Goal: Communication & Community: Answer question/provide support

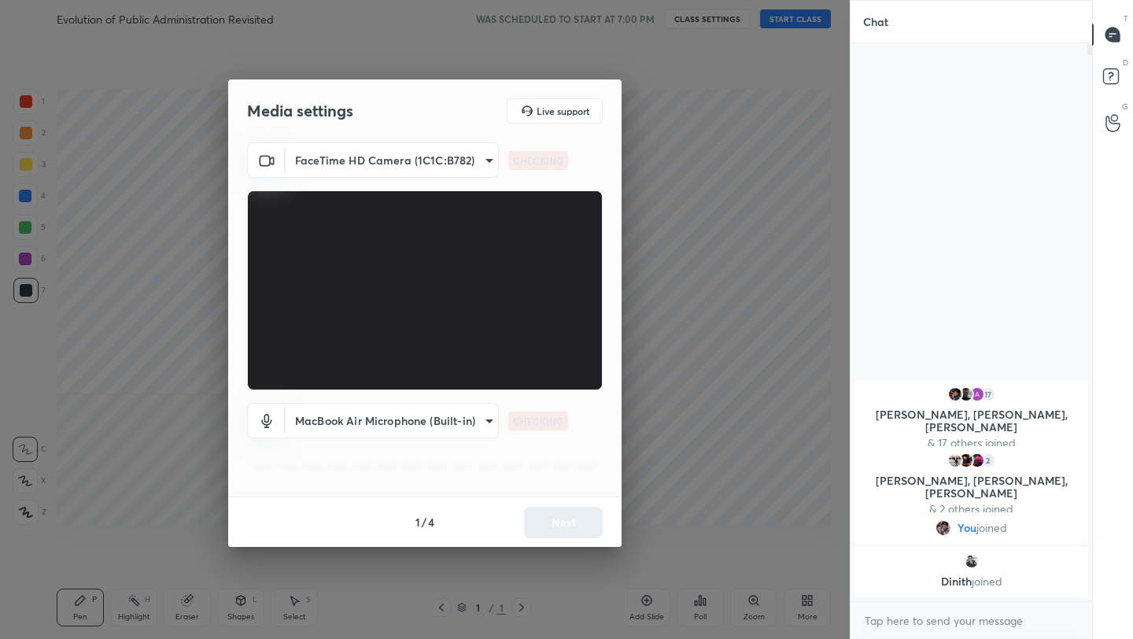
scroll to position [6, 6]
click at [555, 516] on button "Next" at bounding box center [563, 522] width 79 height 31
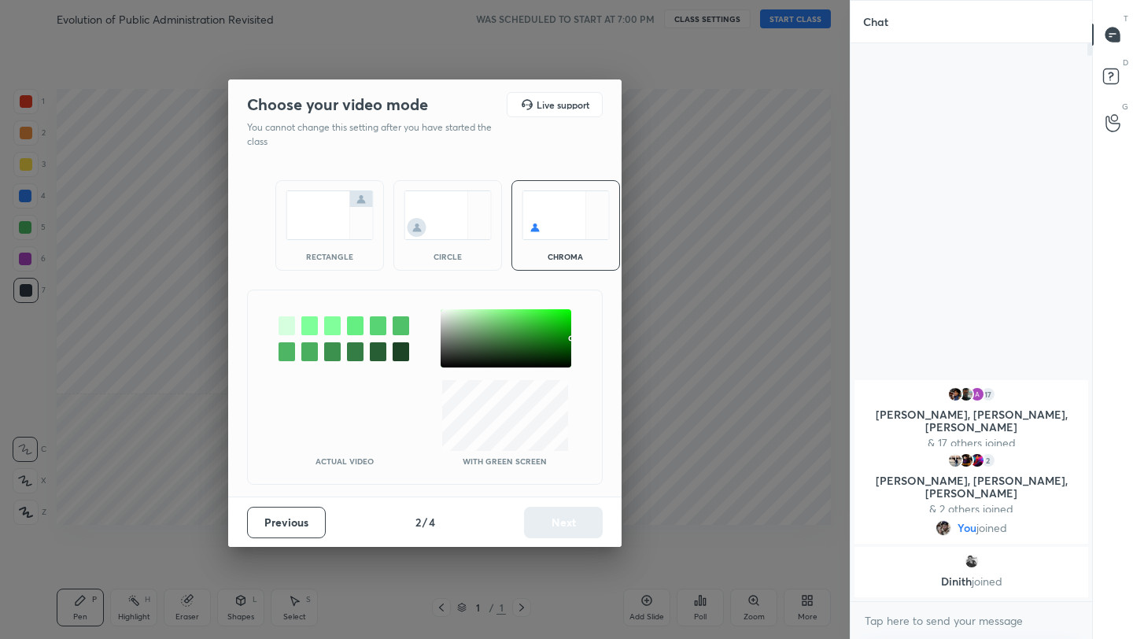
click at [349, 218] on img at bounding box center [330, 215] width 88 height 50
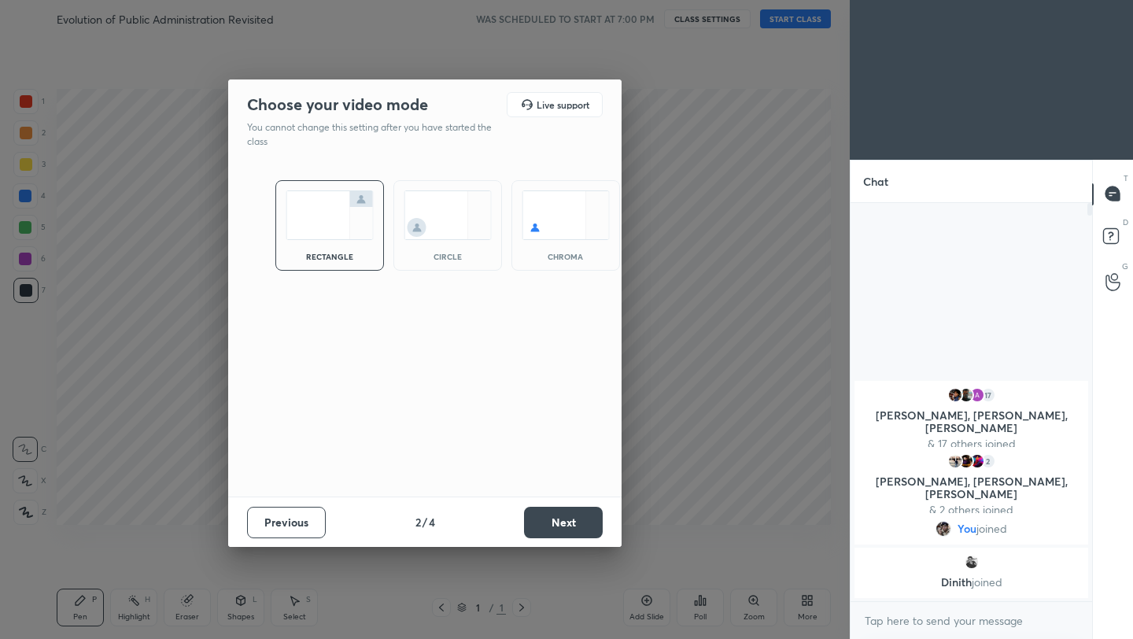
click at [562, 524] on button "Next" at bounding box center [563, 522] width 79 height 31
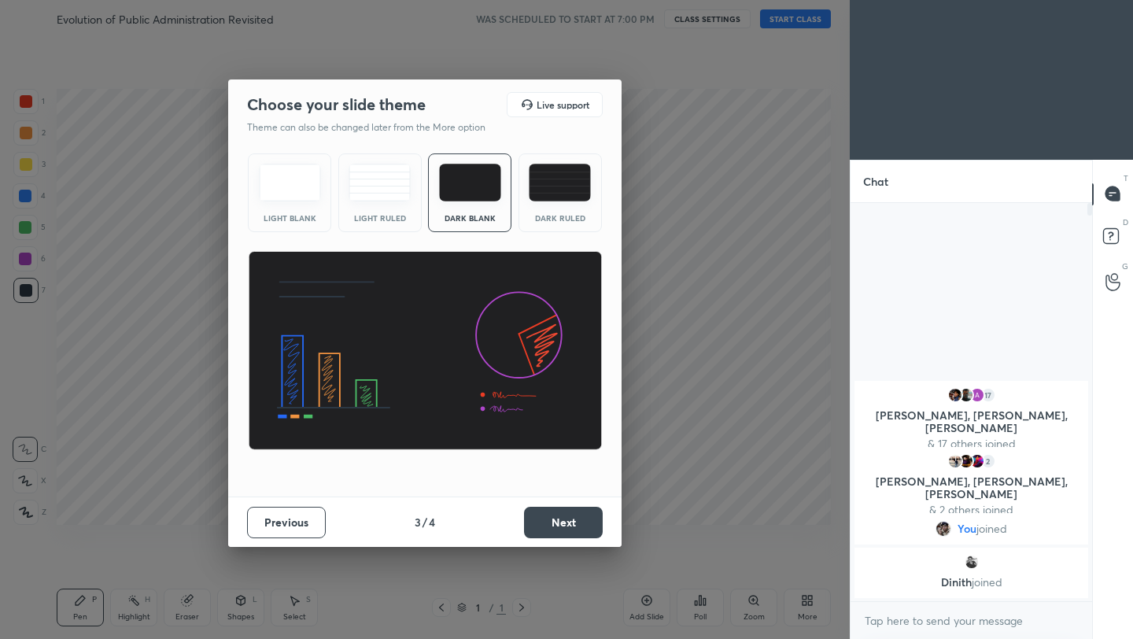
click at [562, 524] on button "Next" at bounding box center [563, 522] width 79 height 31
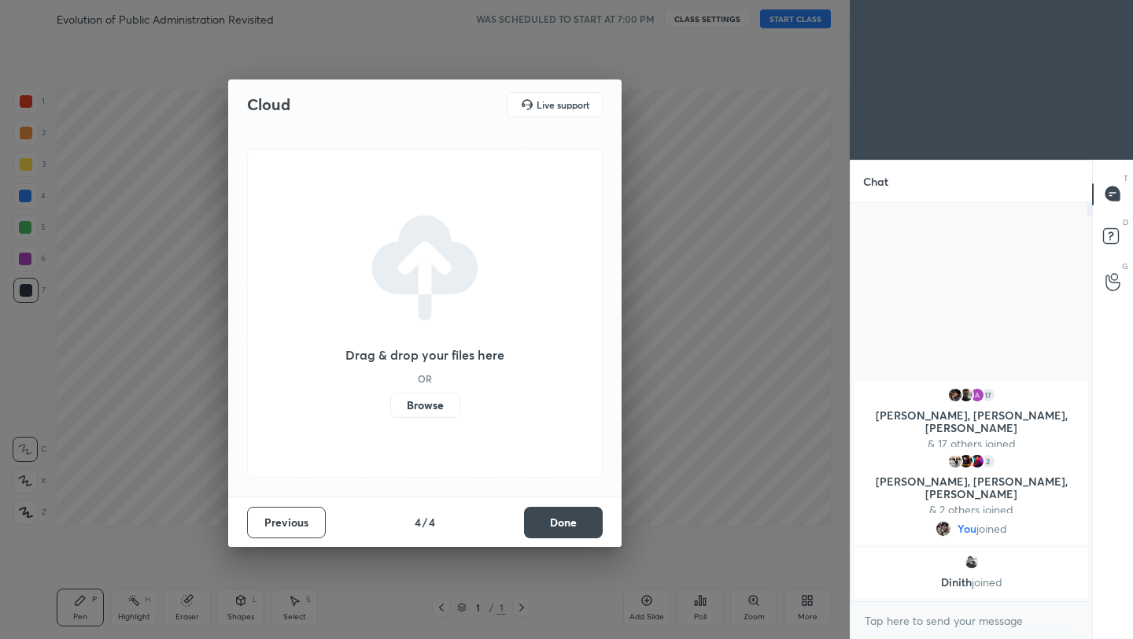
click at [562, 524] on button "Done" at bounding box center [563, 522] width 79 height 31
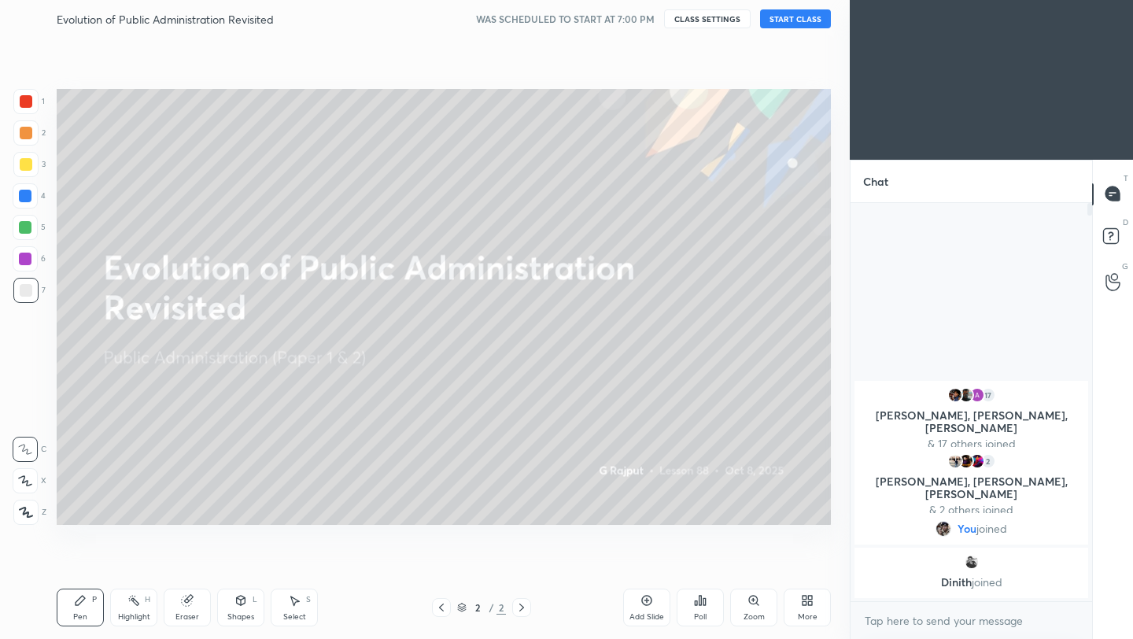
click at [795, 16] on button "START CLASS" at bounding box center [795, 18] width 71 height 19
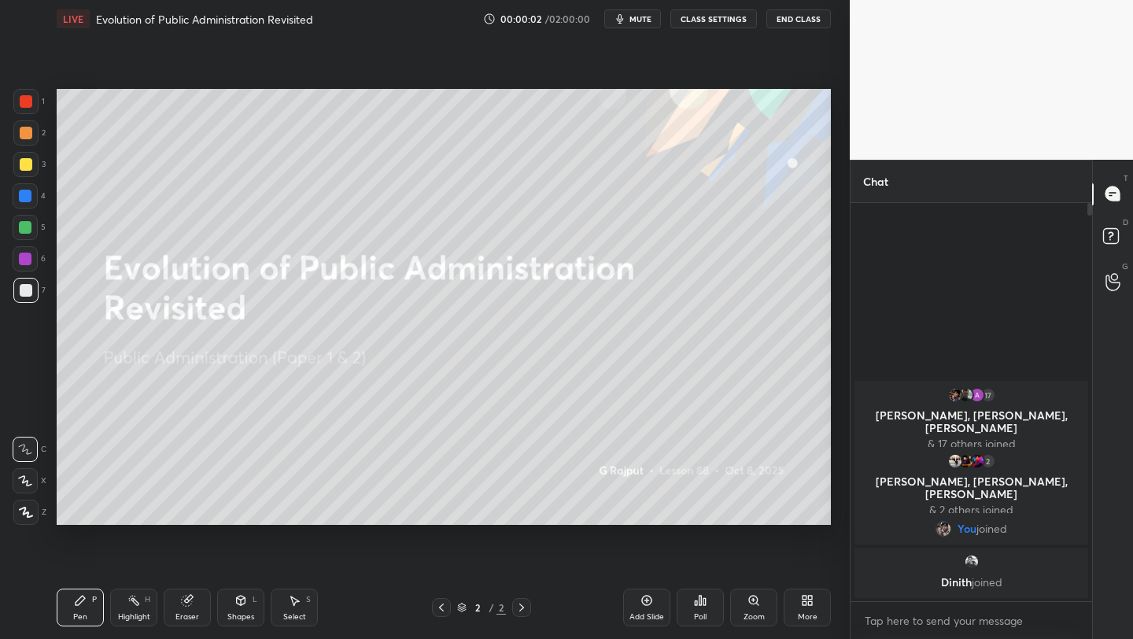
click at [801, 594] on icon at bounding box center [807, 600] width 13 height 13
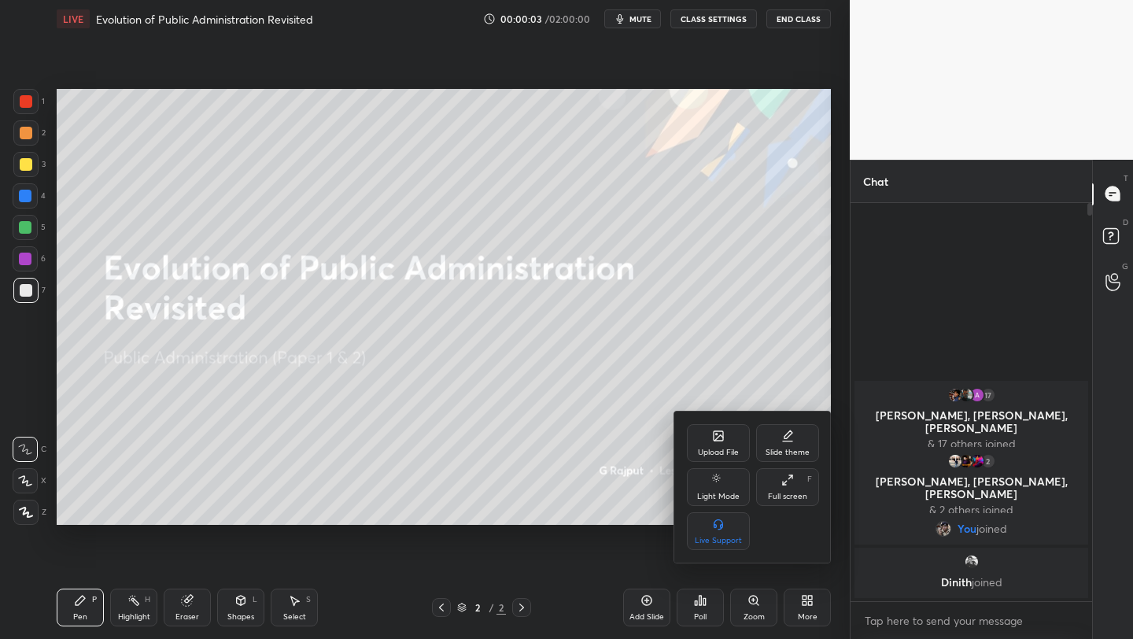
click at [714, 226] on div at bounding box center [566, 319] width 1133 height 639
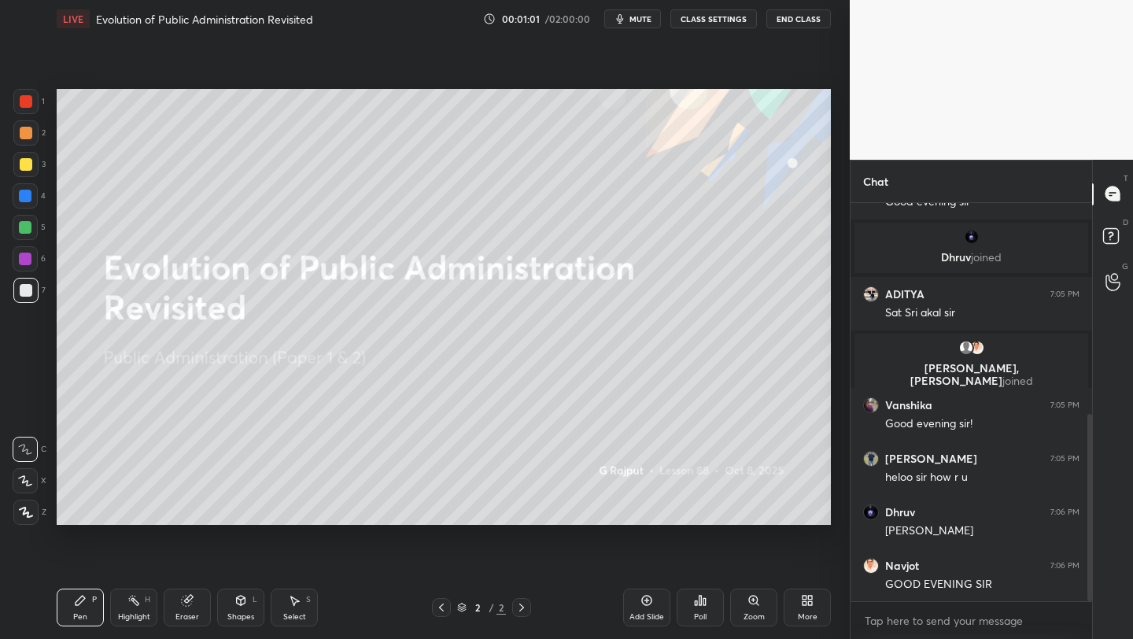
scroll to position [449, 0]
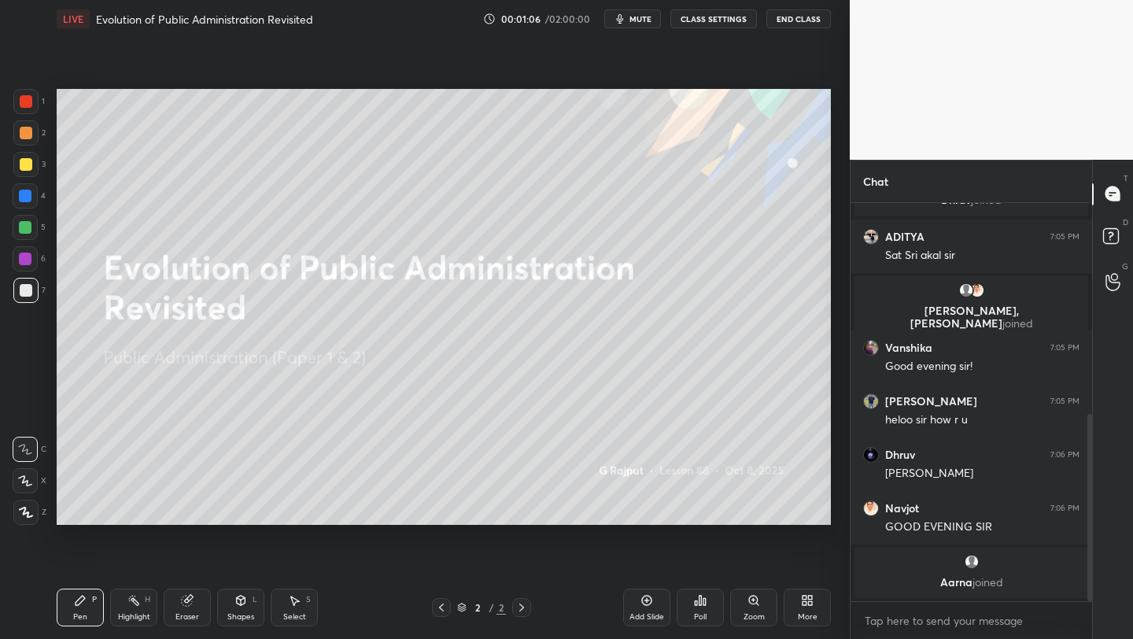
drag, startPoint x: 642, startPoint y: 601, endPoint x: 666, endPoint y: 572, distance: 38.0
click at [644, 599] on icon at bounding box center [646, 600] width 13 height 13
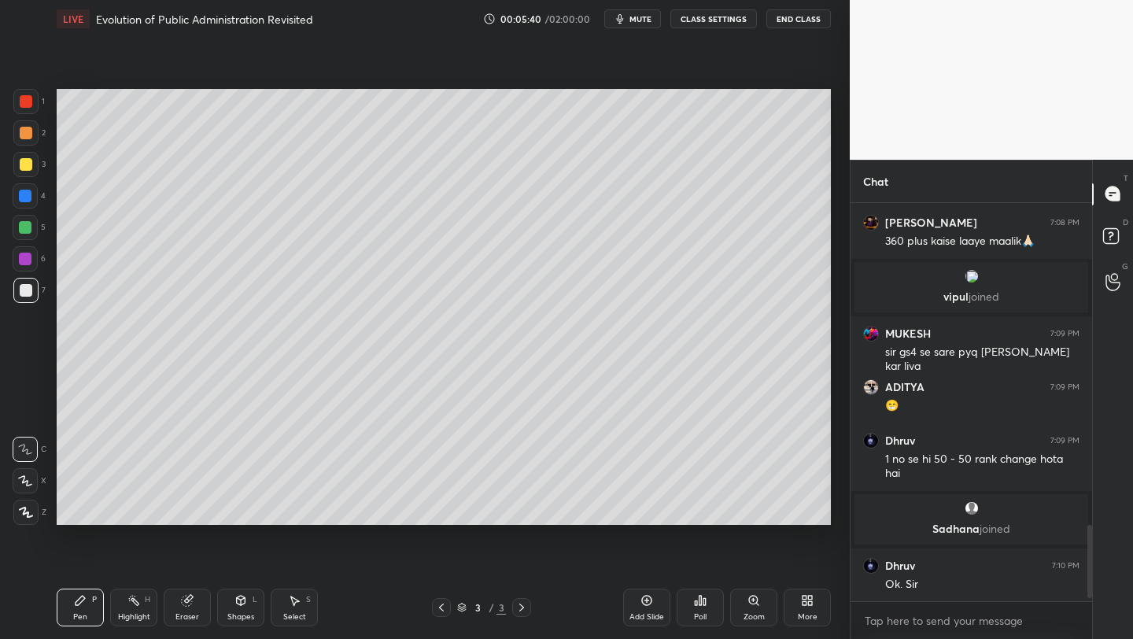
scroll to position [1791, 0]
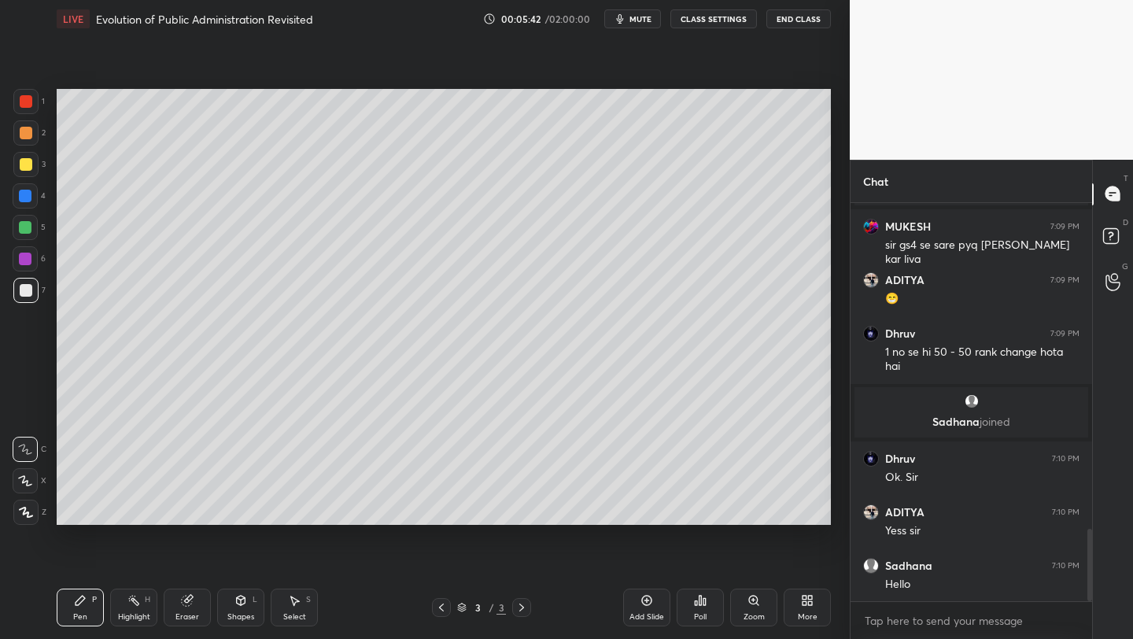
click at [810, 613] on div "More" at bounding box center [808, 617] width 20 height 8
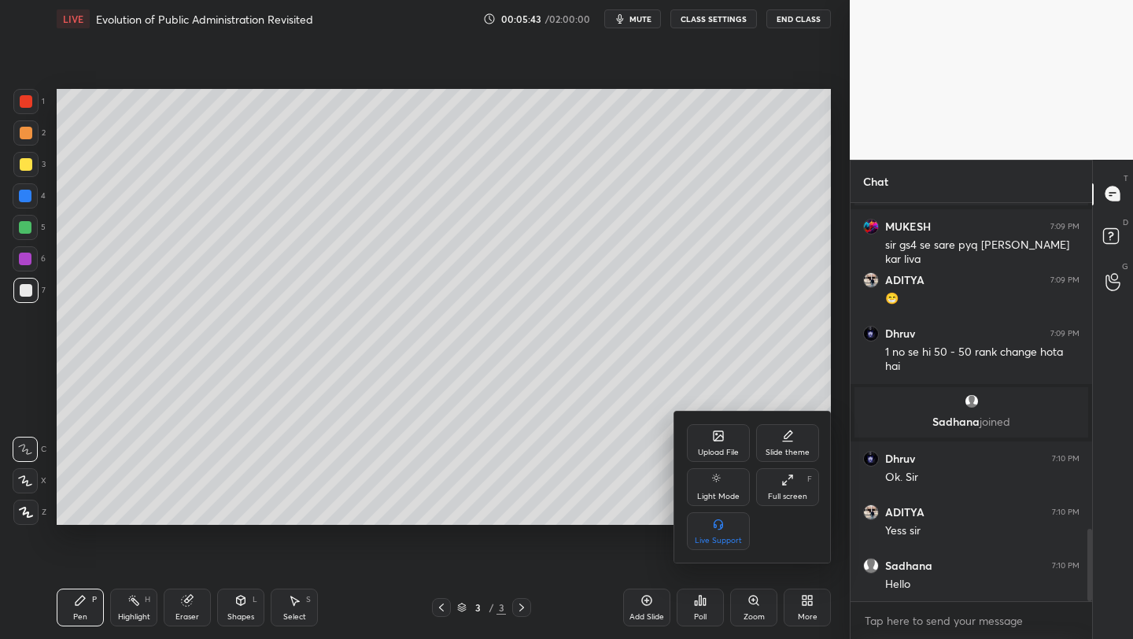
click at [721, 445] on div "Upload File" at bounding box center [718, 443] width 63 height 38
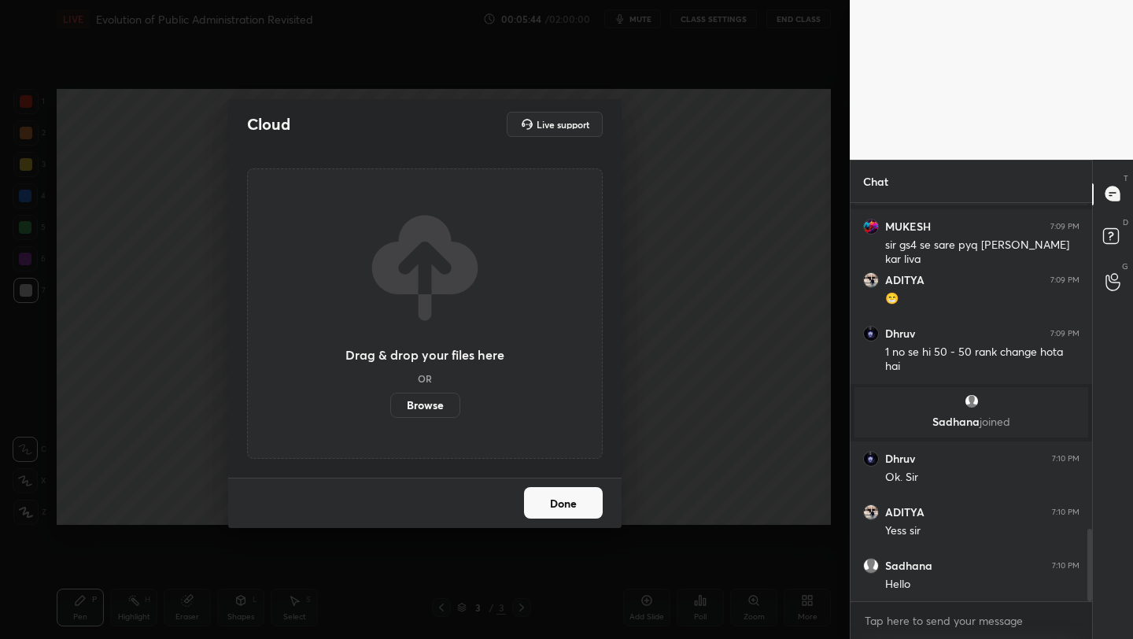
click at [432, 405] on label "Browse" at bounding box center [425, 405] width 70 height 25
click at [390, 405] on input "Browse" at bounding box center [390, 405] width 0 height 25
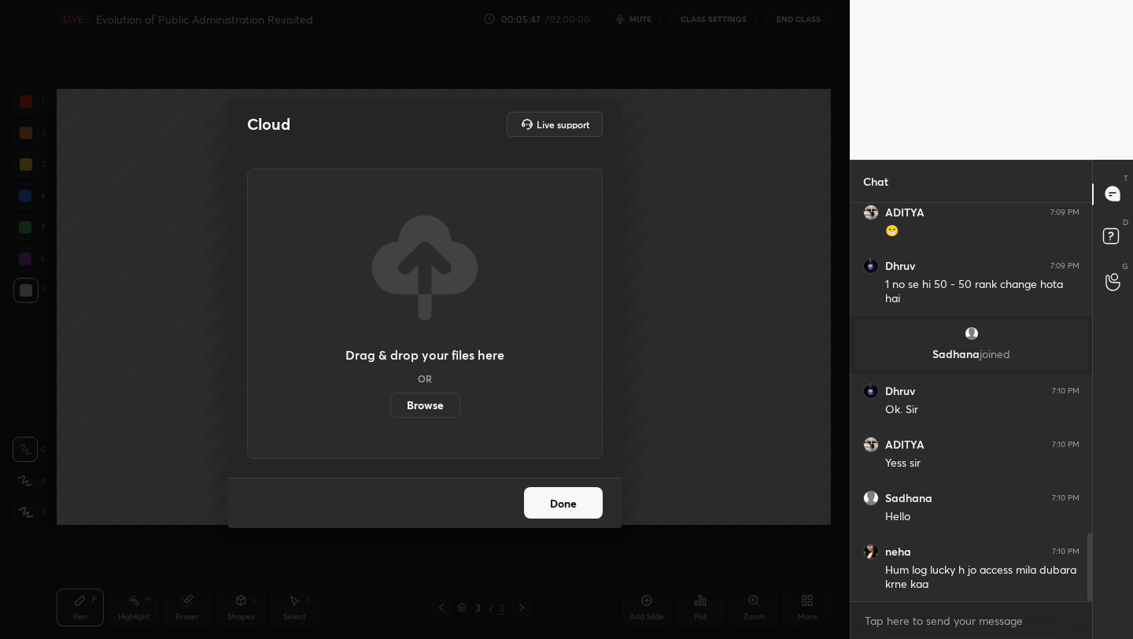
scroll to position [1912, 0]
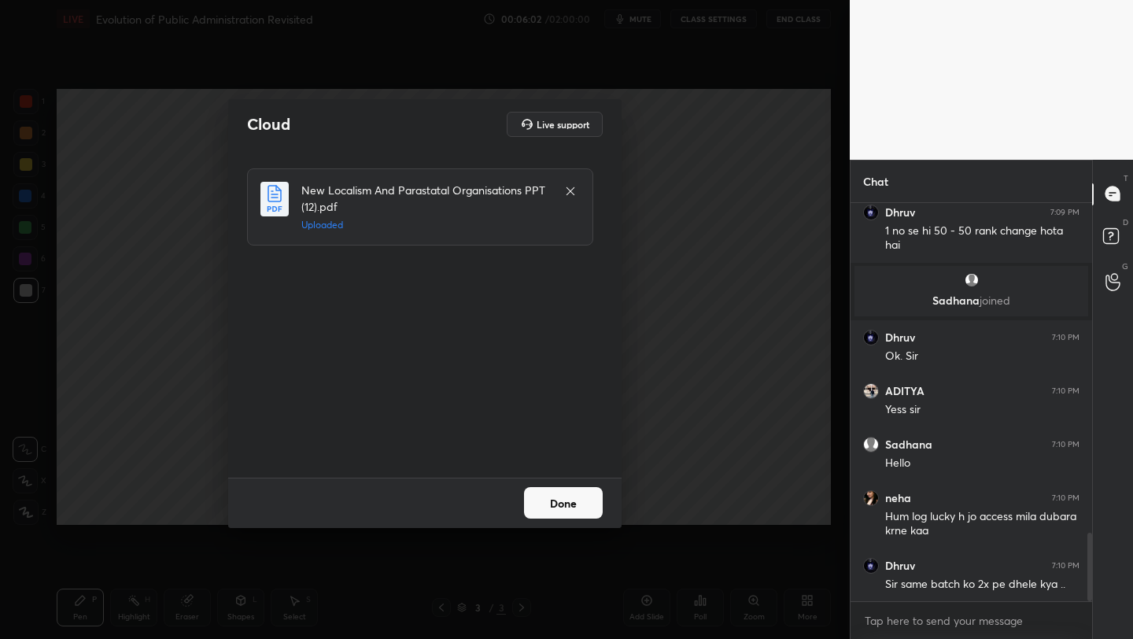
click at [559, 496] on button "Done" at bounding box center [563, 502] width 79 height 31
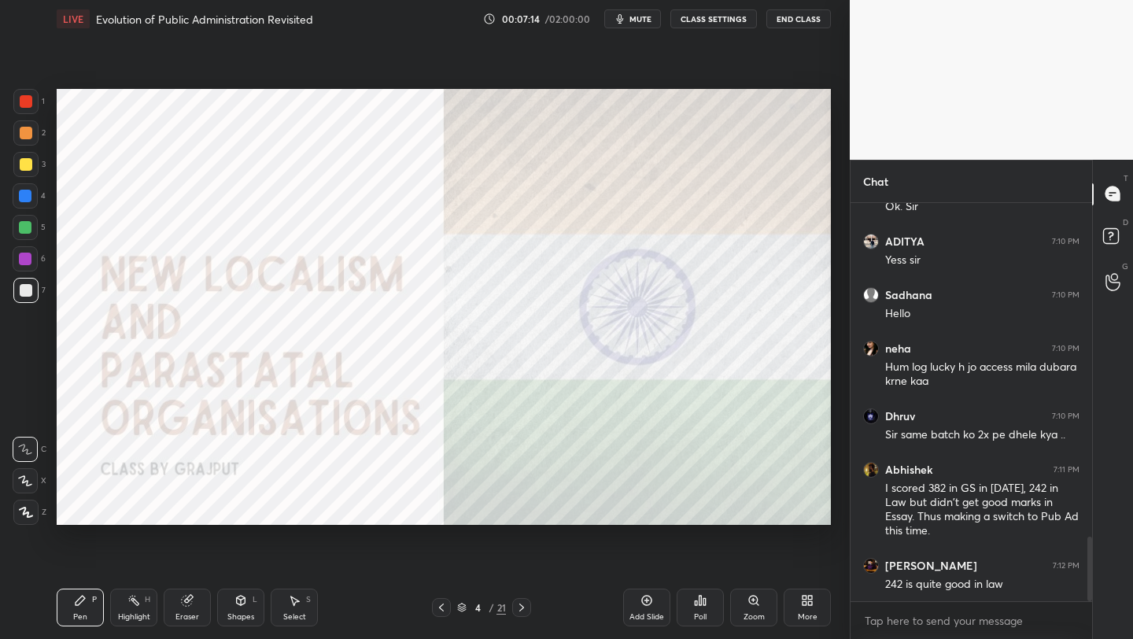
scroll to position [2129, 0]
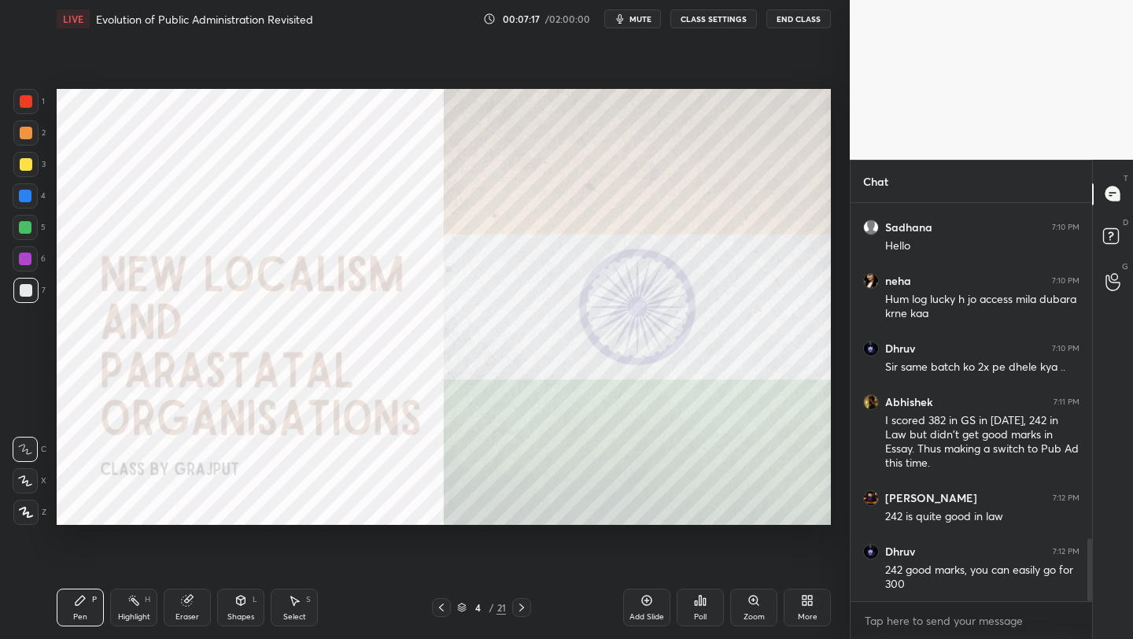
click at [636, 18] on span "mute" at bounding box center [640, 18] width 22 height 11
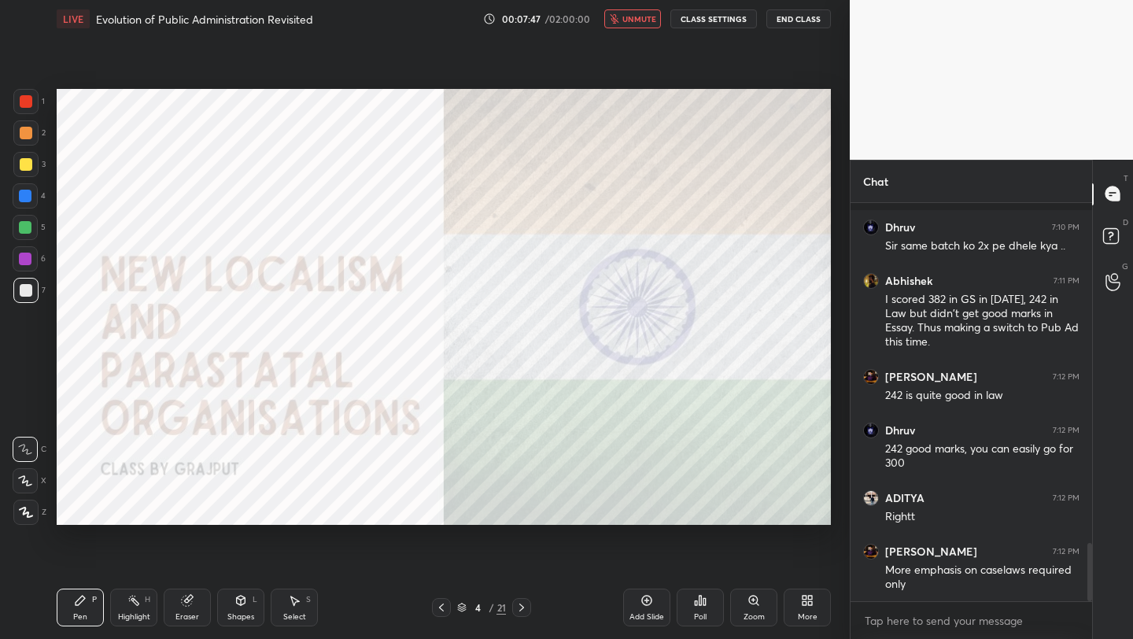
scroll to position [2332, 0]
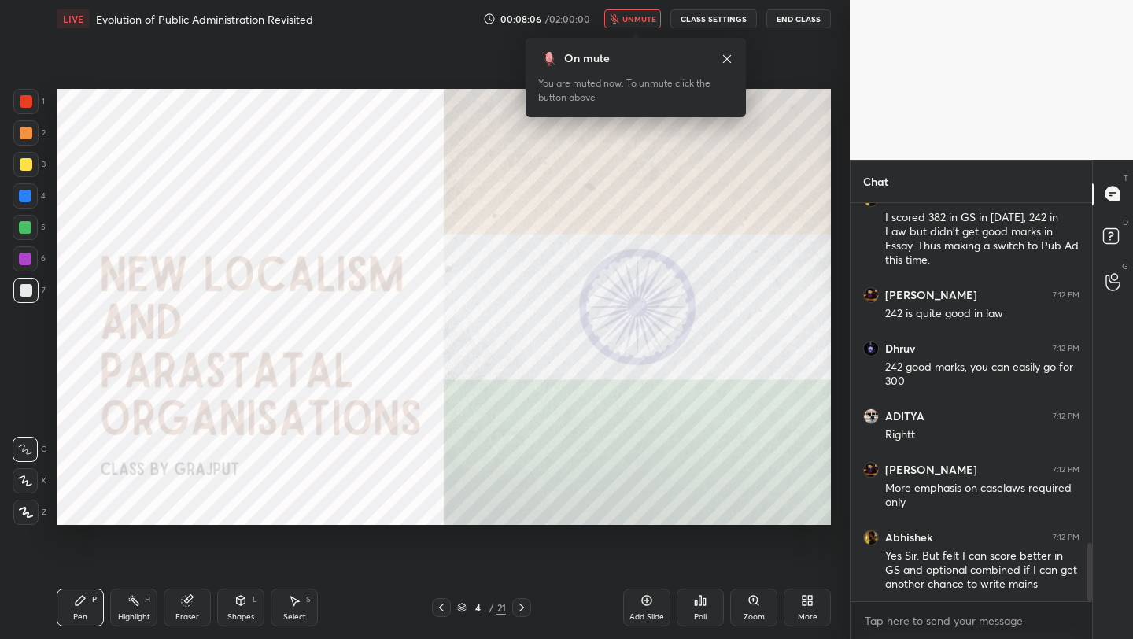
click at [643, 16] on span "unmute" at bounding box center [639, 18] width 34 height 11
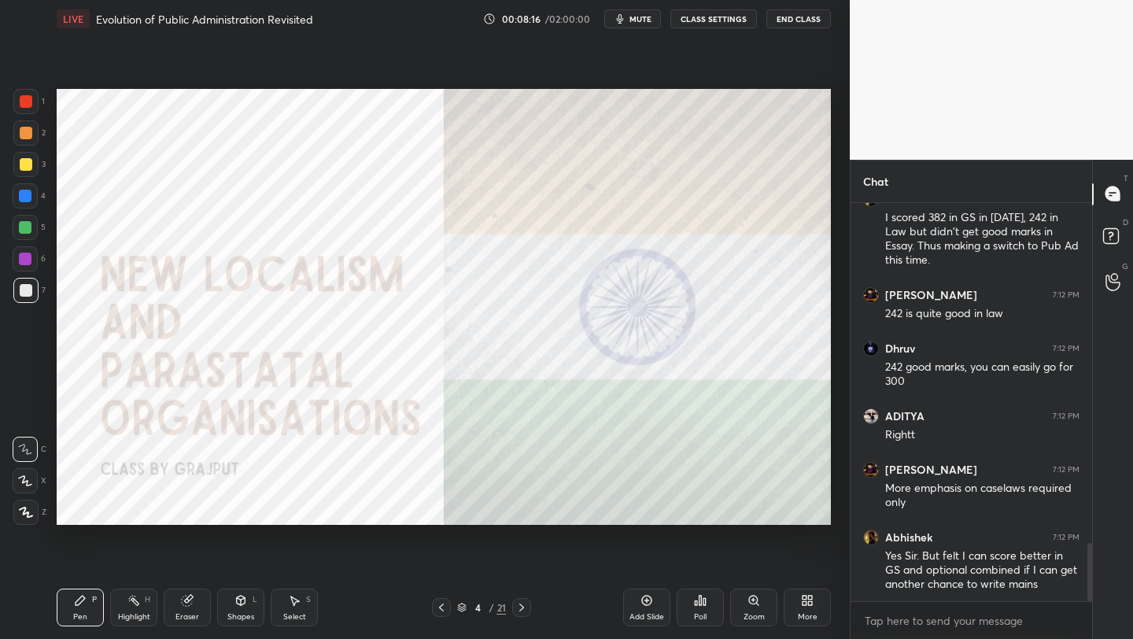
scroll to position [2389, 0]
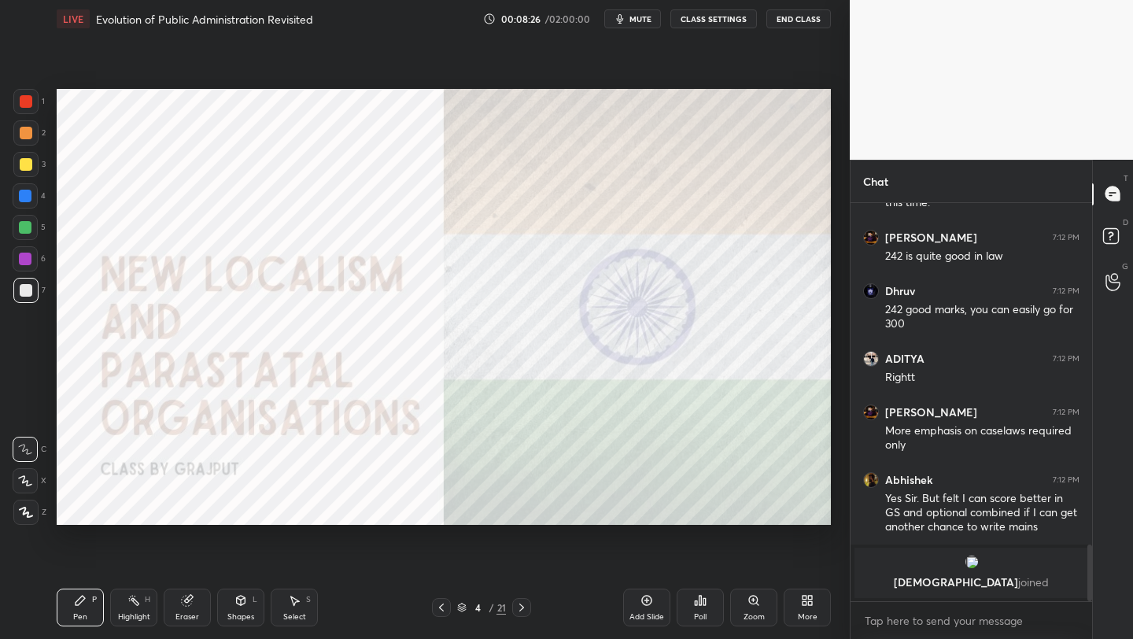
click at [39, 98] on div "1" at bounding box center [28, 101] width 31 height 25
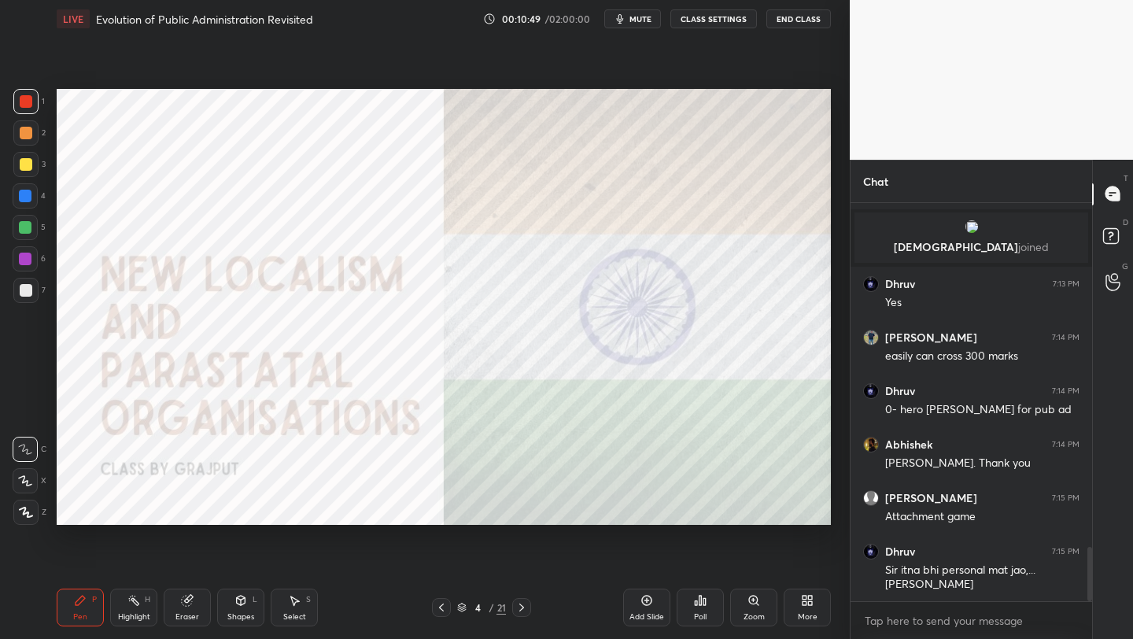
scroll to position [2548, 0]
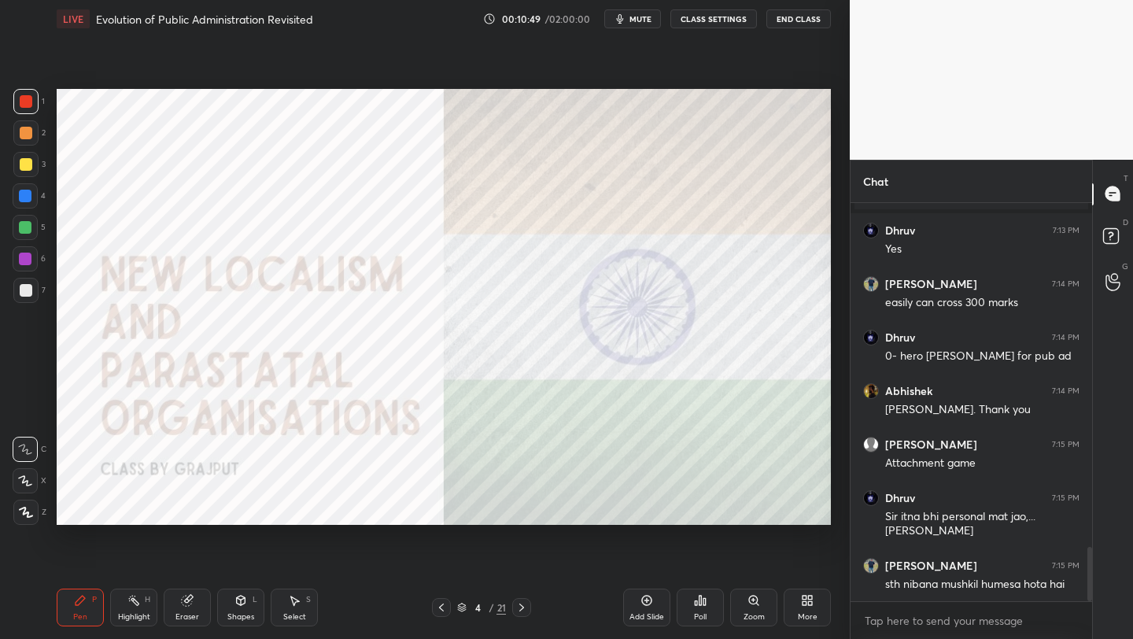
click at [23, 92] on div at bounding box center [25, 101] width 25 height 25
drag, startPoint x: 26, startPoint y: 511, endPoint x: 42, endPoint y: 499, distance: 20.2
click at [25, 511] on icon at bounding box center [26, 512] width 14 height 11
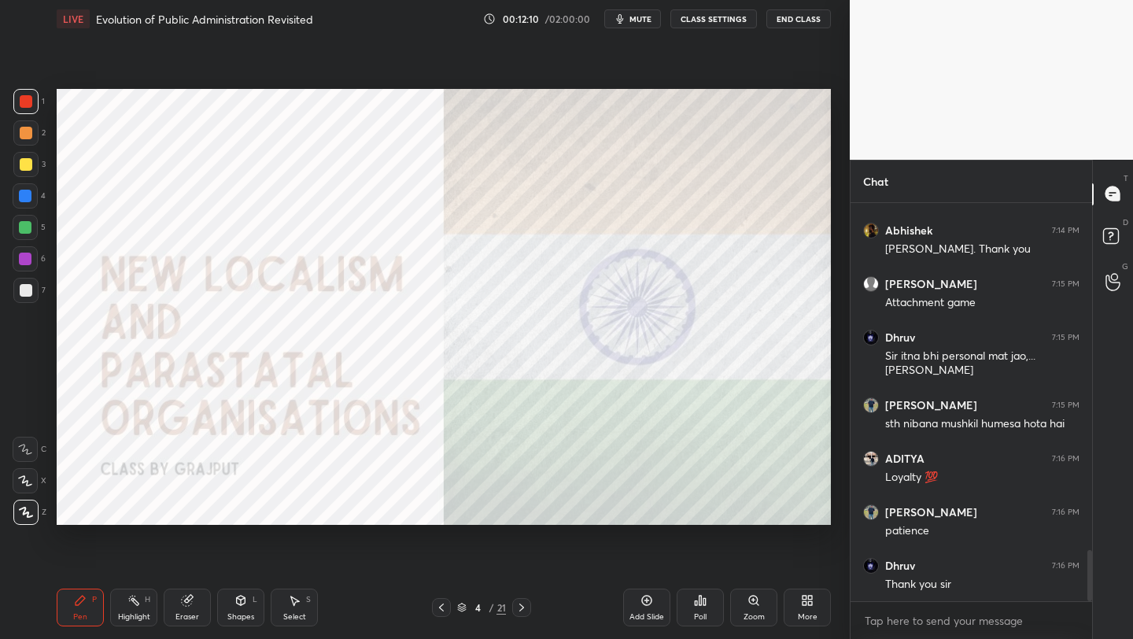
scroll to position [2762, 0]
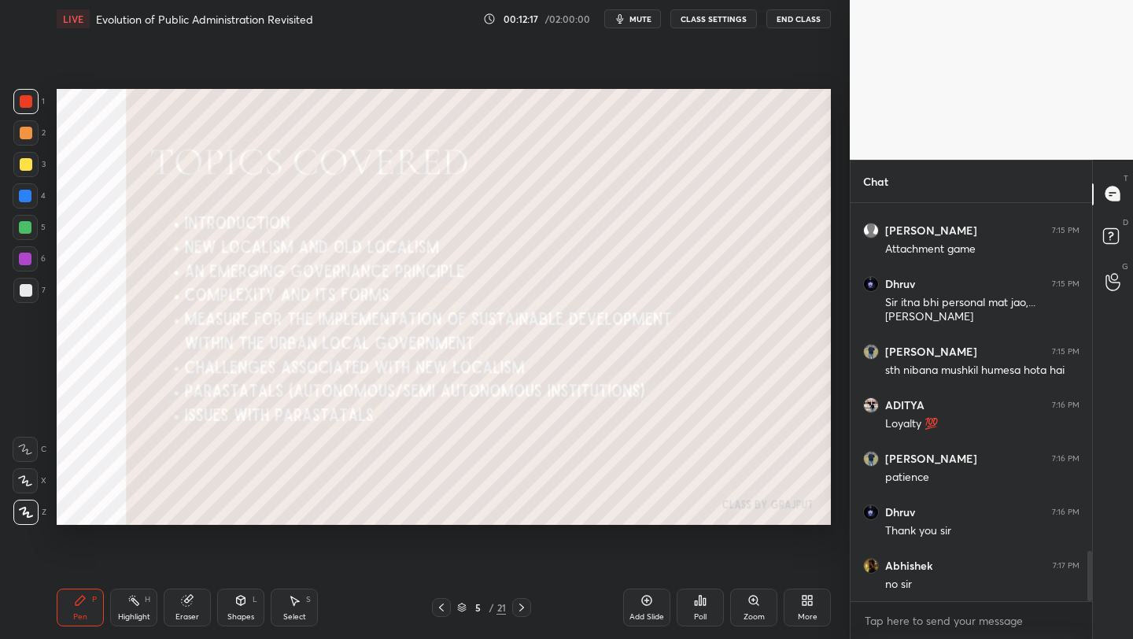
click at [644, 617] on div "Add Slide" at bounding box center [646, 617] width 35 height 8
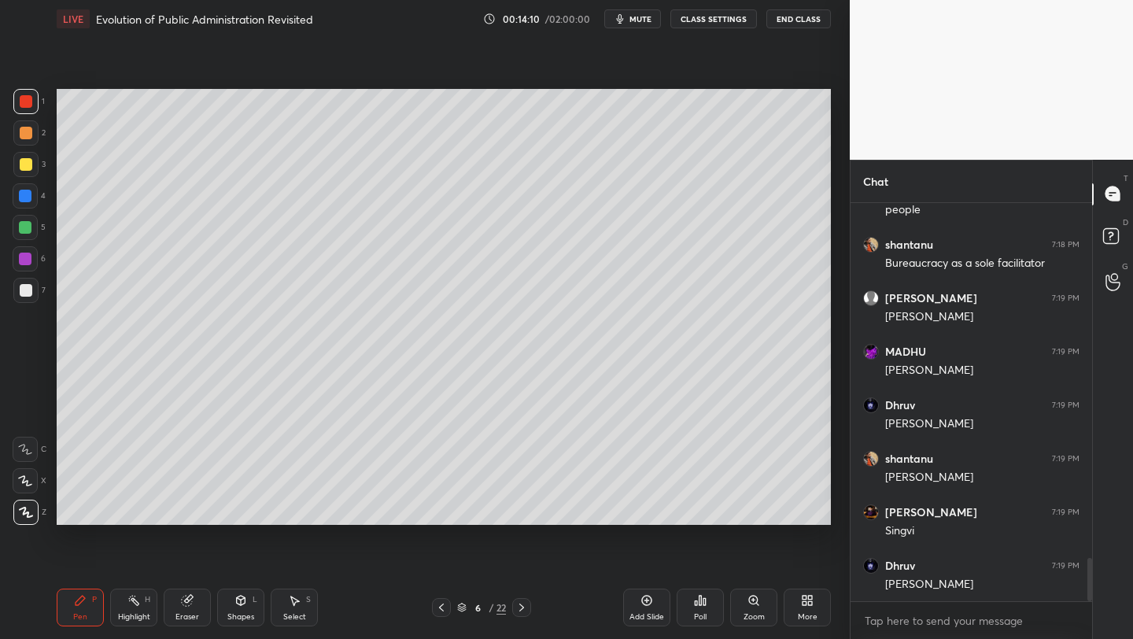
scroll to position [3299, 0]
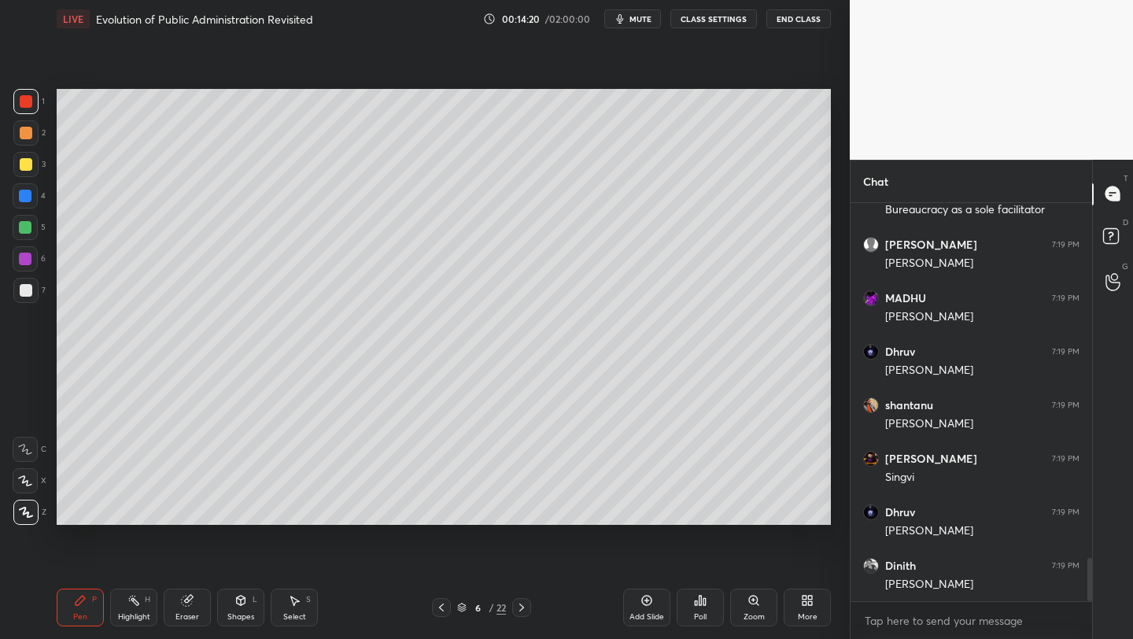
click at [642, 612] on div "Add Slide" at bounding box center [646, 607] width 47 height 38
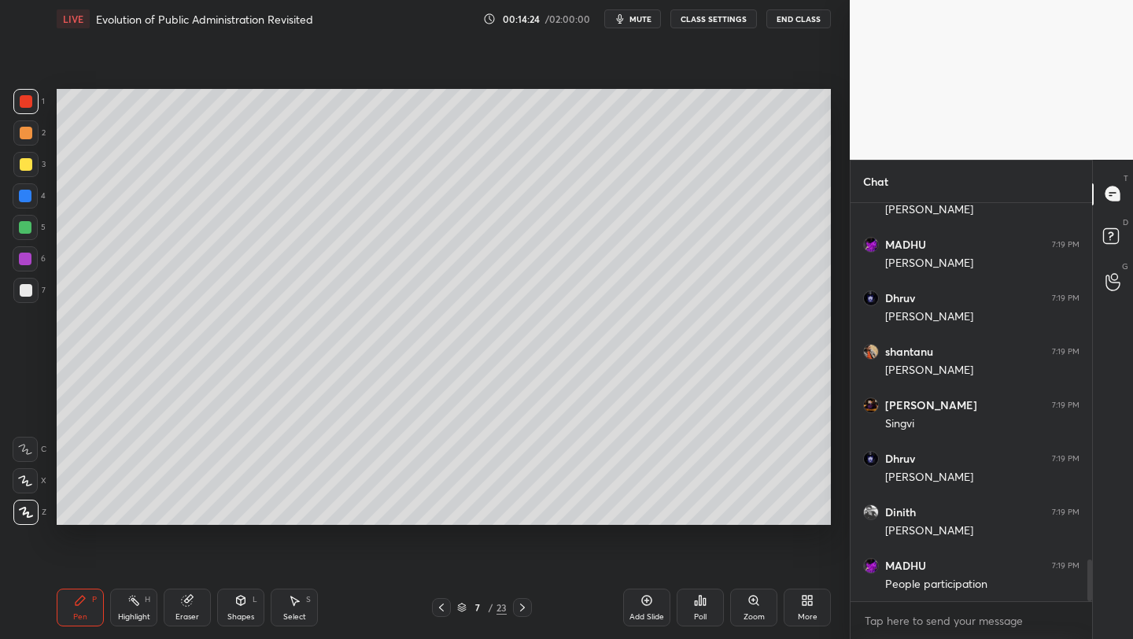
scroll to position [3406, 0]
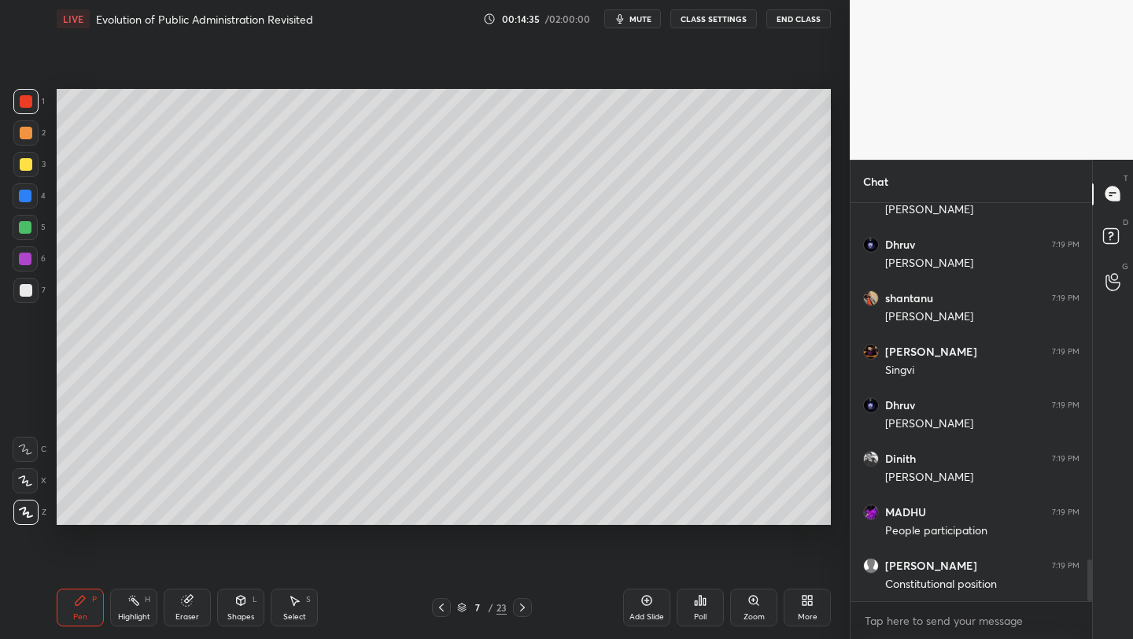
click at [32, 164] on div at bounding box center [25, 164] width 25 height 25
drag, startPoint x: 27, startPoint y: 438, endPoint x: 36, endPoint y: 428, distance: 13.9
click at [27, 438] on div at bounding box center [25, 449] width 25 height 25
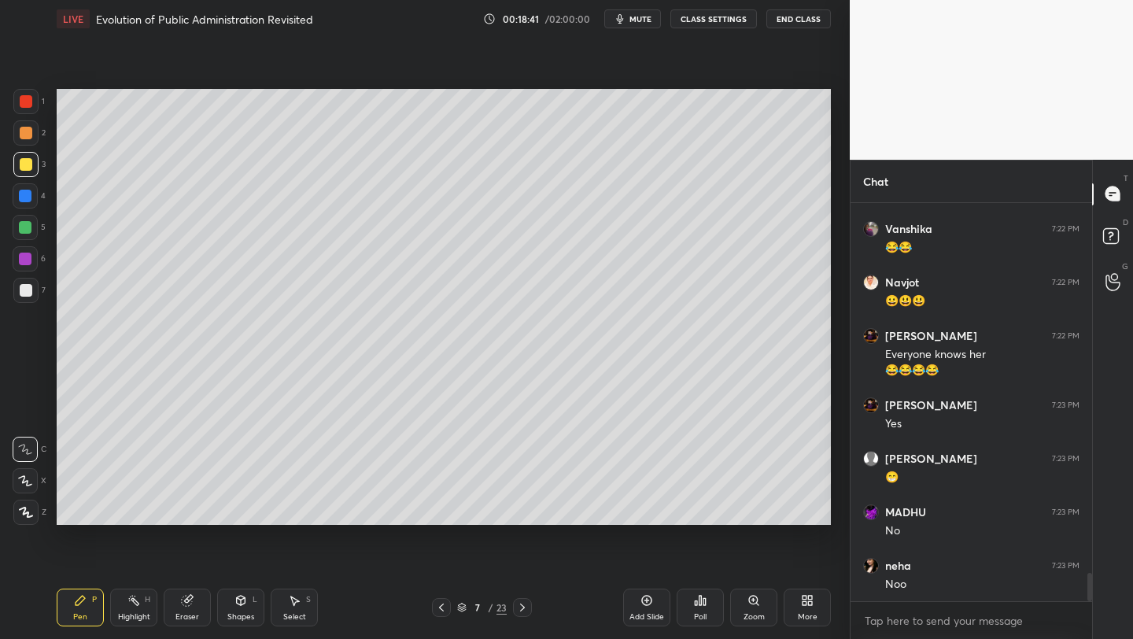
scroll to position [5310, 0]
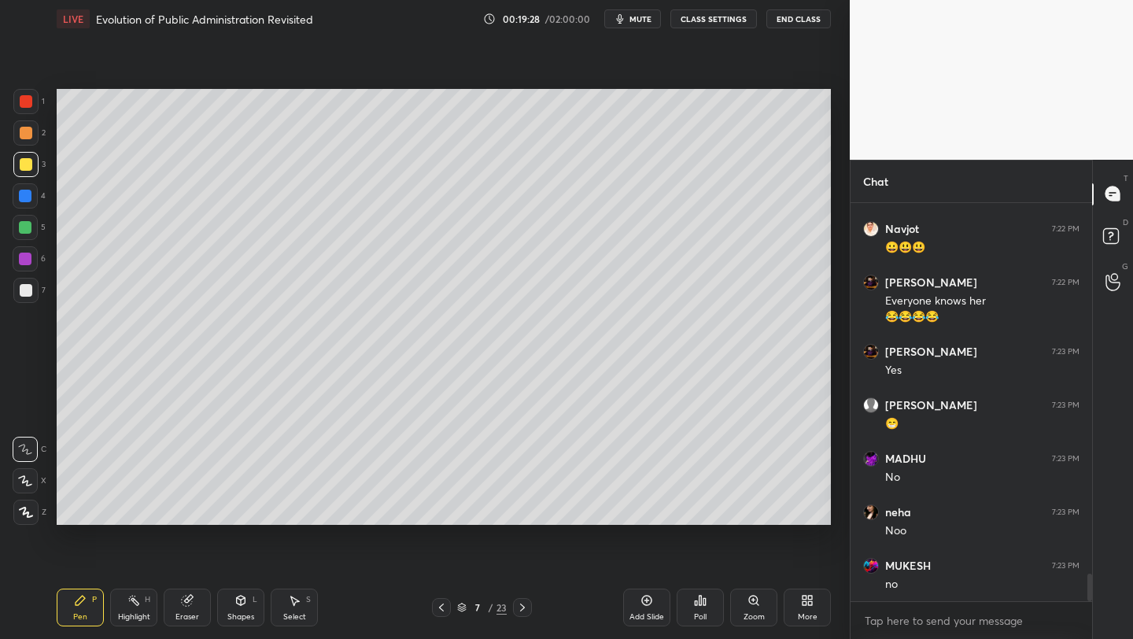
click at [660, 610] on div "Add Slide" at bounding box center [646, 607] width 47 height 38
click at [642, 607] on div "Add Slide" at bounding box center [646, 607] width 47 height 38
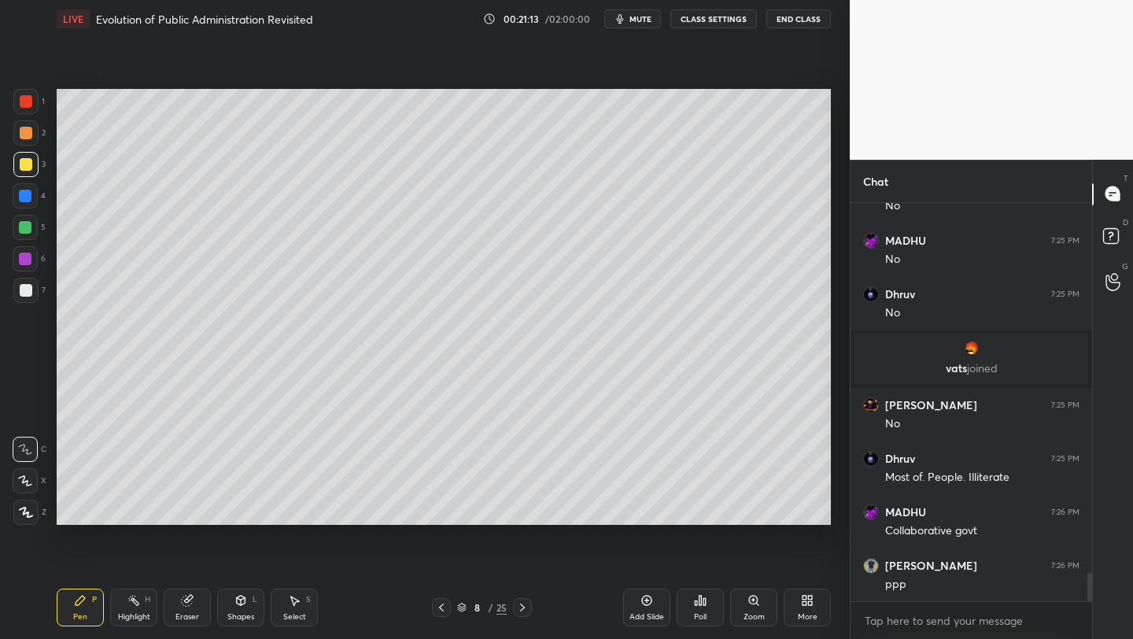
scroll to position [5246, 0]
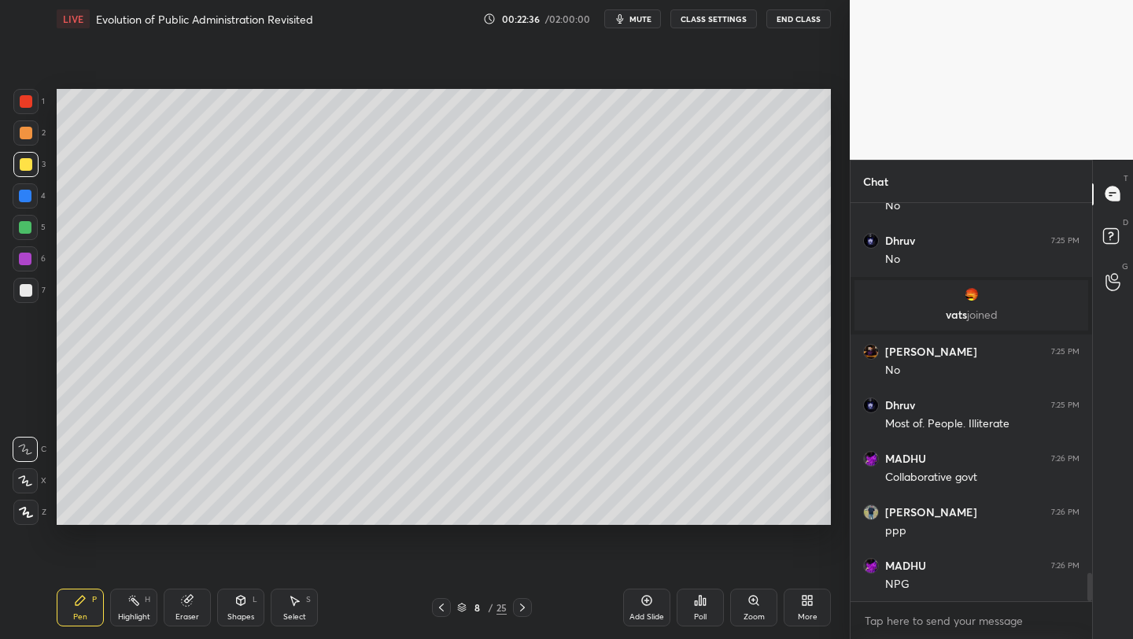
drag, startPoint x: 649, startPoint y: 606, endPoint x: 655, endPoint y: 534, distance: 71.9
click at [649, 606] on icon at bounding box center [646, 600] width 13 height 13
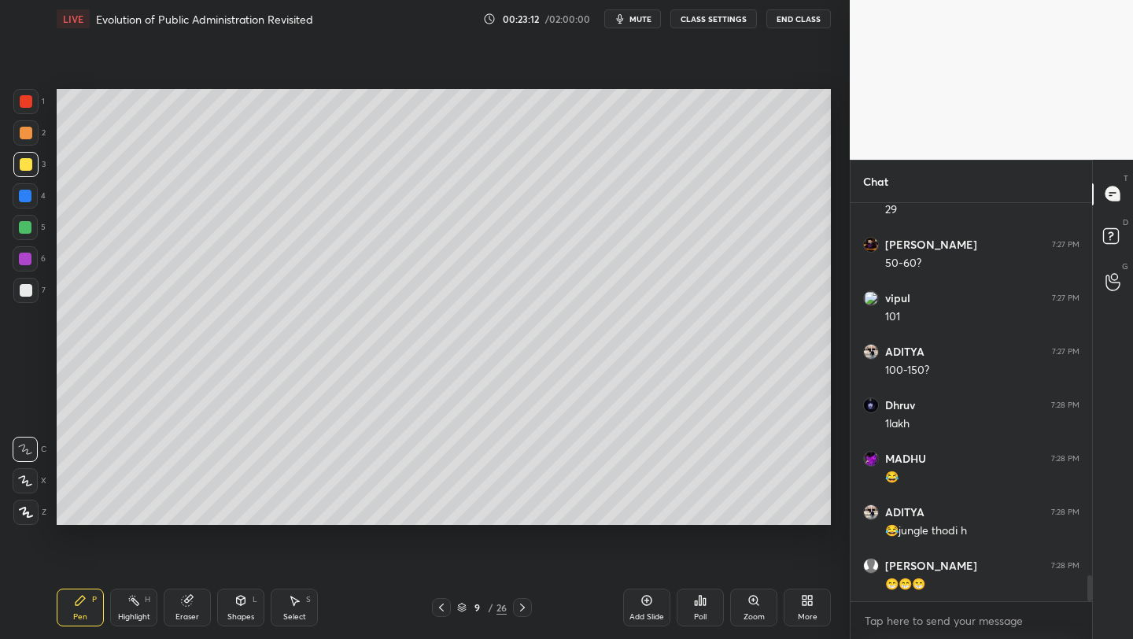
scroll to position [5728, 0]
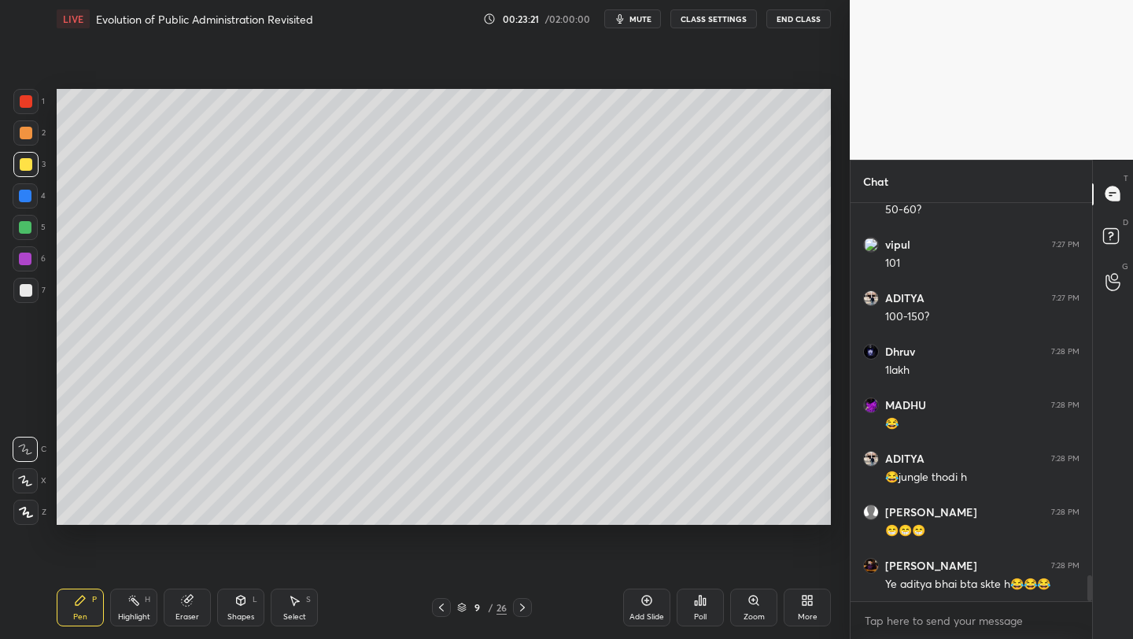
click at [443, 605] on icon at bounding box center [441, 607] width 13 height 13
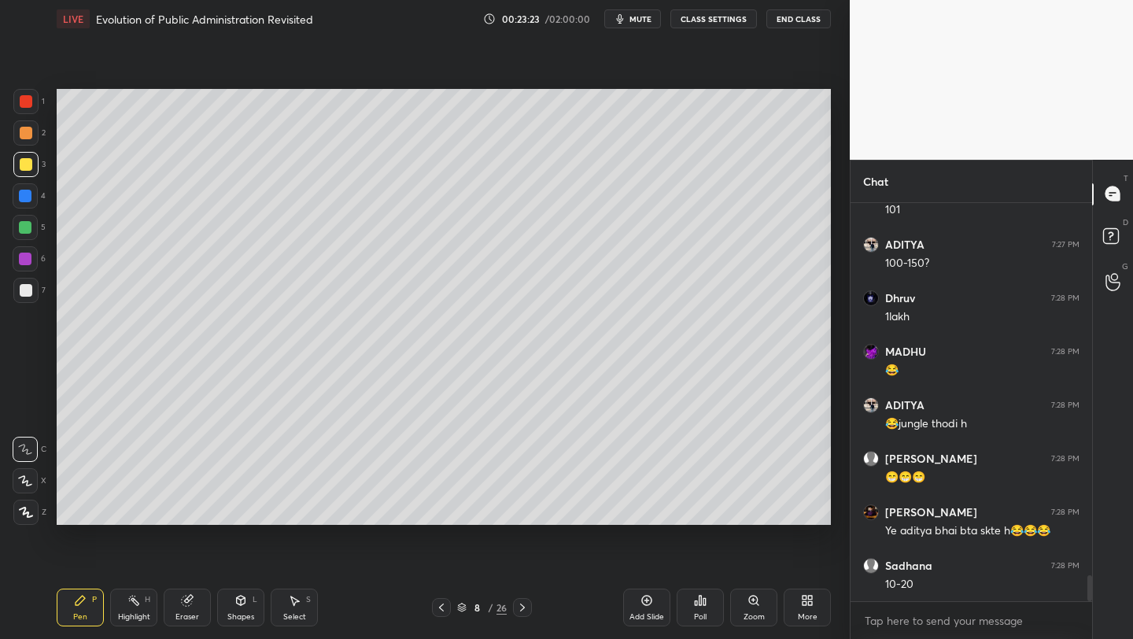
click at [800, 603] on div "More" at bounding box center [807, 607] width 47 height 38
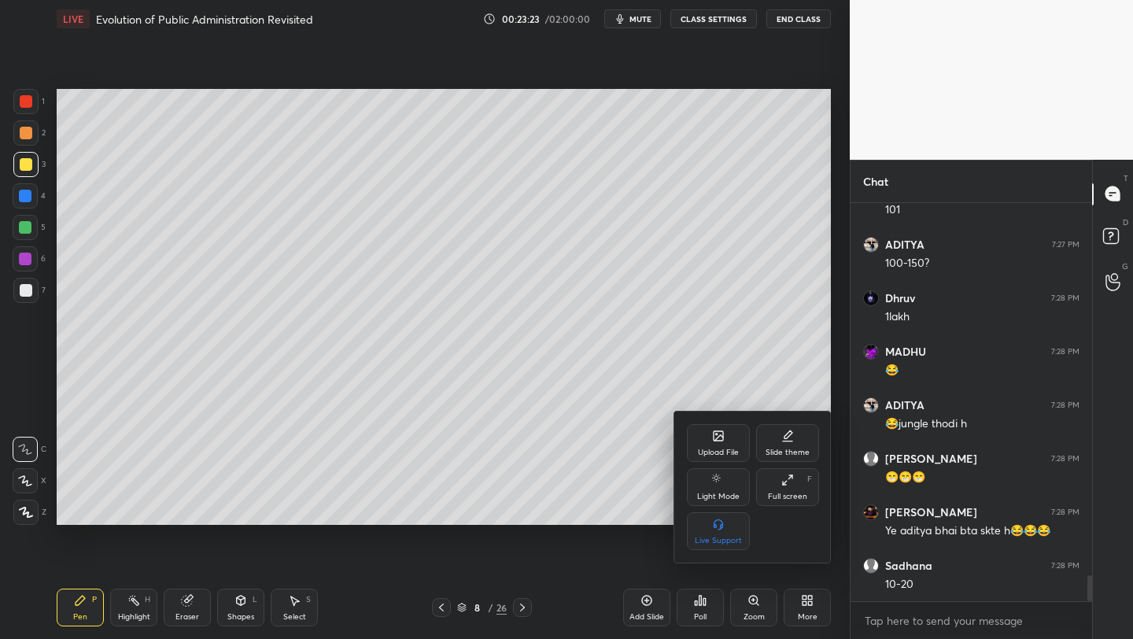
click at [723, 442] on div "Upload File" at bounding box center [718, 443] width 63 height 38
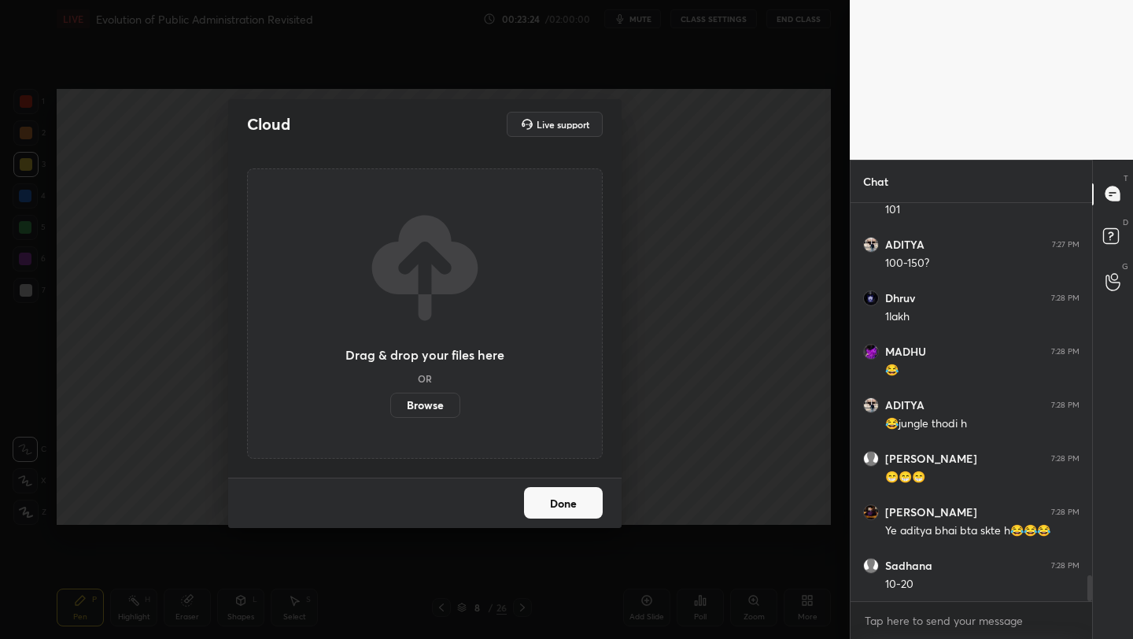
click at [437, 403] on label "Browse" at bounding box center [425, 405] width 70 height 25
click at [390, 403] on input "Browse" at bounding box center [390, 405] width 0 height 25
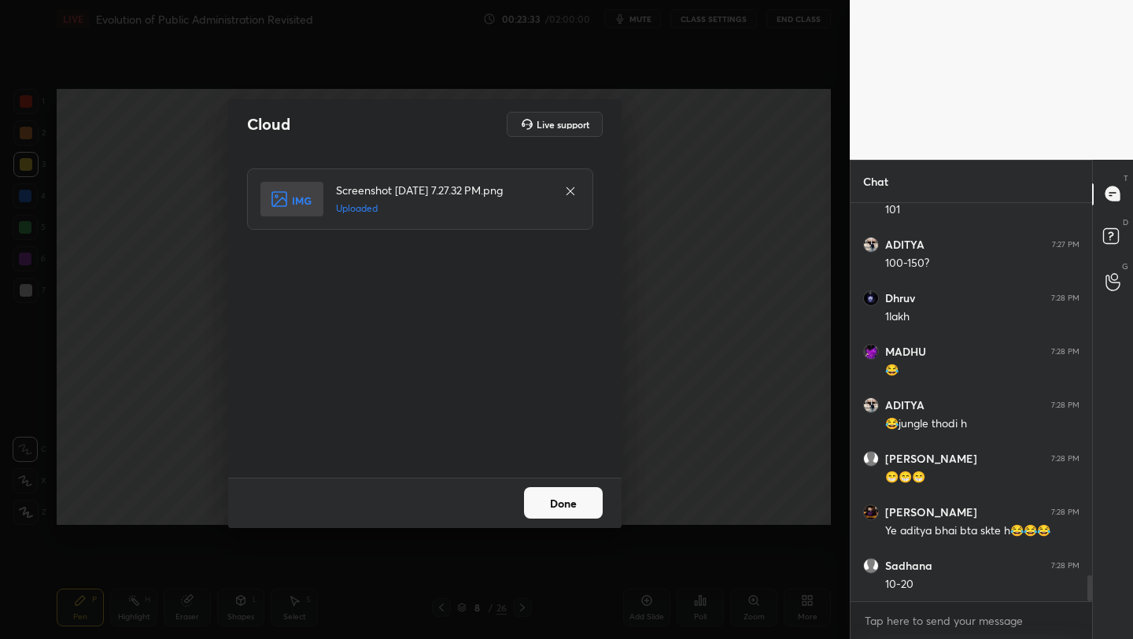
click at [580, 504] on button "Done" at bounding box center [563, 502] width 79 height 31
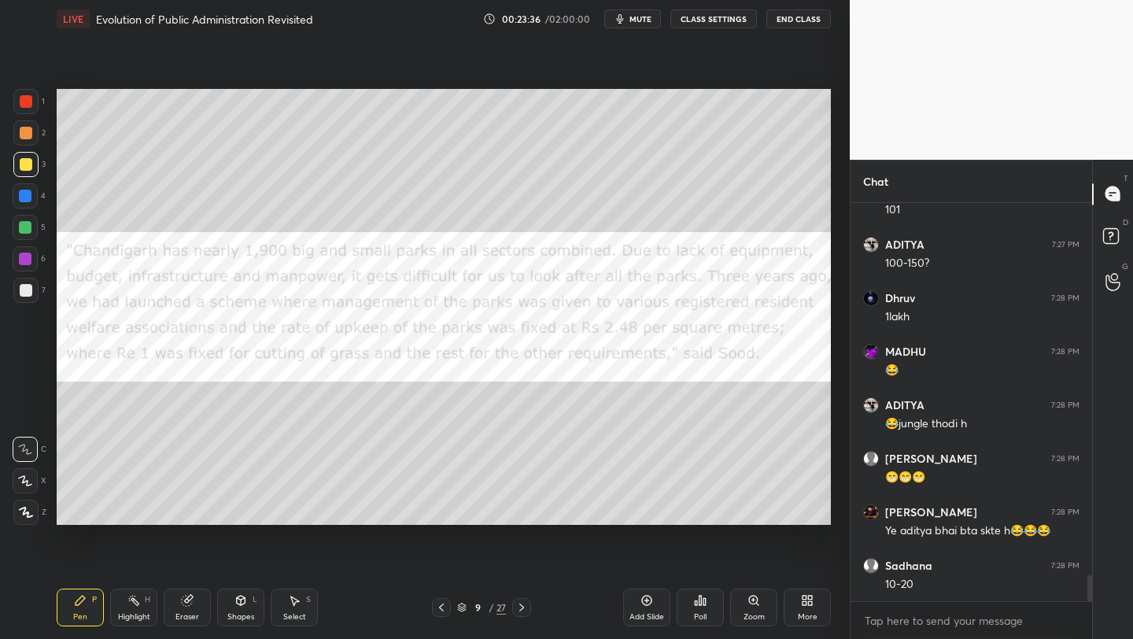
click at [24, 98] on div at bounding box center [26, 101] width 13 height 13
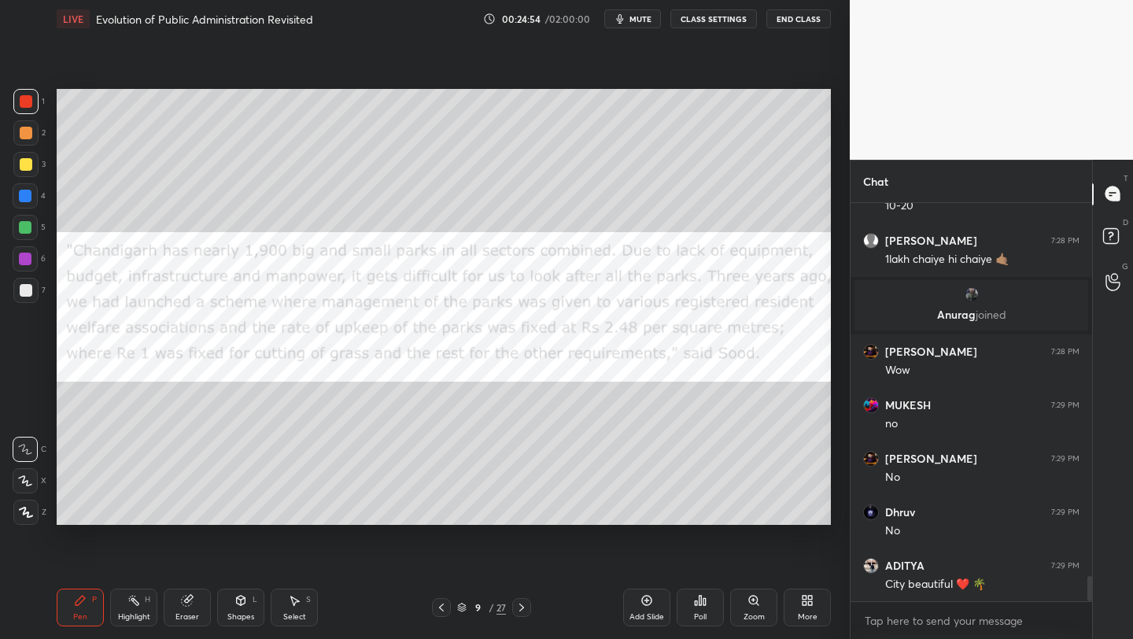
scroll to position [5957, 0]
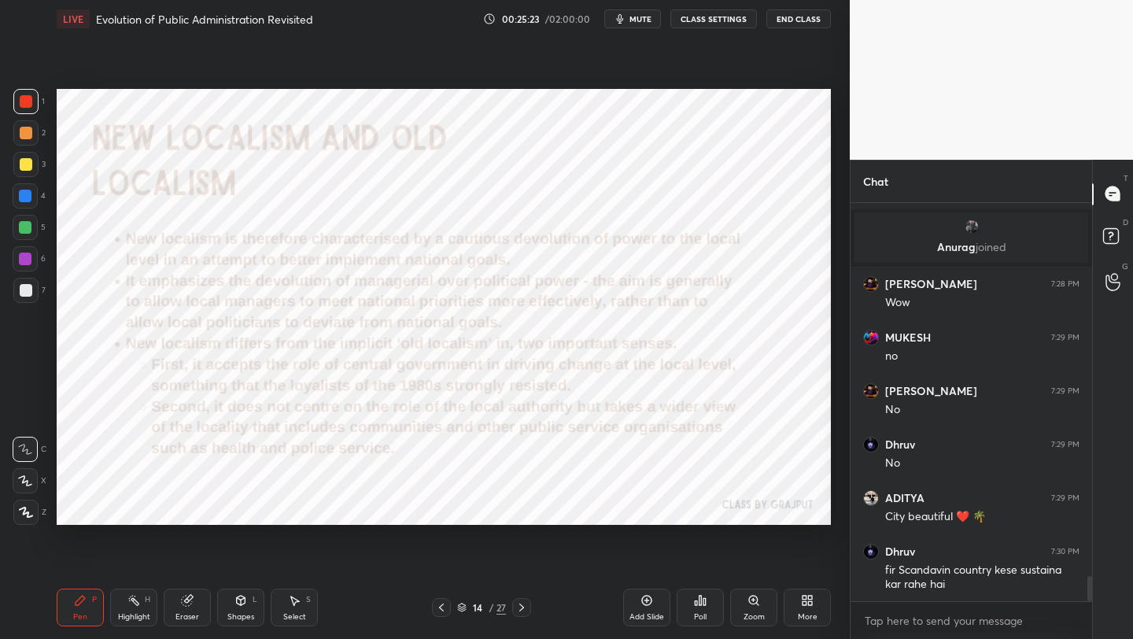
click at [445, 604] on icon at bounding box center [441, 607] width 13 height 13
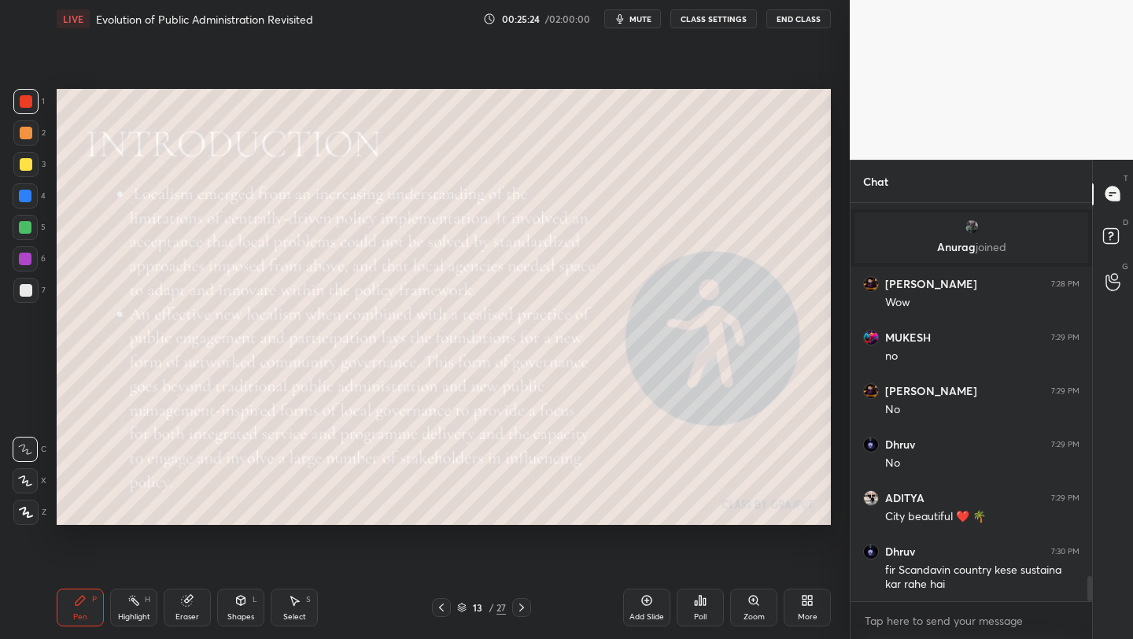
click at [655, 613] on div "Add Slide" at bounding box center [646, 617] width 35 height 8
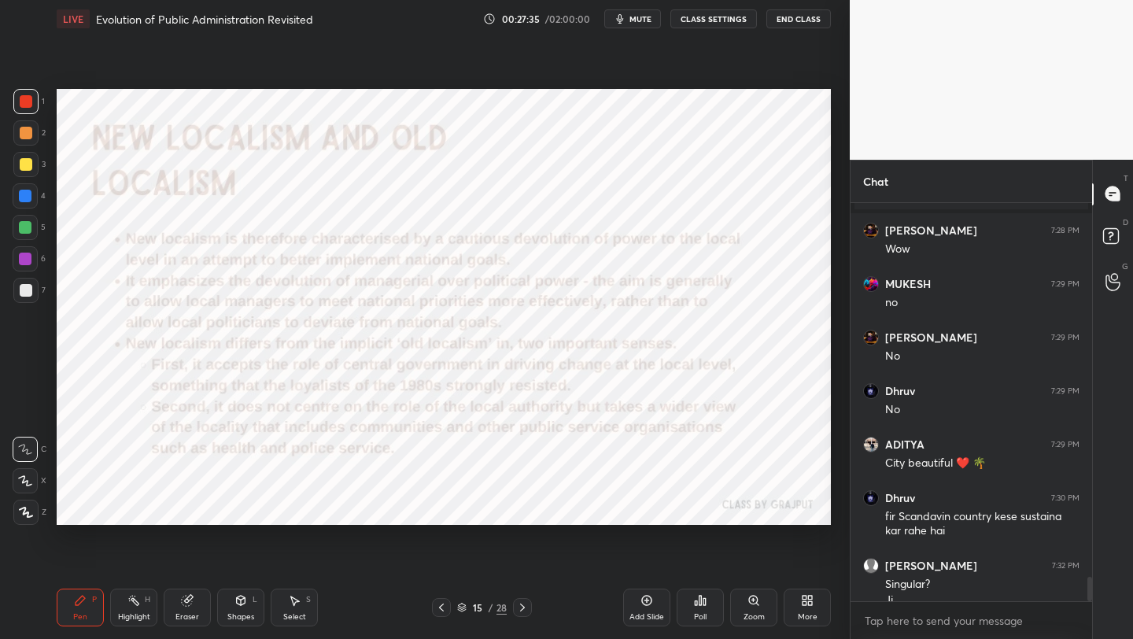
scroll to position [6026, 0]
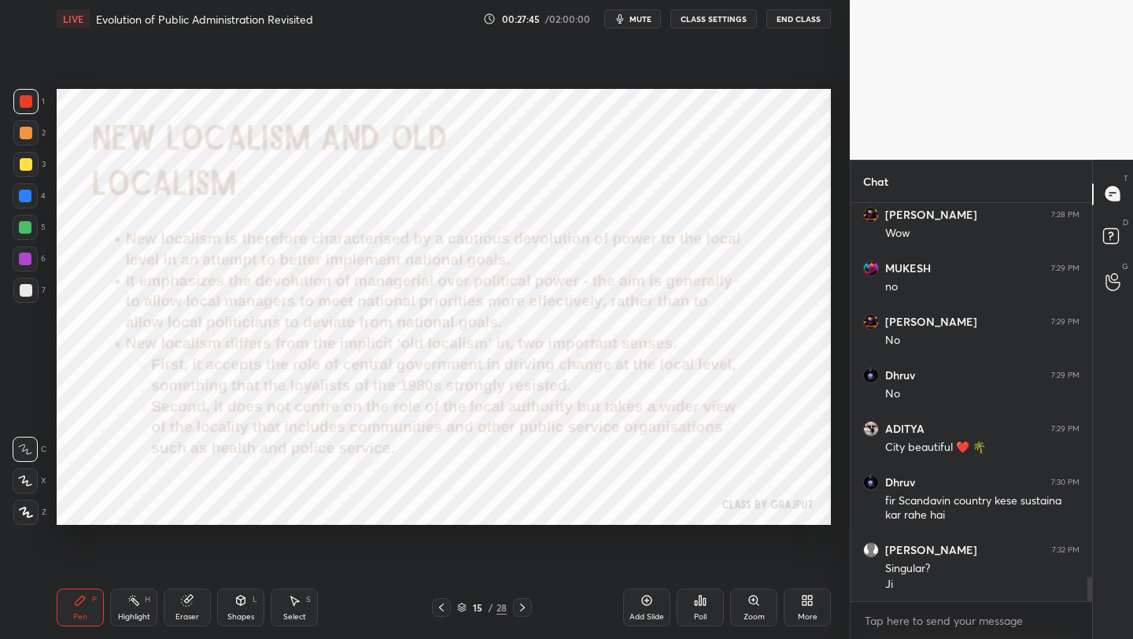
click at [635, 86] on div "Setting up your live class Poll for secs No correct answer Start poll" at bounding box center [443, 307] width 787 height 538
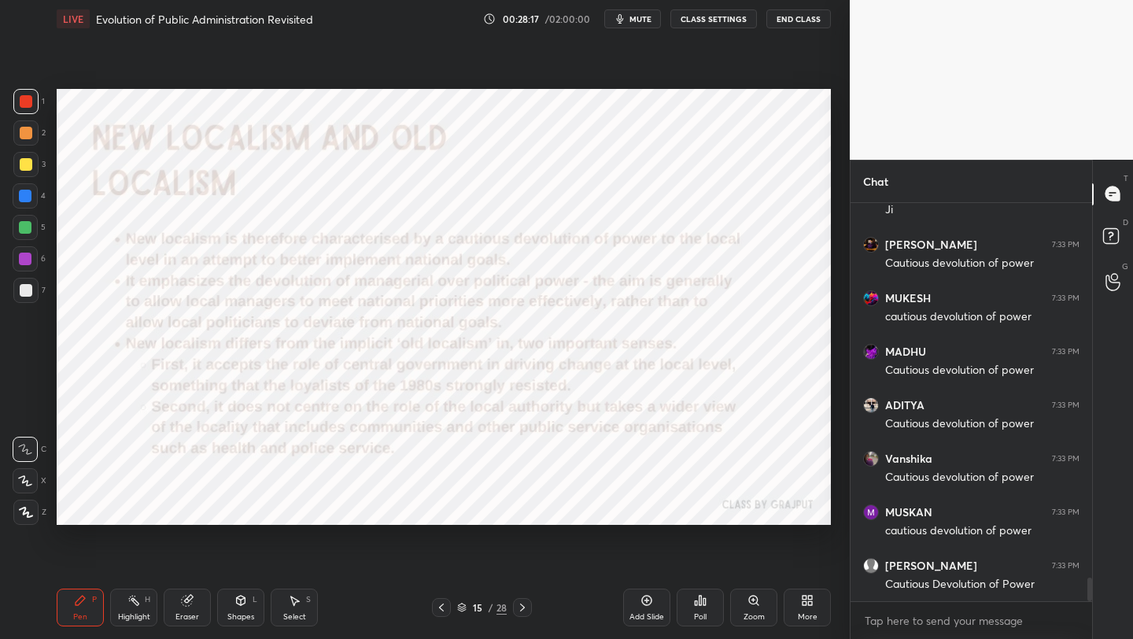
scroll to position [6454, 0]
drag, startPoint x: 437, startPoint y: 608, endPoint x: 532, endPoint y: 606, distance: 94.4
click at [437, 607] on icon at bounding box center [441, 607] width 13 height 13
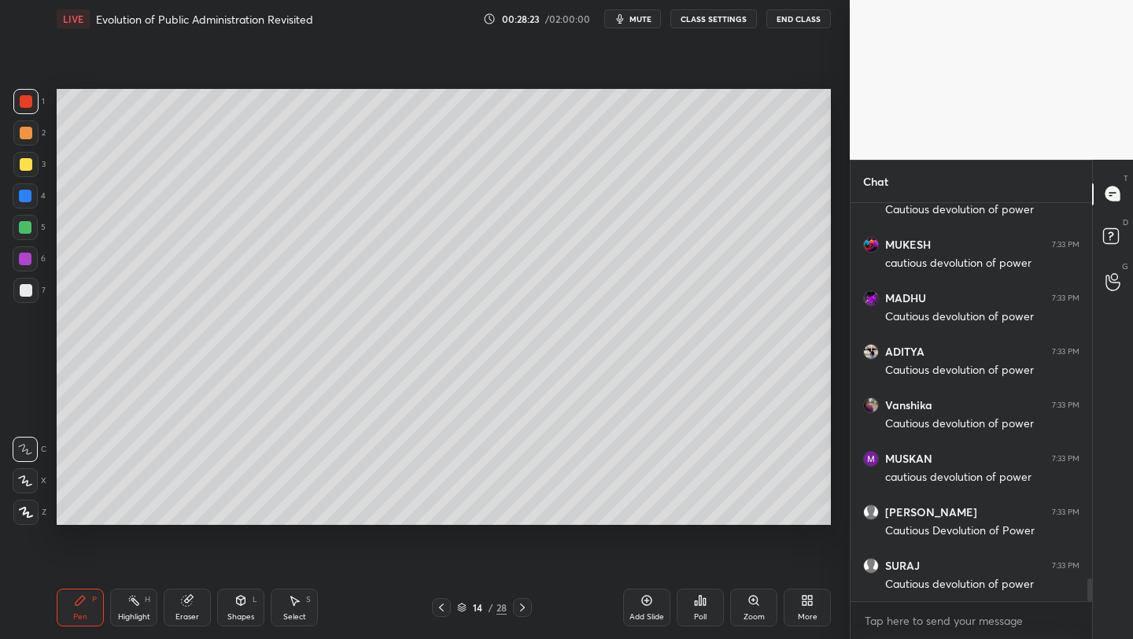
click at [651, 603] on div "Add Slide" at bounding box center [646, 607] width 47 height 38
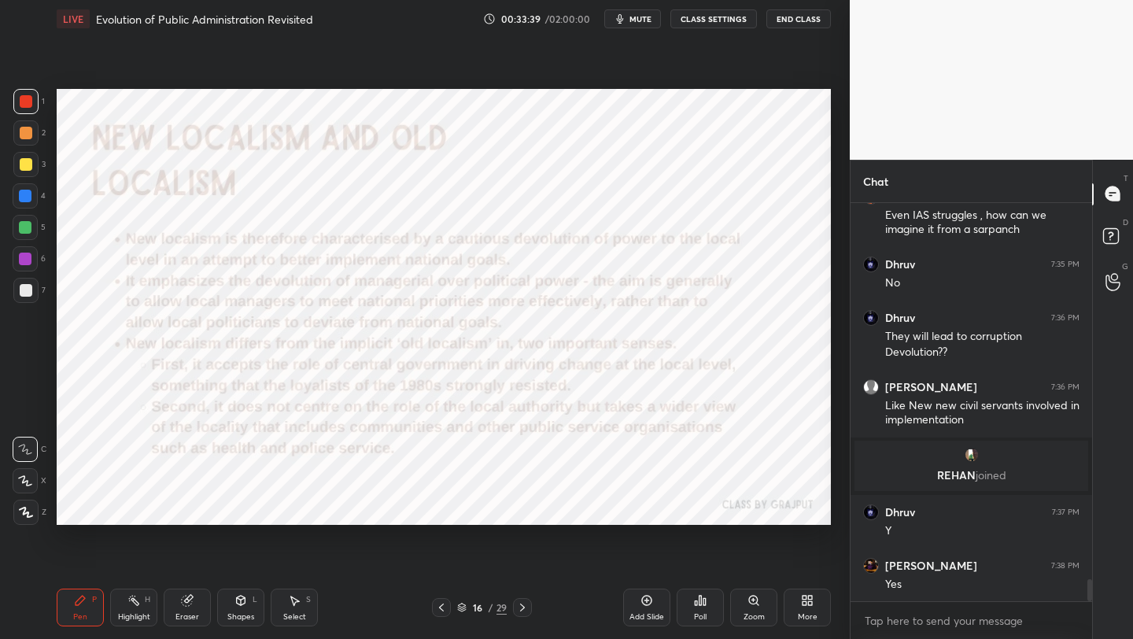
scroll to position [6870, 0]
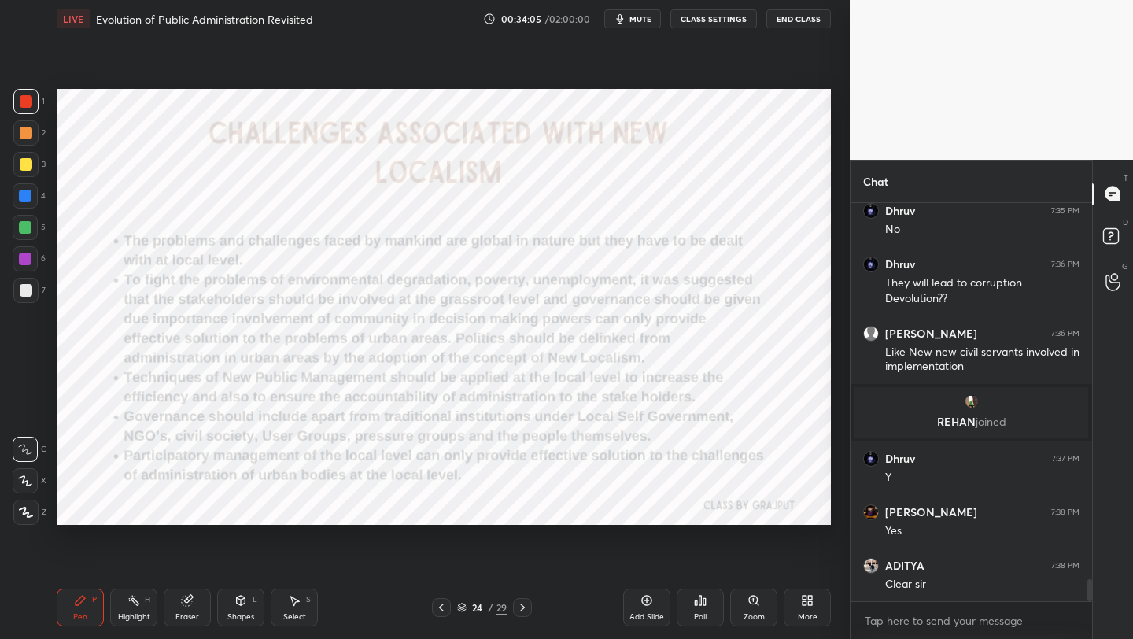
click at [648, 614] on div "Add Slide" at bounding box center [646, 617] width 35 height 8
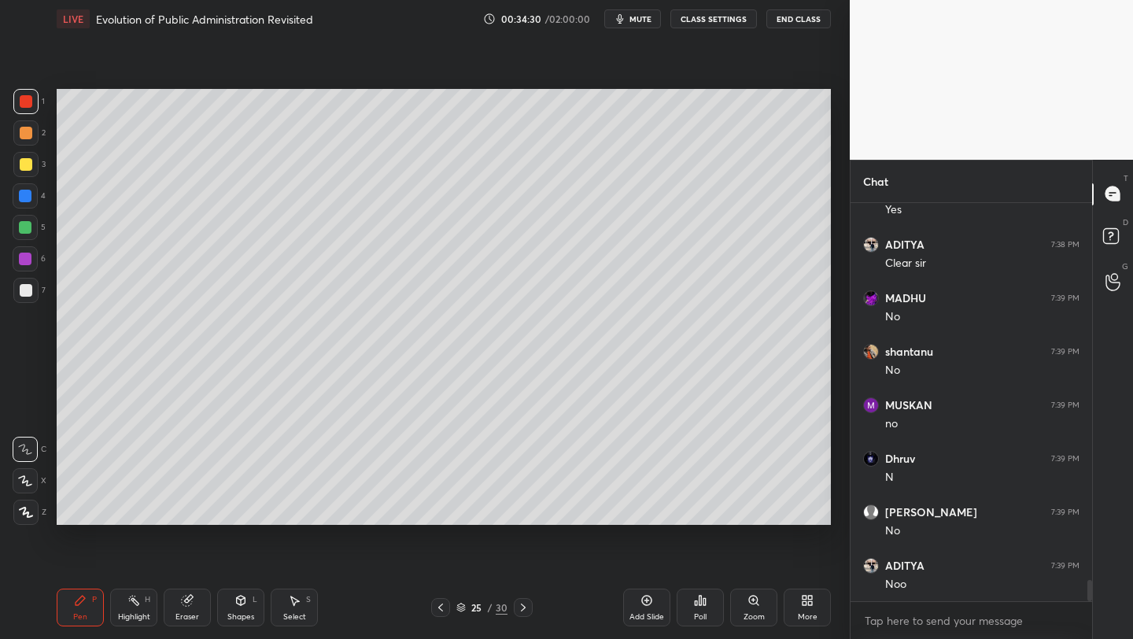
scroll to position [7244, 0]
click at [643, 606] on icon at bounding box center [646, 600] width 13 height 13
click at [642, 613] on div "Add Slide" at bounding box center [646, 617] width 35 height 8
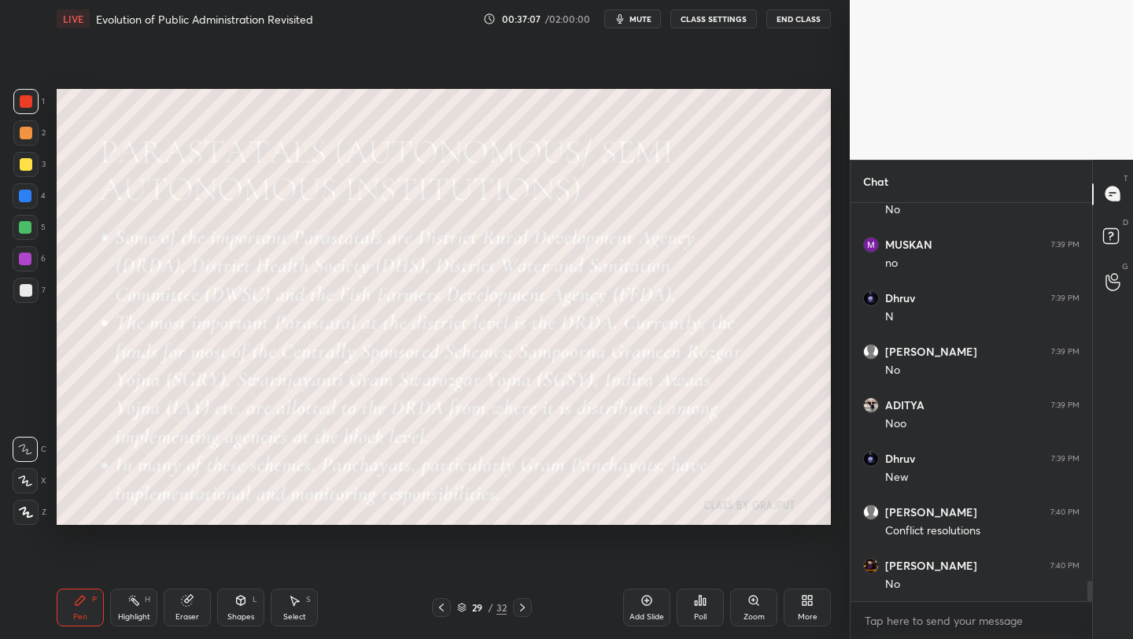
click at [27, 97] on div at bounding box center [26, 101] width 13 height 13
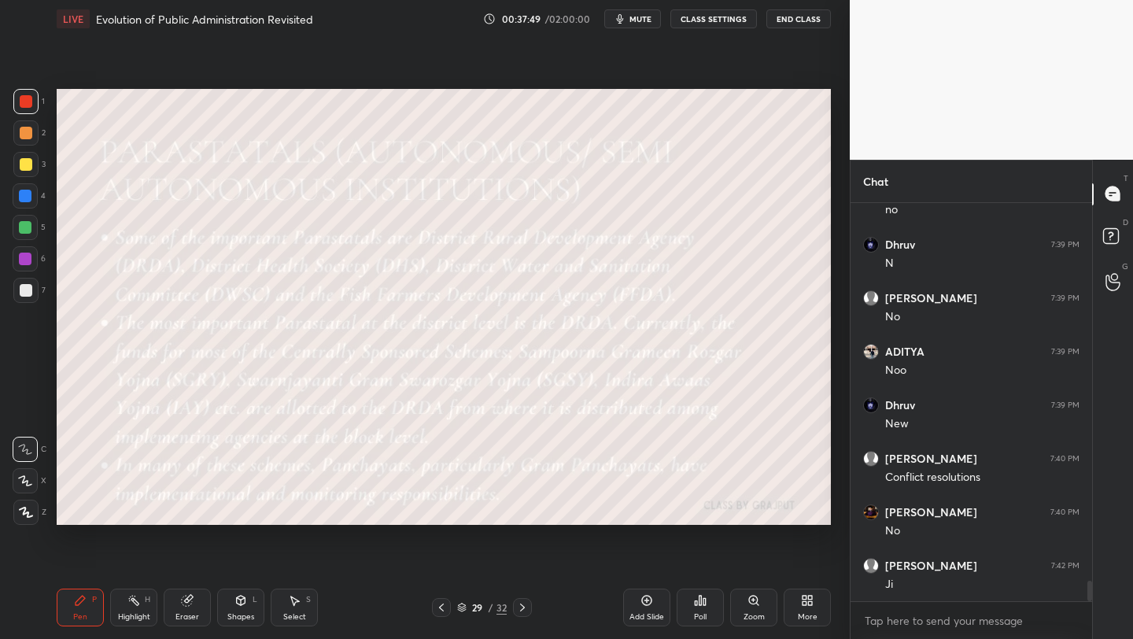
click at [441, 605] on icon at bounding box center [441, 607] width 13 height 13
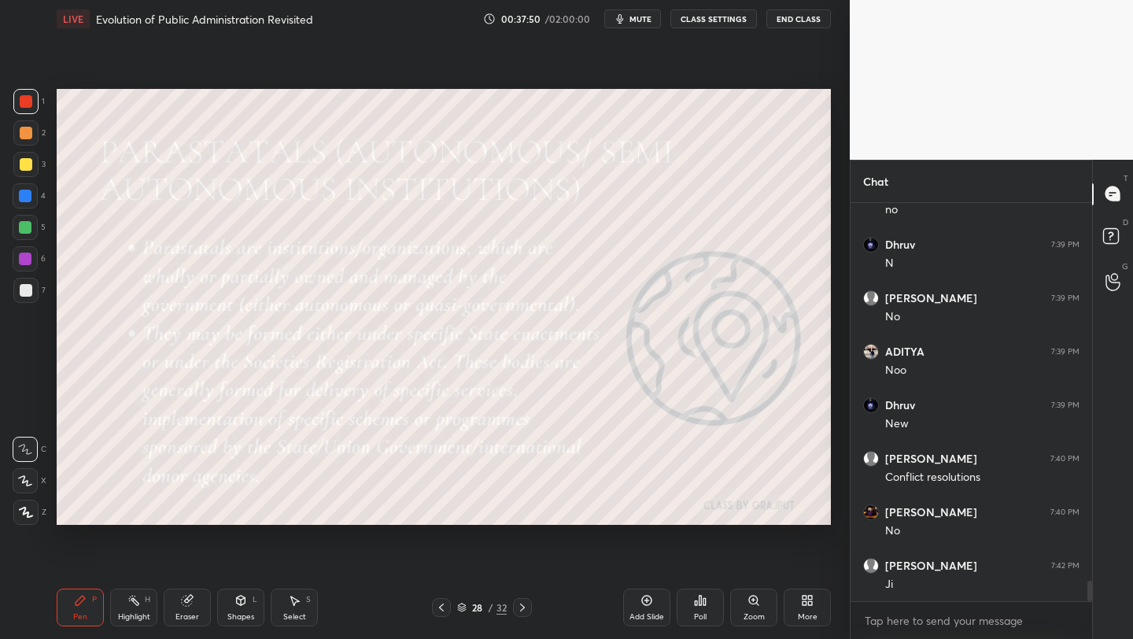
click at [653, 600] on div "Add Slide" at bounding box center [646, 607] width 47 height 38
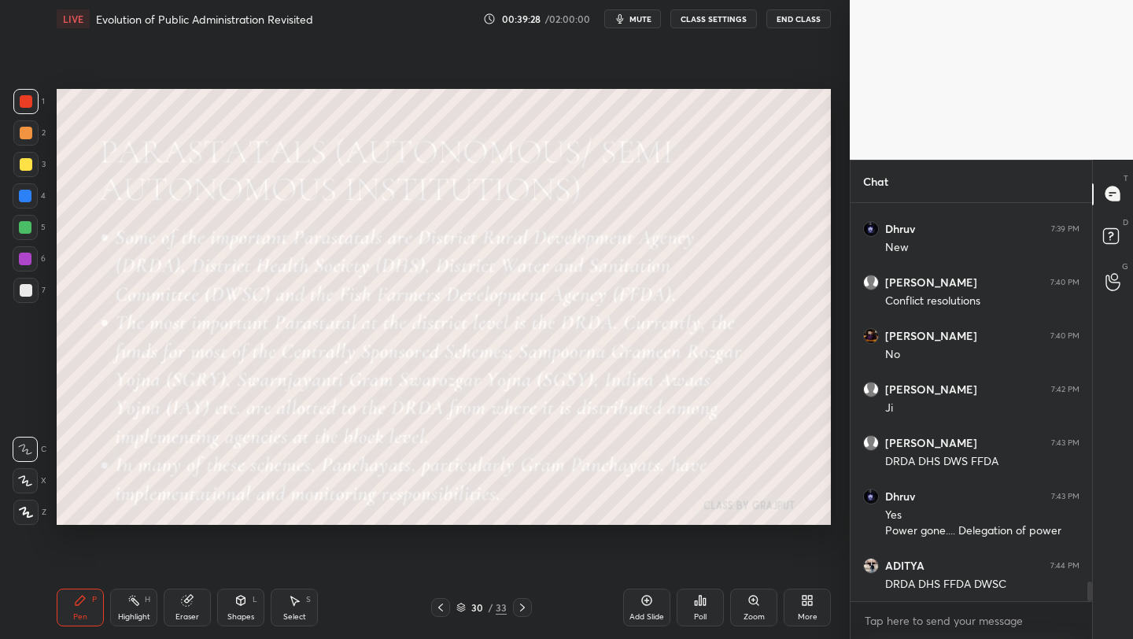
scroll to position [7677, 0]
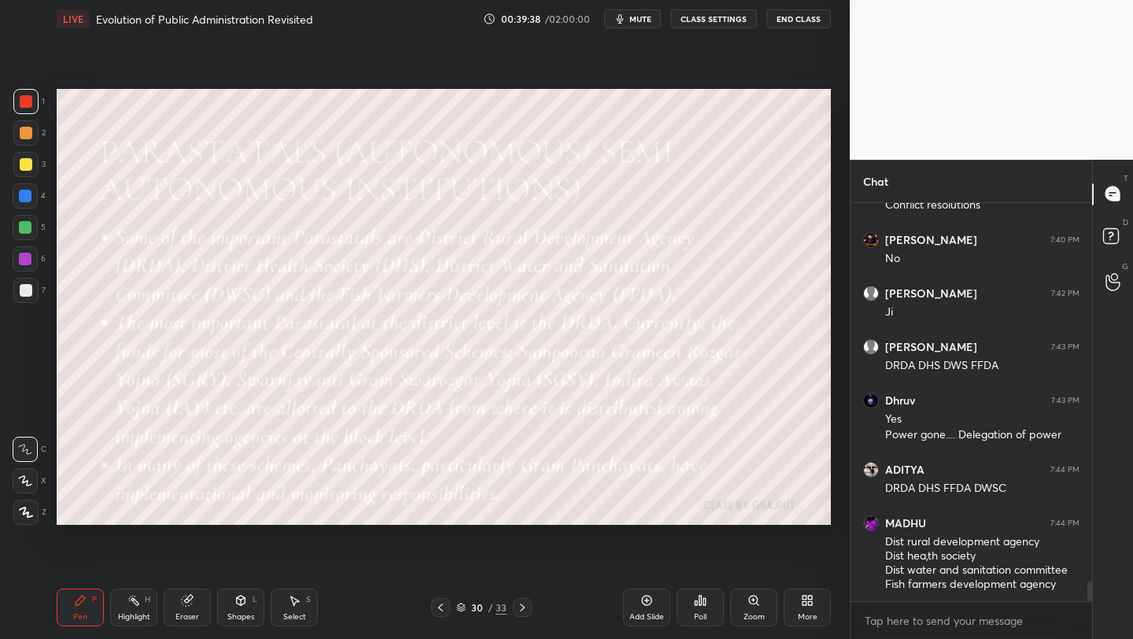
click at [50, 381] on div "1 2 3 4 5 6 7 C X Z C X Z E E Erase all H H LIVE Evolution of Public Administra…" at bounding box center [418, 319] width 837 height 639
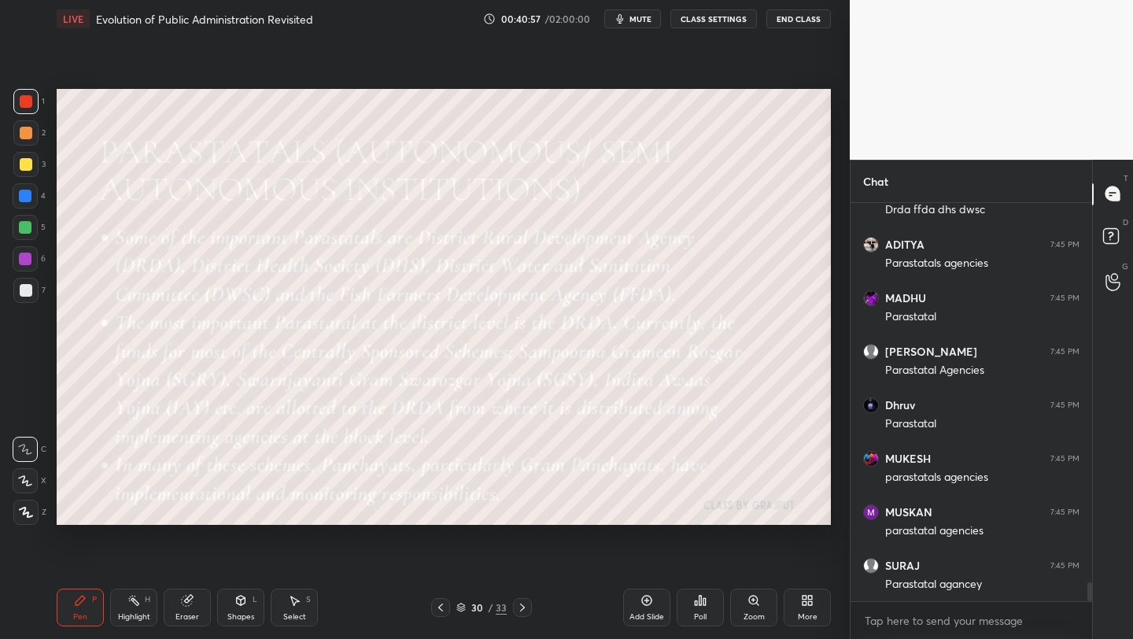
scroll to position [8159, 0]
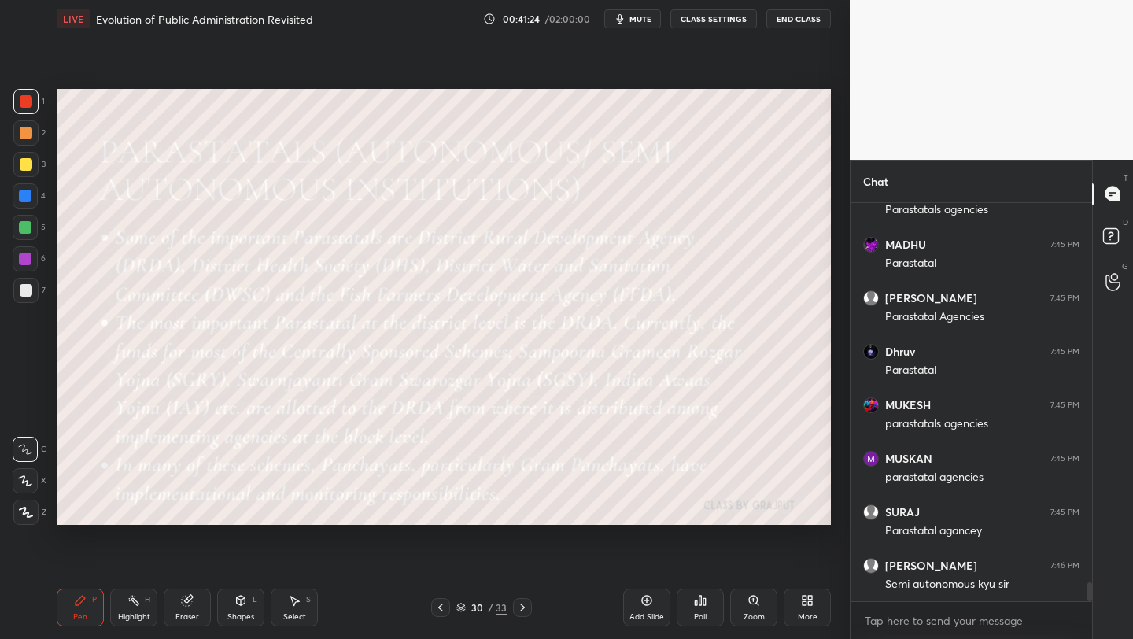
click at [648, 604] on div "Add Slide" at bounding box center [646, 607] width 47 height 38
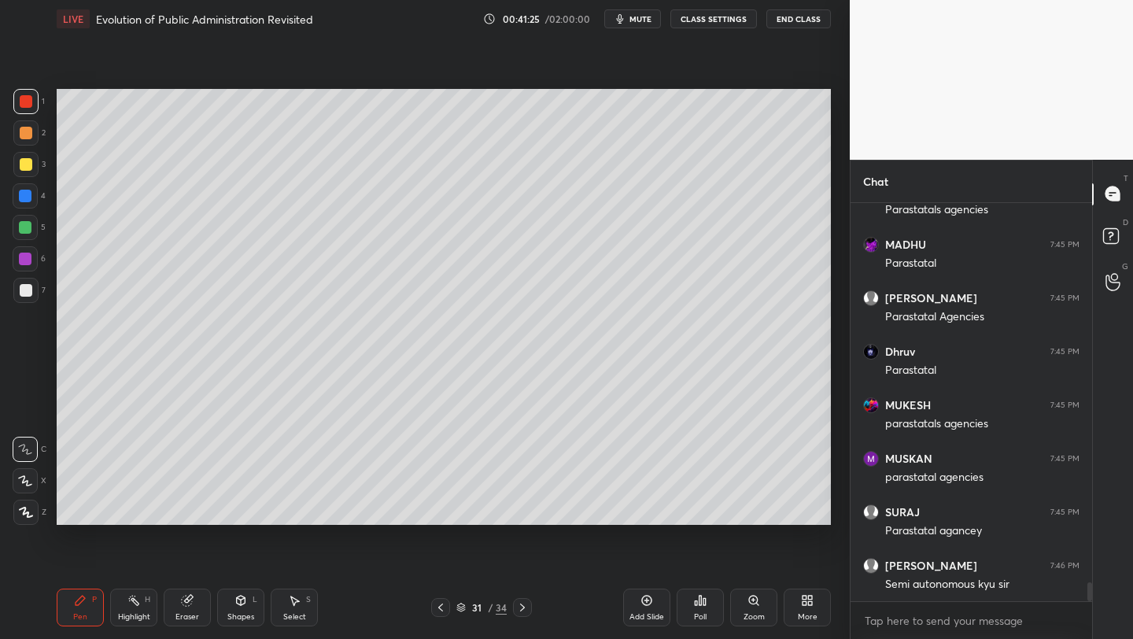
click at [25, 168] on div at bounding box center [26, 164] width 13 height 13
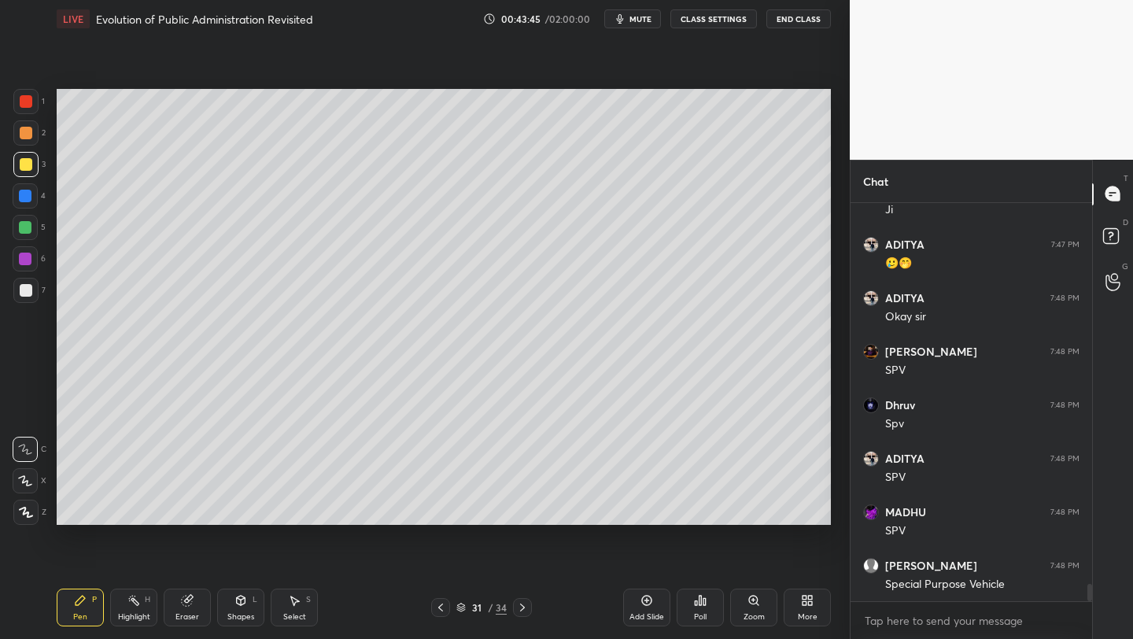
scroll to position [8801, 0]
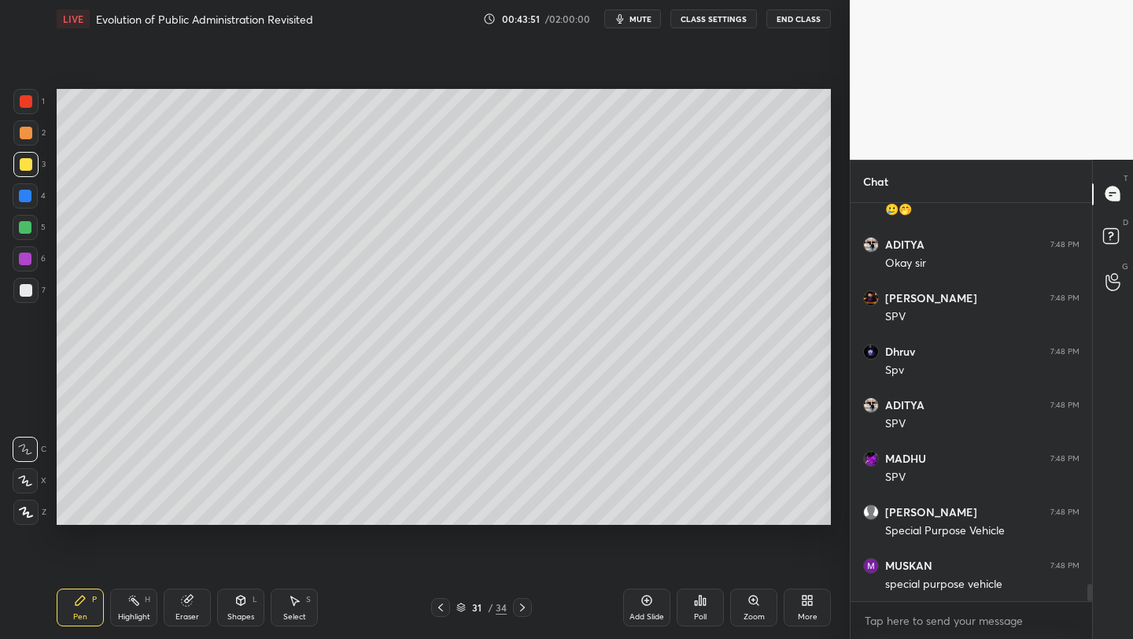
drag, startPoint x: 651, startPoint y: 605, endPoint x: 661, endPoint y: 564, distance: 42.2
click at [644, 604] on icon at bounding box center [646, 600] width 13 height 13
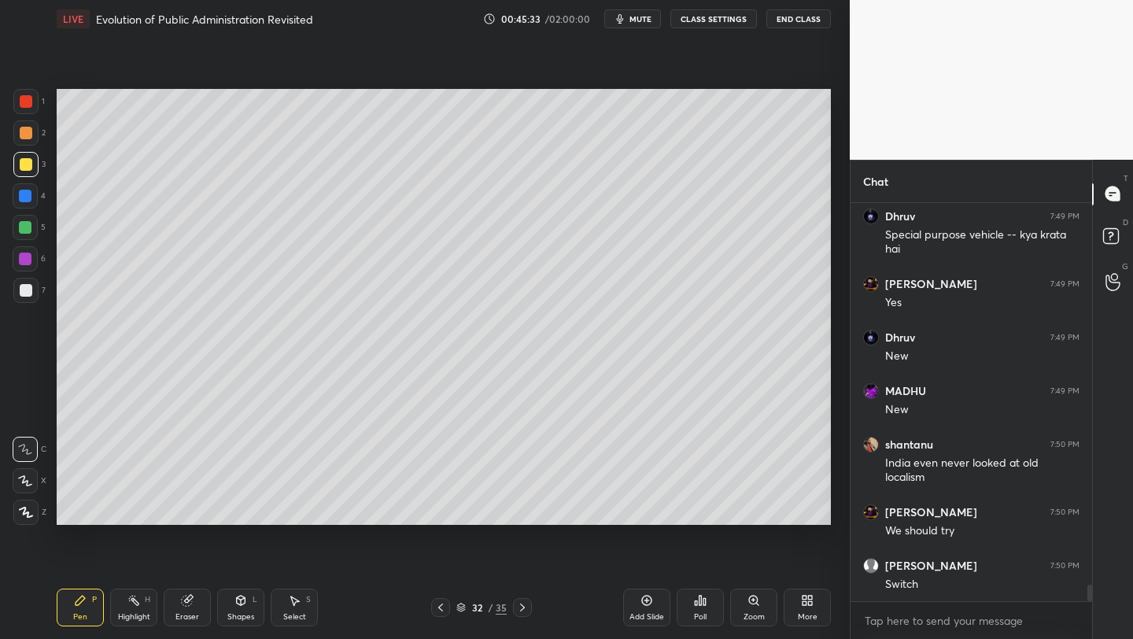
scroll to position [9257, 0]
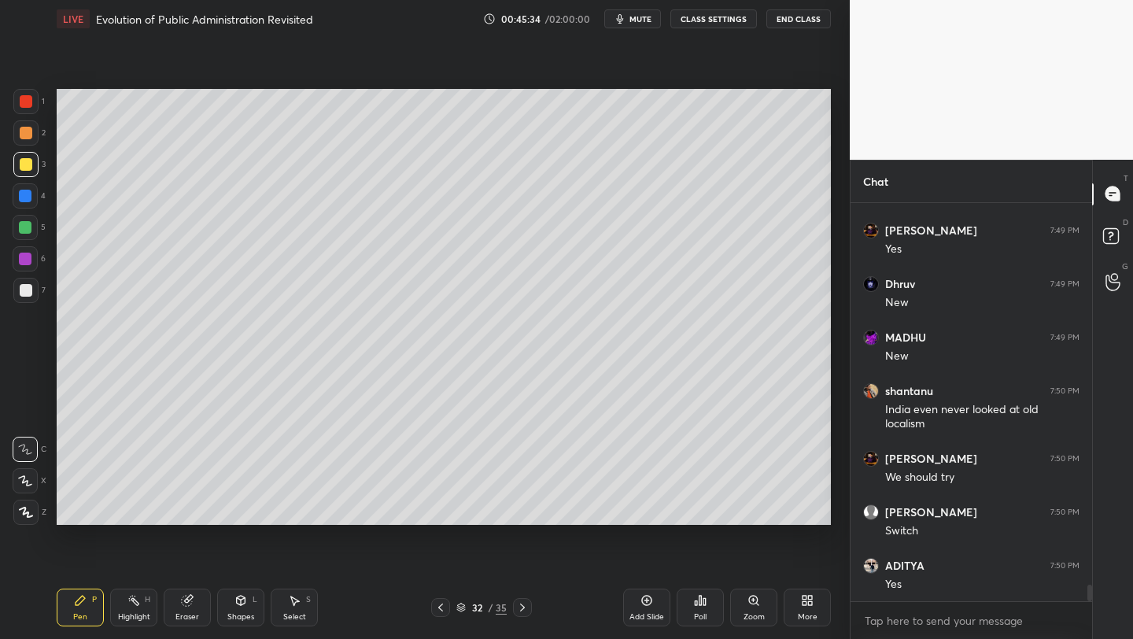
drag, startPoint x: 637, startPoint y: 602, endPoint x: 640, endPoint y: 588, distance: 13.7
click at [637, 602] on div "Add Slide" at bounding box center [646, 607] width 47 height 38
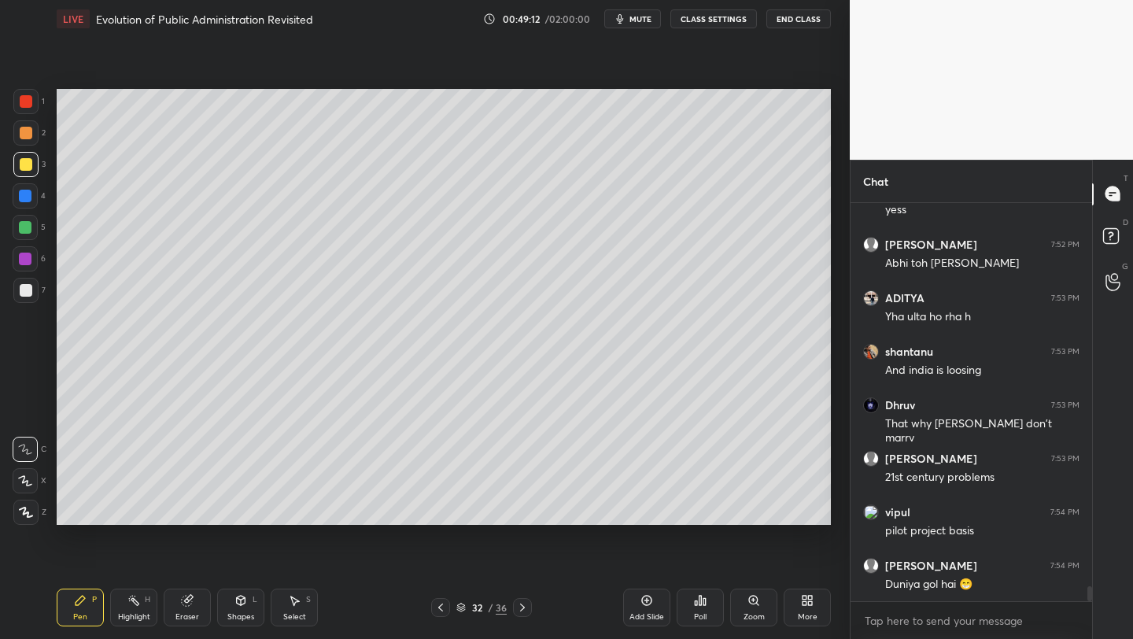
scroll to position [10274, 0]
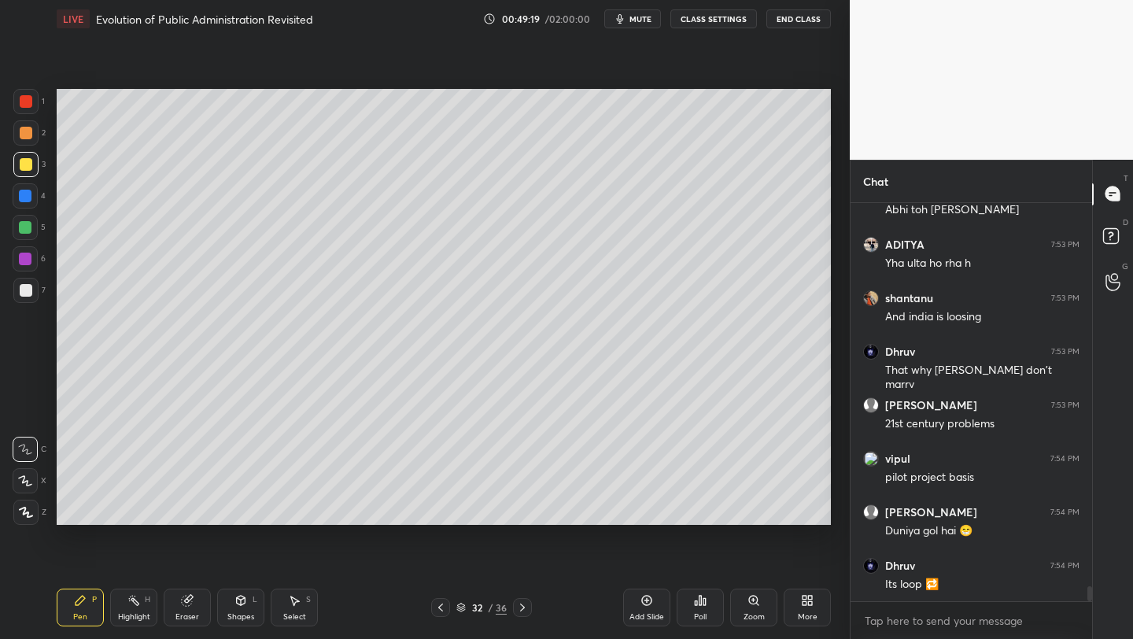
click at [655, 604] on div "Add Slide" at bounding box center [646, 607] width 47 height 38
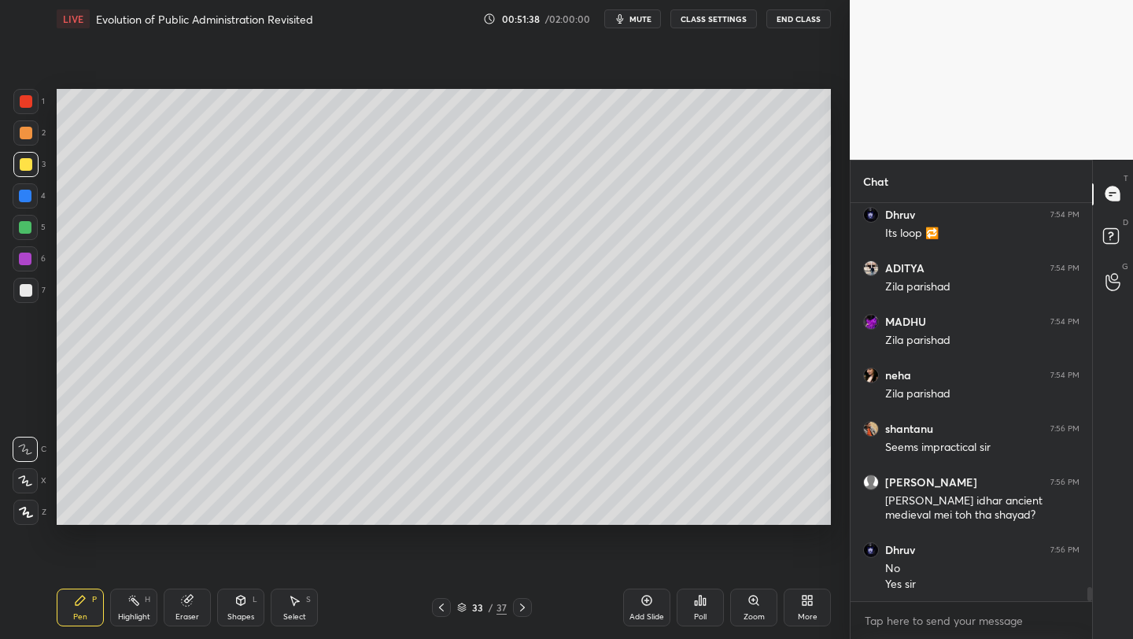
scroll to position [10678, 0]
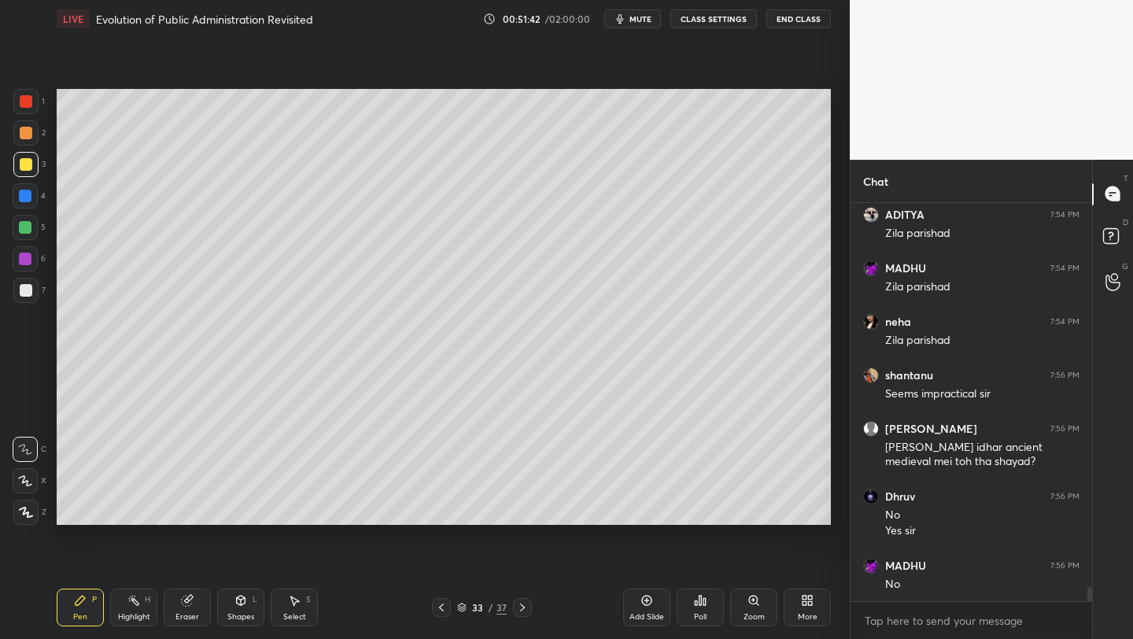
drag, startPoint x: 649, startPoint y: 598, endPoint x: 655, endPoint y: 584, distance: 15.5
click at [649, 598] on icon at bounding box center [646, 600] width 13 height 13
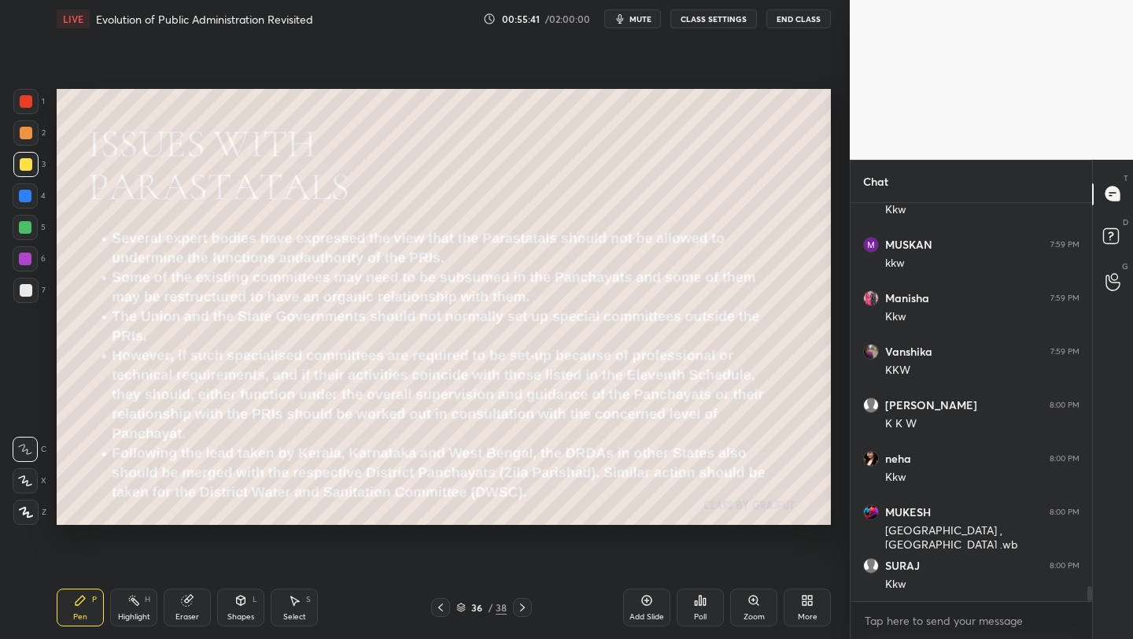
scroll to position [10516, 0]
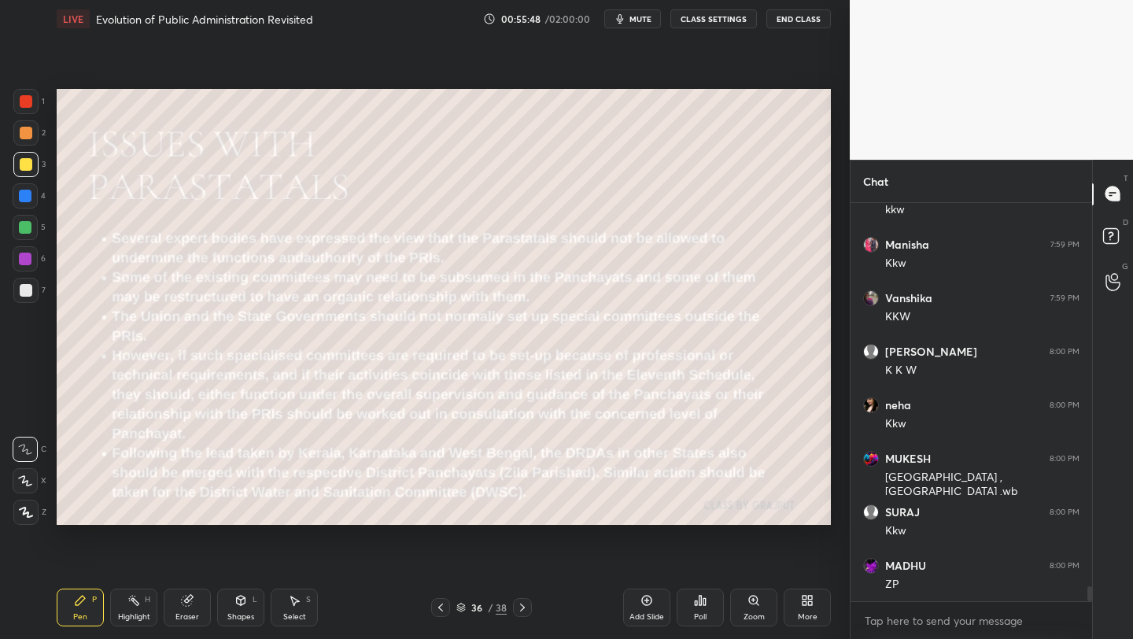
click at [644, 606] on div "Add Slide" at bounding box center [646, 607] width 47 height 38
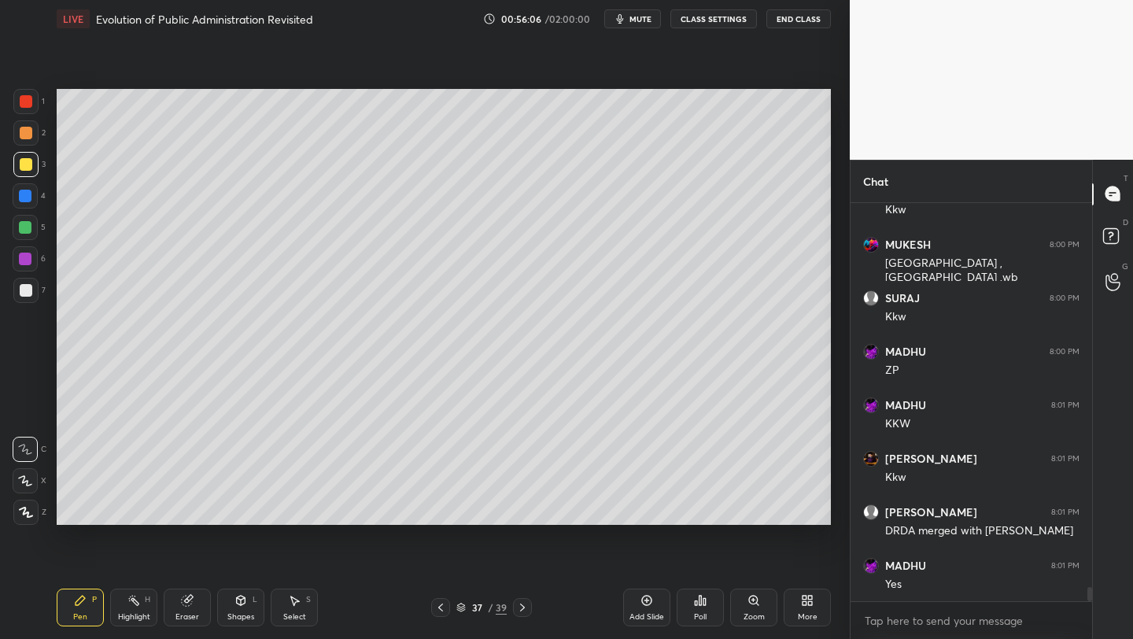
scroll to position [10783, 0]
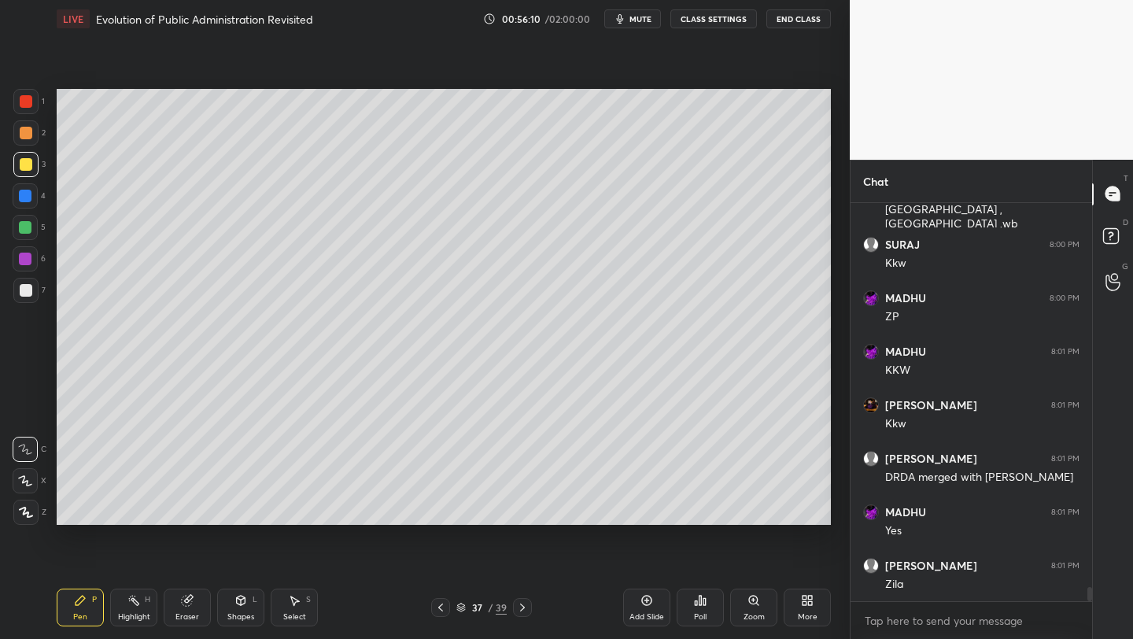
click at [663, 610] on div "Add Slide" at bounding box center [646, 607] width 47 height 38
click at [806, 604] on icon at bounding box center [804, 603] width 4 height 4
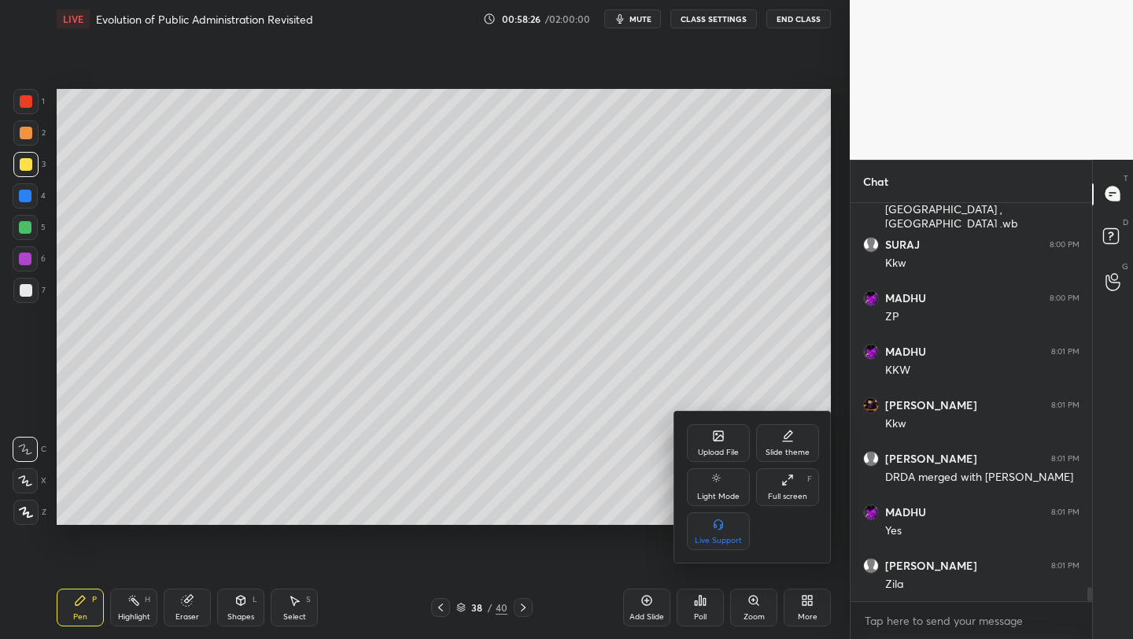
click at [725, 448] on div "Upload File" at bounding box center [718, 452] width 41 height 8
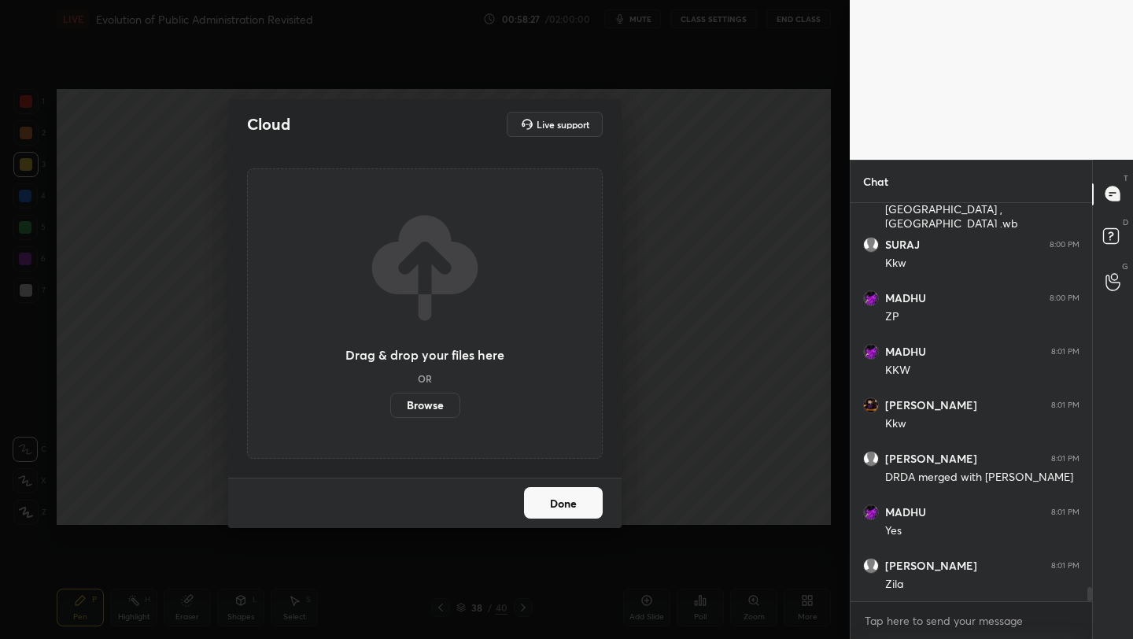
click at [438, 404] on label "Browse" at bounding box center [425, 405] width 70 height 25
click at [390, 404] on input "Browse" at bounding box center [390, 405] width 0 height 25
click at [440, 413] on label "Browse" at bounding box center [425, 405] width 70 height 25
click at [390, 413] on input "Browse" at bounding box center [390, 405] width 0 height 25
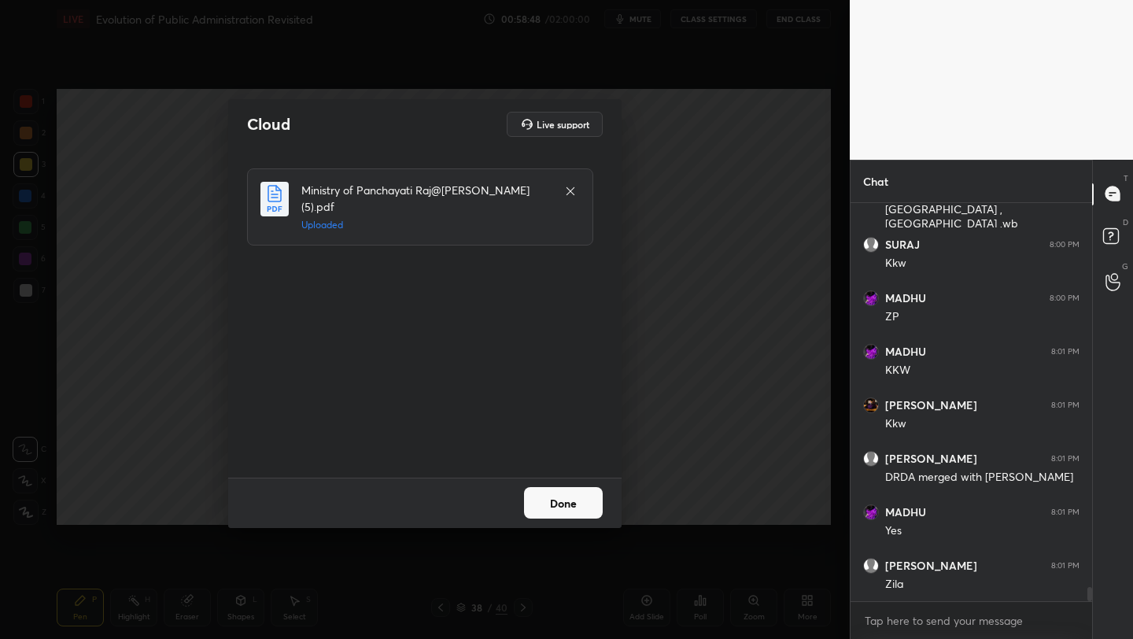
click at [574, 507] on button "Done" at bounding box center [563, 502] width 79 height 31
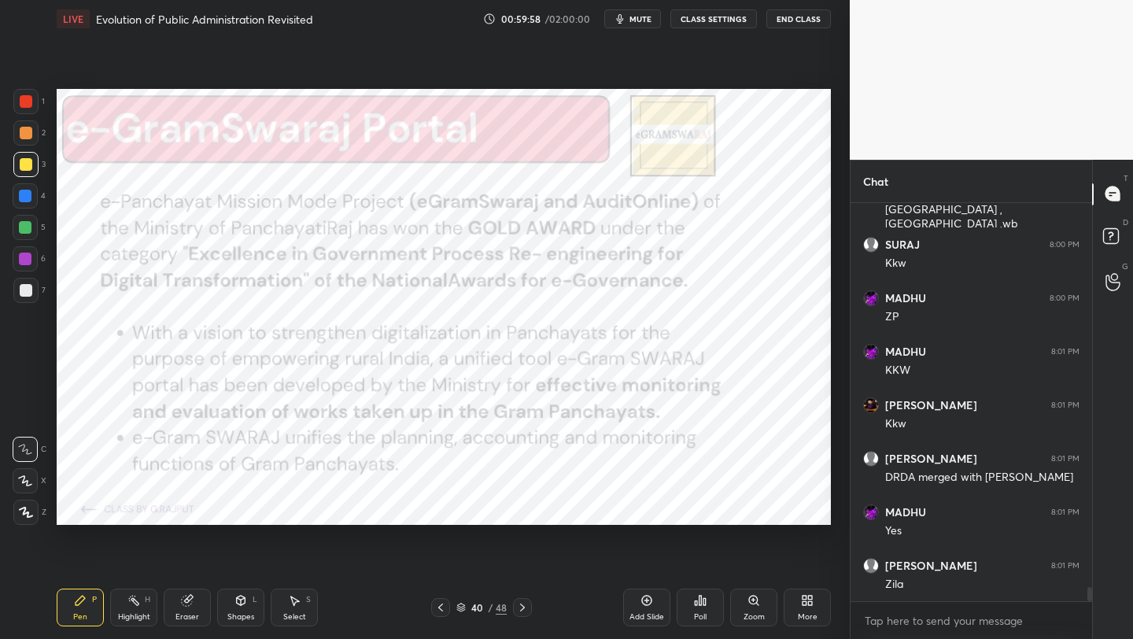
scroll to position [10837, 0]
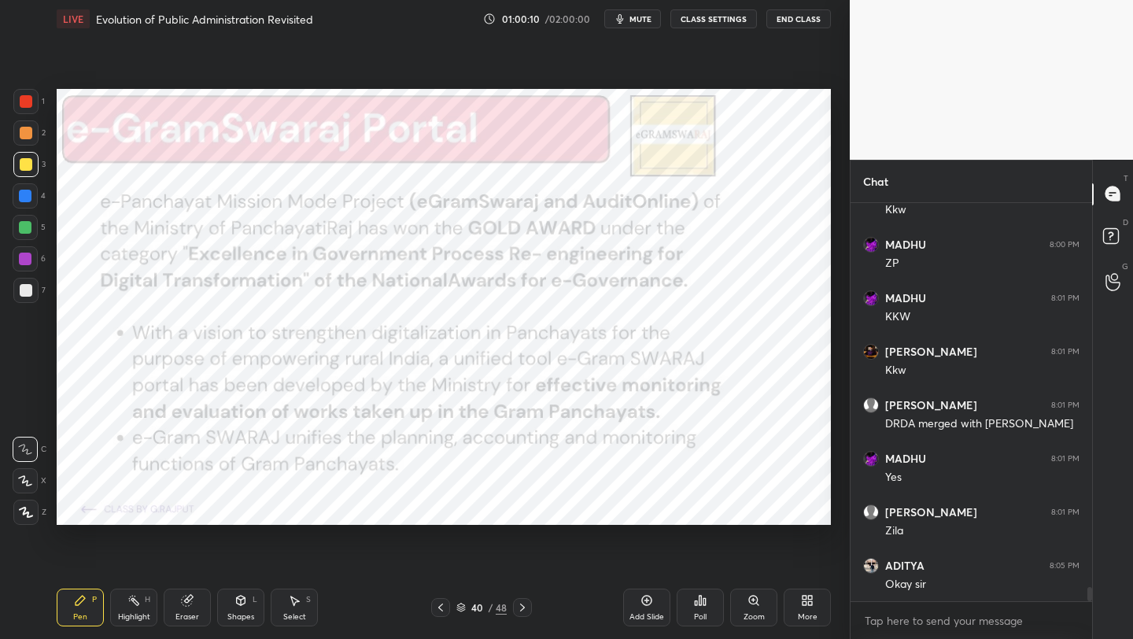
click at [644, 17] on span "mute" at bounding box center [640, 18] width 22 height 11
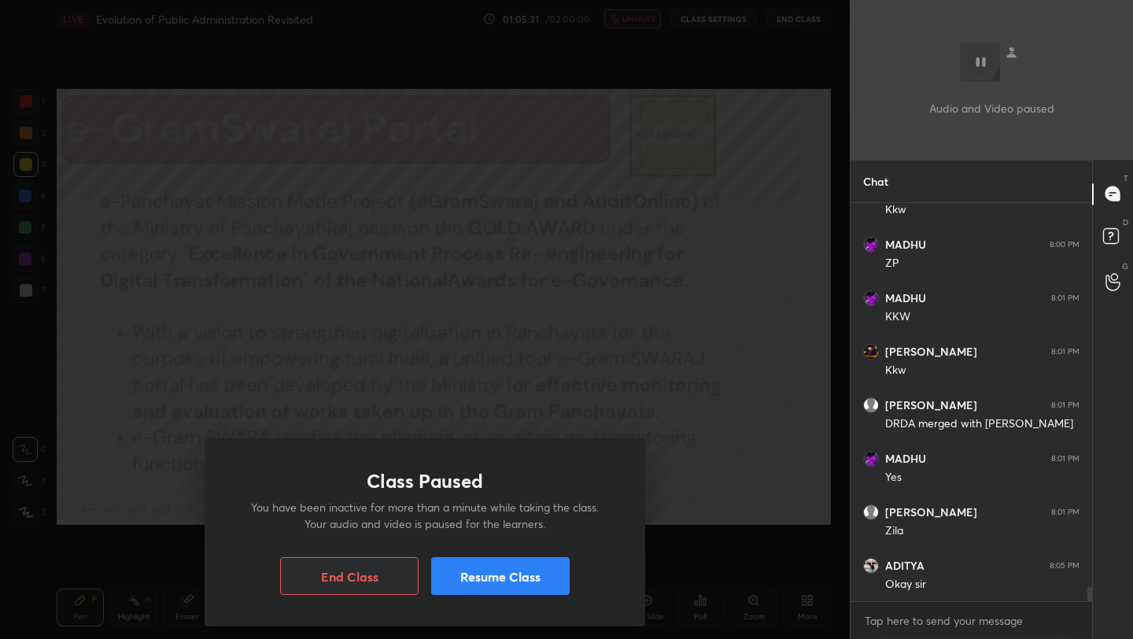
click at [543, 596] on div "Class Paused You have been inactive for more than a minute while taking the cla…" at bounding box center [425, 532] width 441 height 188
click at [547, 576] on button "Resume Class" at bounding box center [500, 576] width 138 height 38
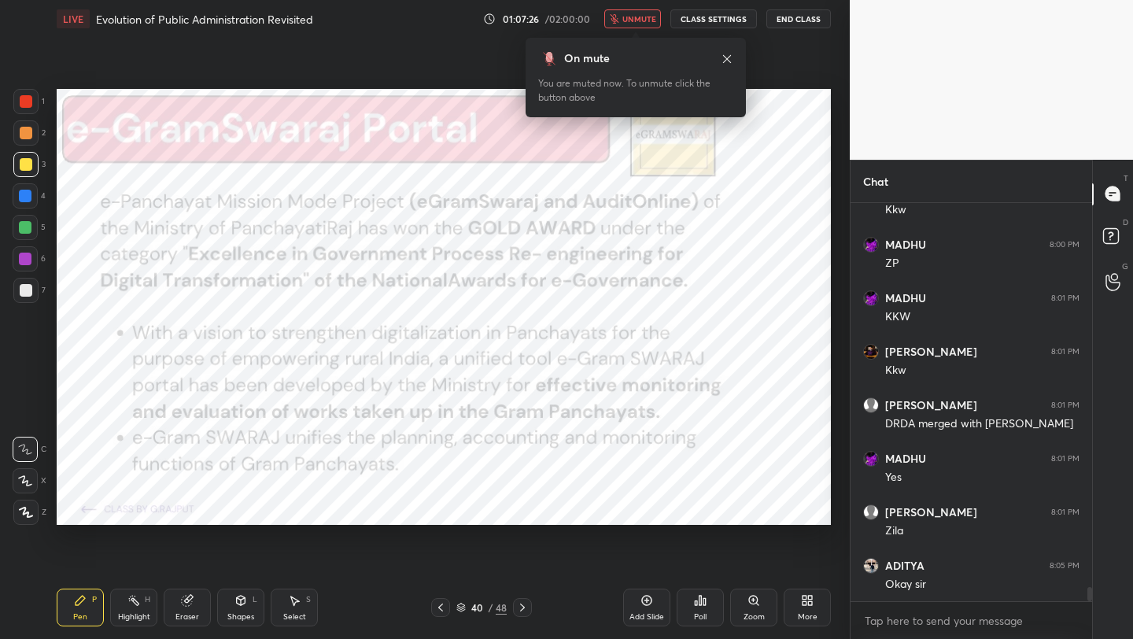
click at [644, 22] on span "unmute" at bounding box center [639, 18] width 34 height 11
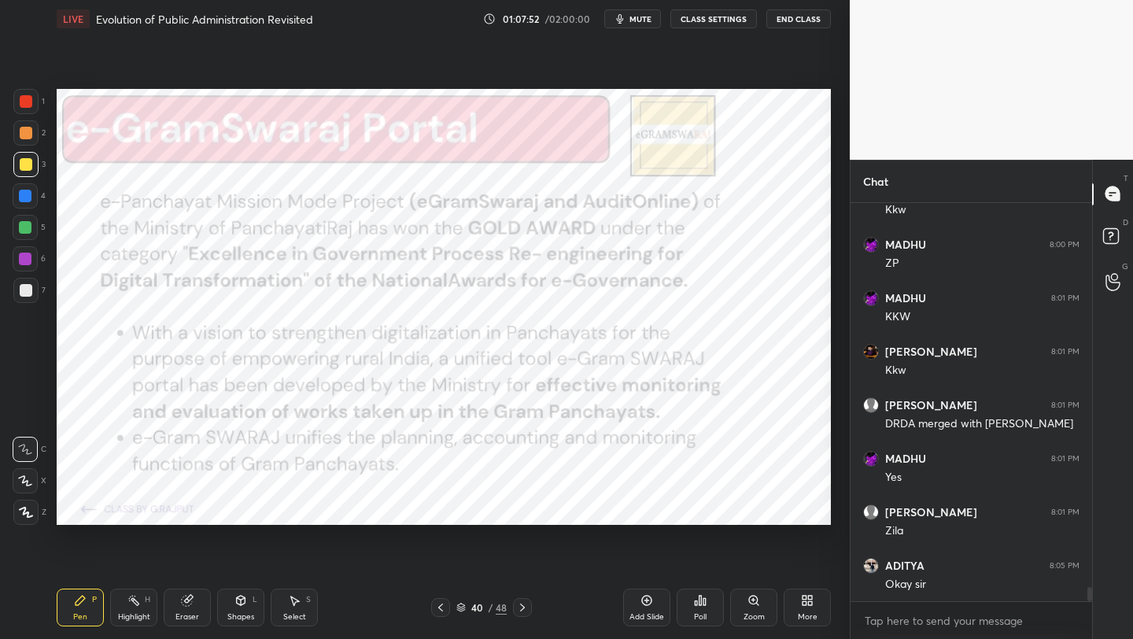
drag, startPoint x: 31, startPoint y: 98, endPoint x: 49, endPoint y: 105, distance: 19.4
click at [31, 98] on div at bounding box center [26, 101] width 13 height 13
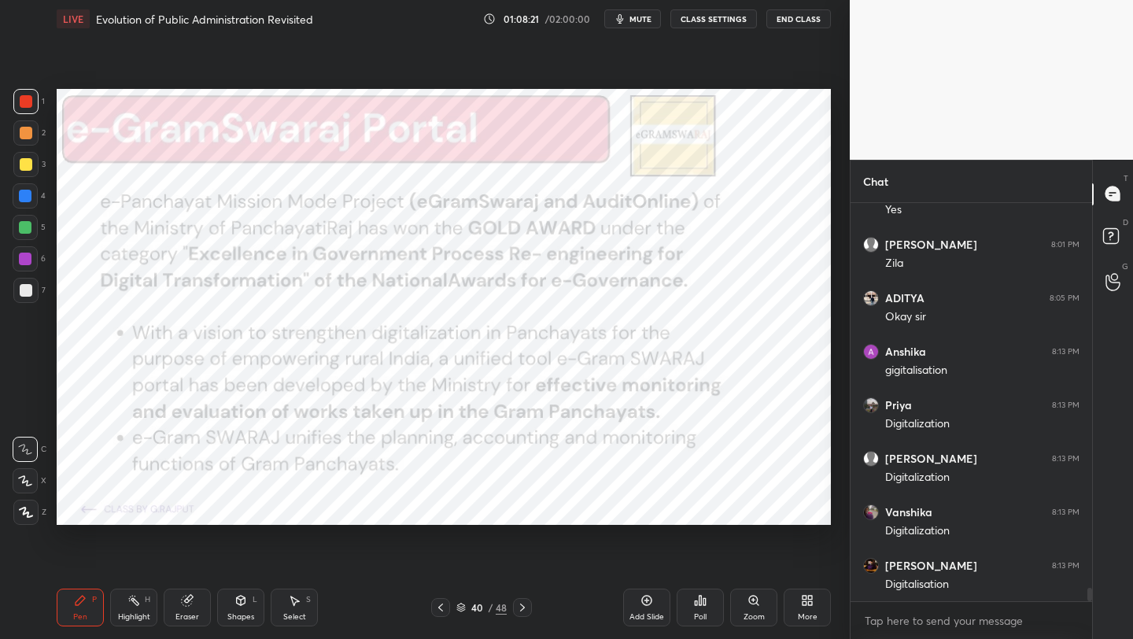
scroll to position [11158, 0]
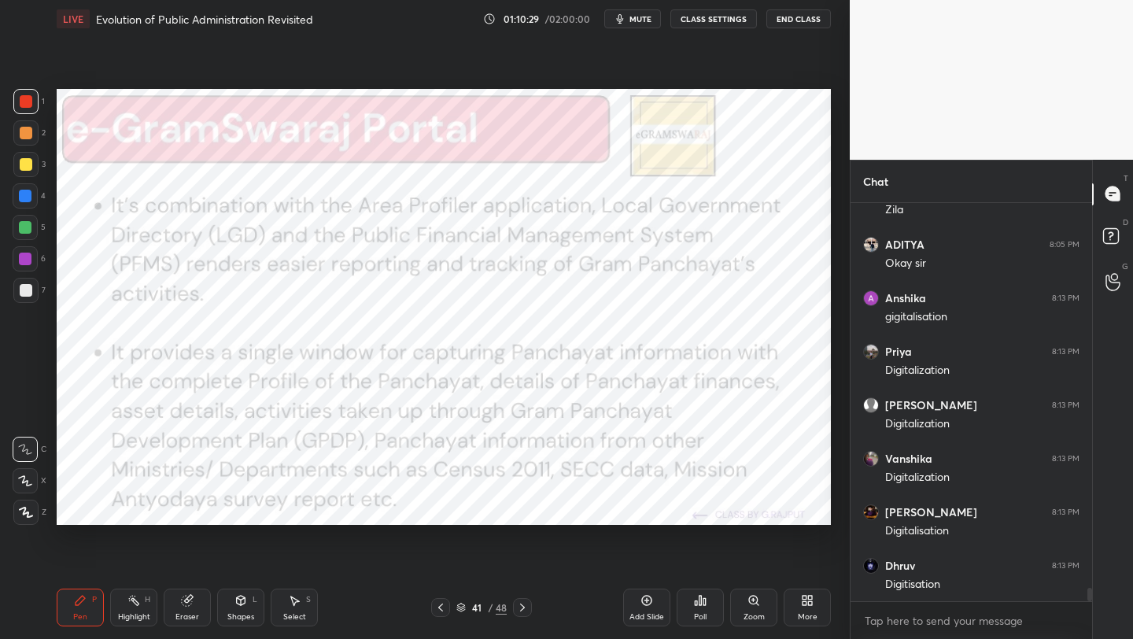
click at [804, 606] on icon at bounding box center [807, 600] width 13 height 13
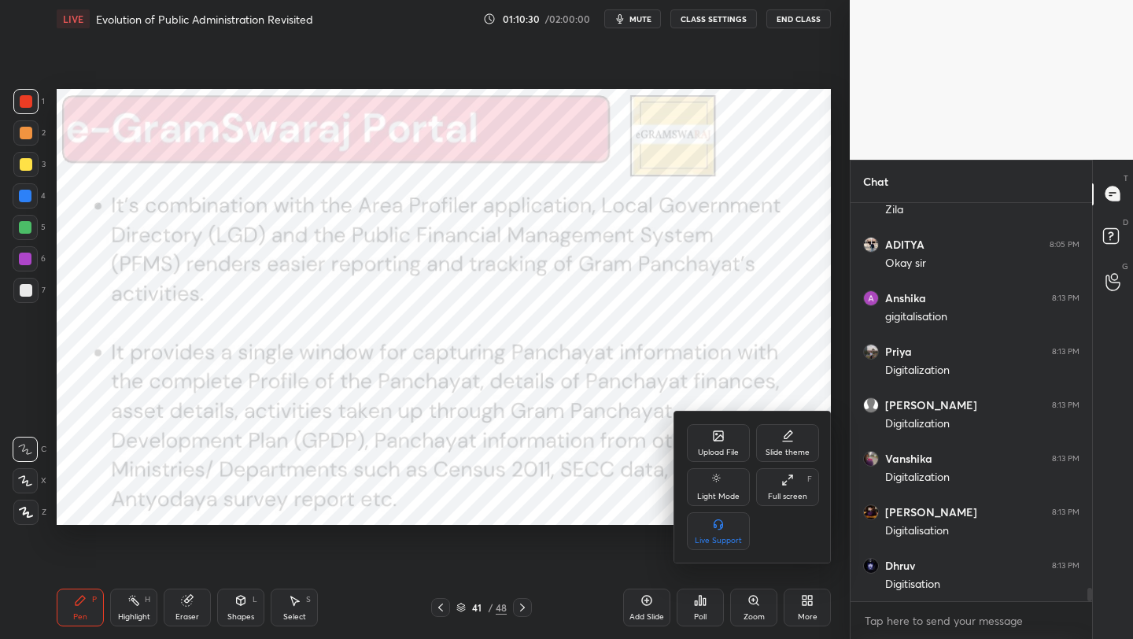
click at [721, 437] on icon at bounding box center [718, 438] width 9 height 6
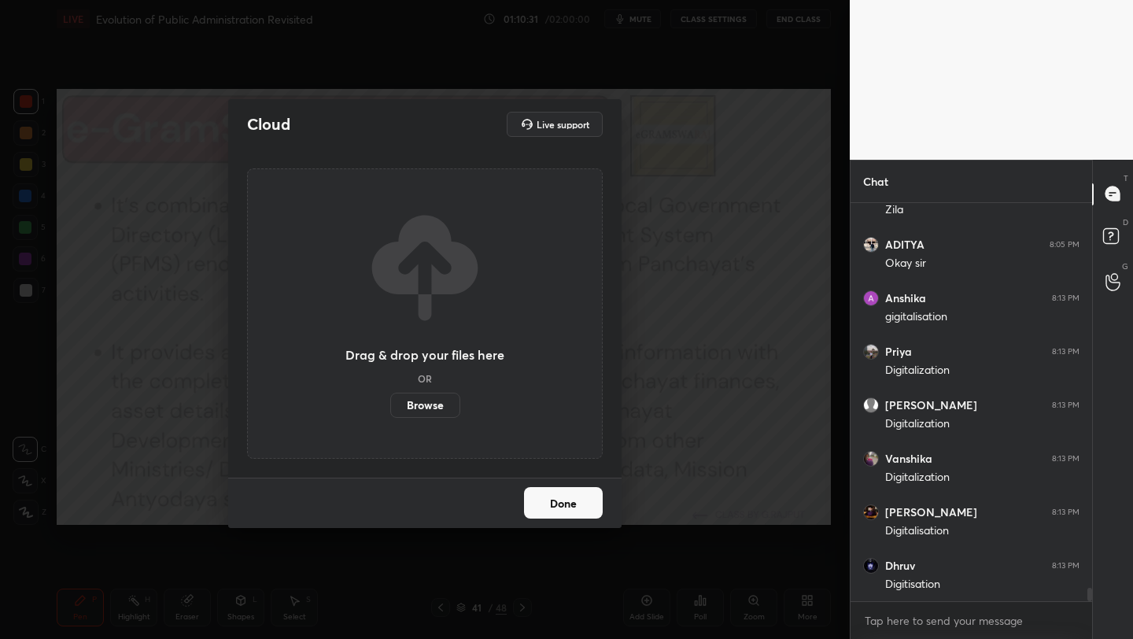
click at [434, 402] on label "Browse" at bounding box center [425, 405] width 70 height 25
click at [390, 402] on input "Browse" at bounding box center [390, 405] width 0 height 25
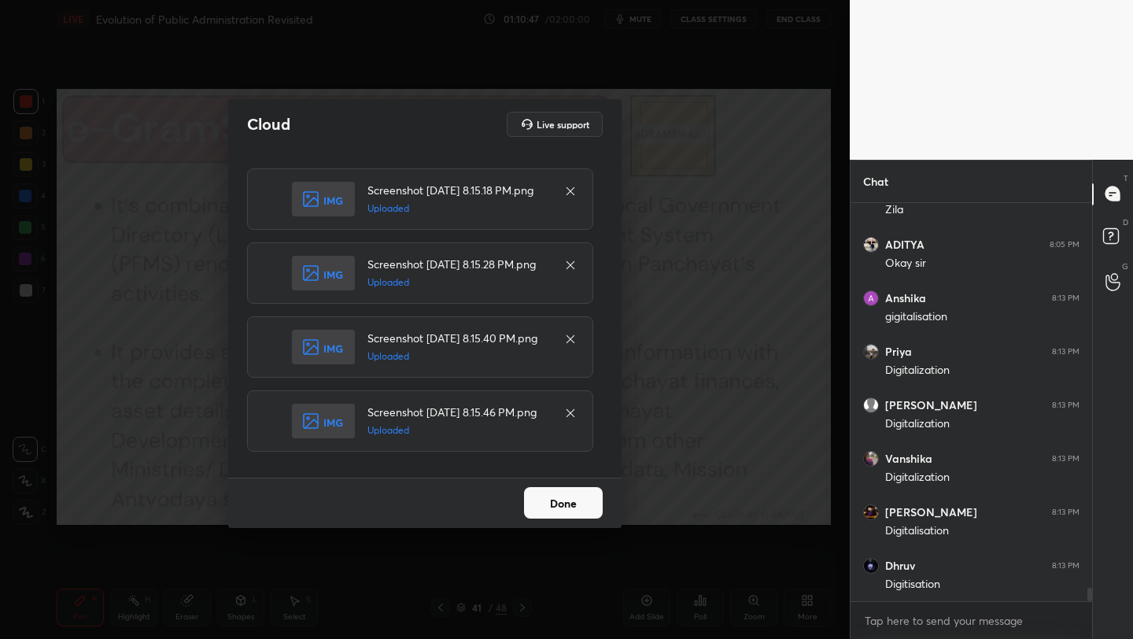
click at [570, 507] on button "Done" at bounding box center [563, 502] width 79 height 31
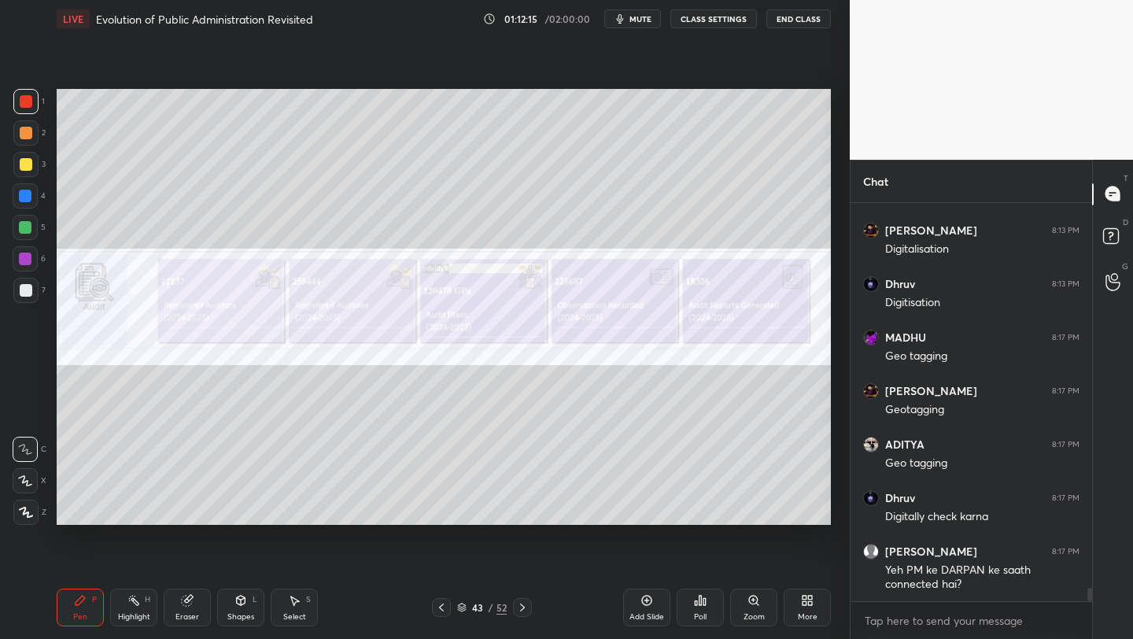
scroll to position [11493, 0]
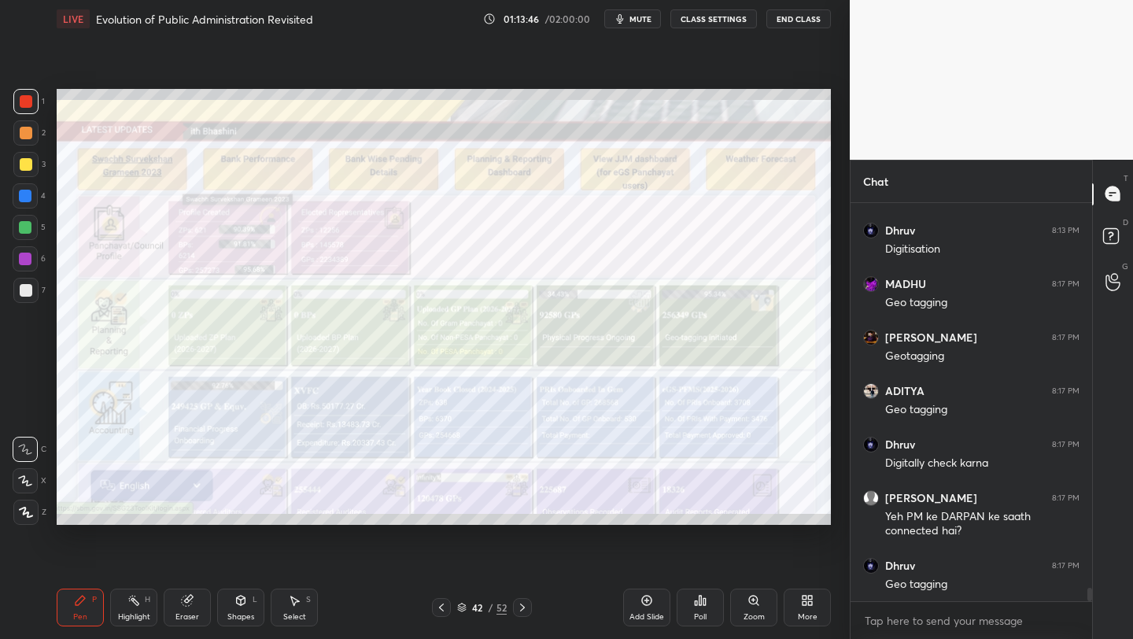
click at [817, 614] on div "More" at bounding box center [807, 607] width 47 height 38
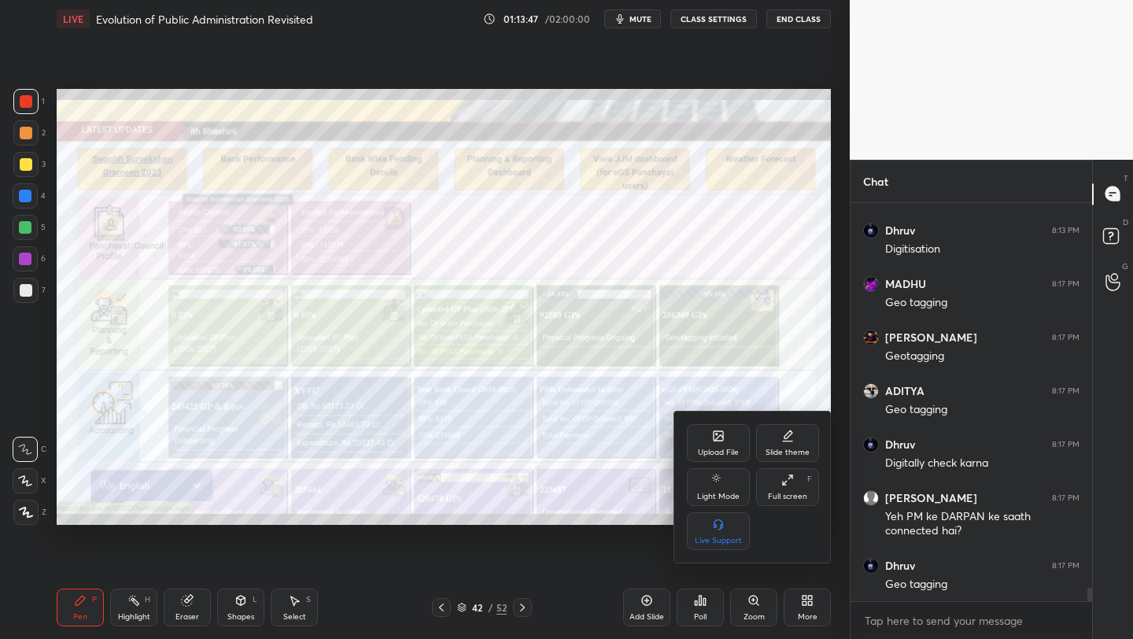
click at [735, 448] on div "Upload File" at bounding box center [718, 452] width 41 height 8
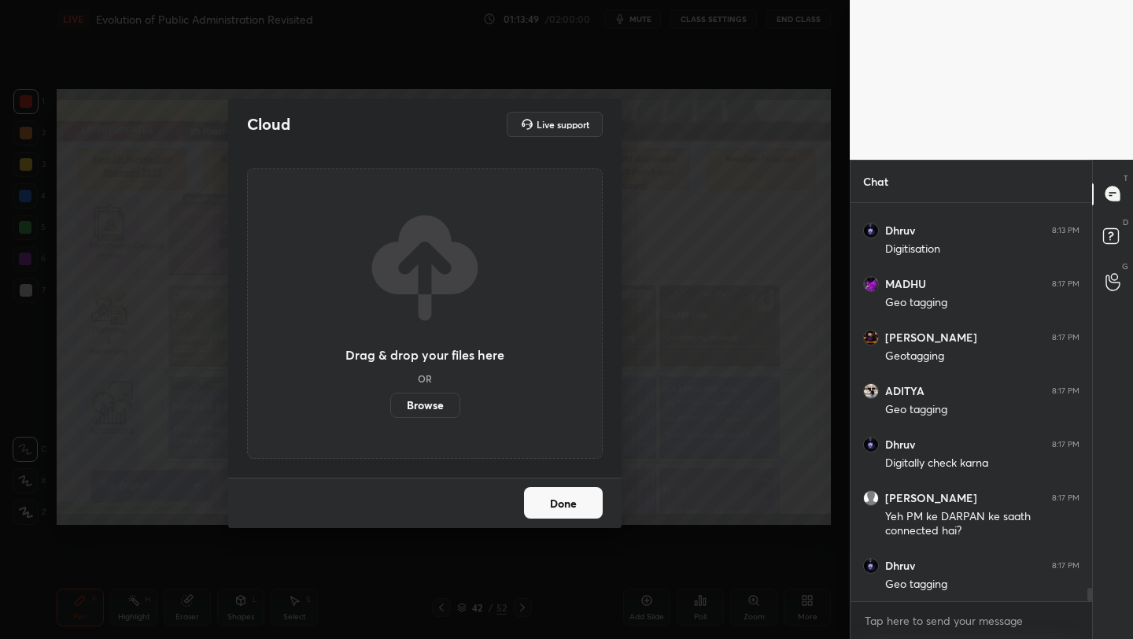
click at [436, 393] on label "Browse" at bounding box center [425, 405] width 70 height 25
click at [390, 393] on input "Browse" at bounding box center [390, 405] width 0 height 25
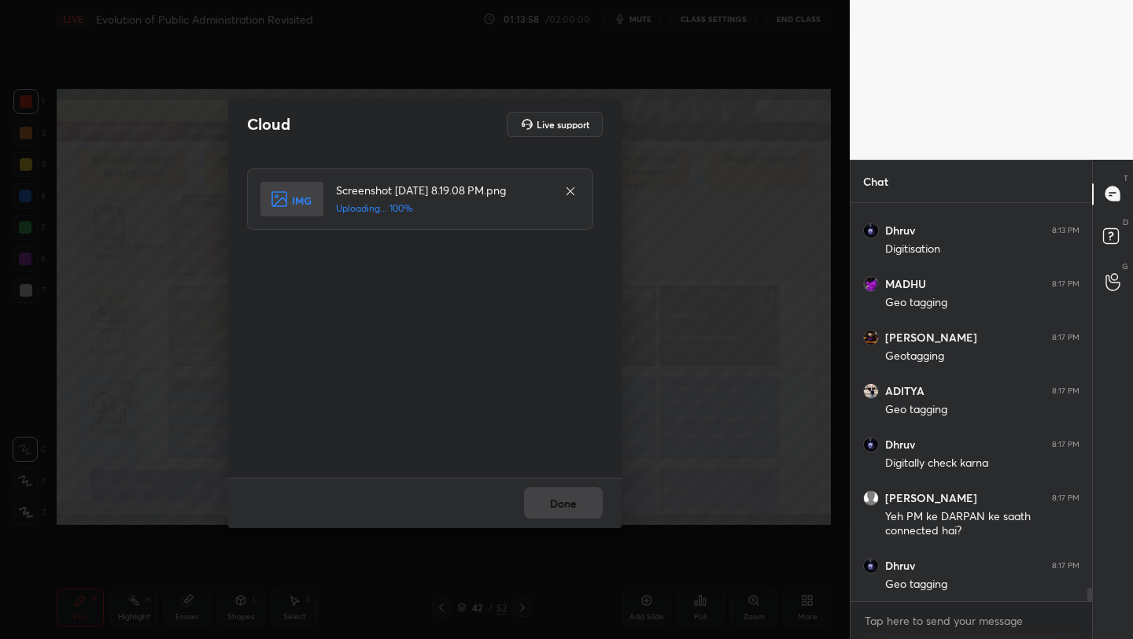
click at [571, 502] on div "Done" at bounding box center [424, 503] width 393 height 50
click at [571, 502] on button "Done" at bounding box center [563, 502] width 79 height 31
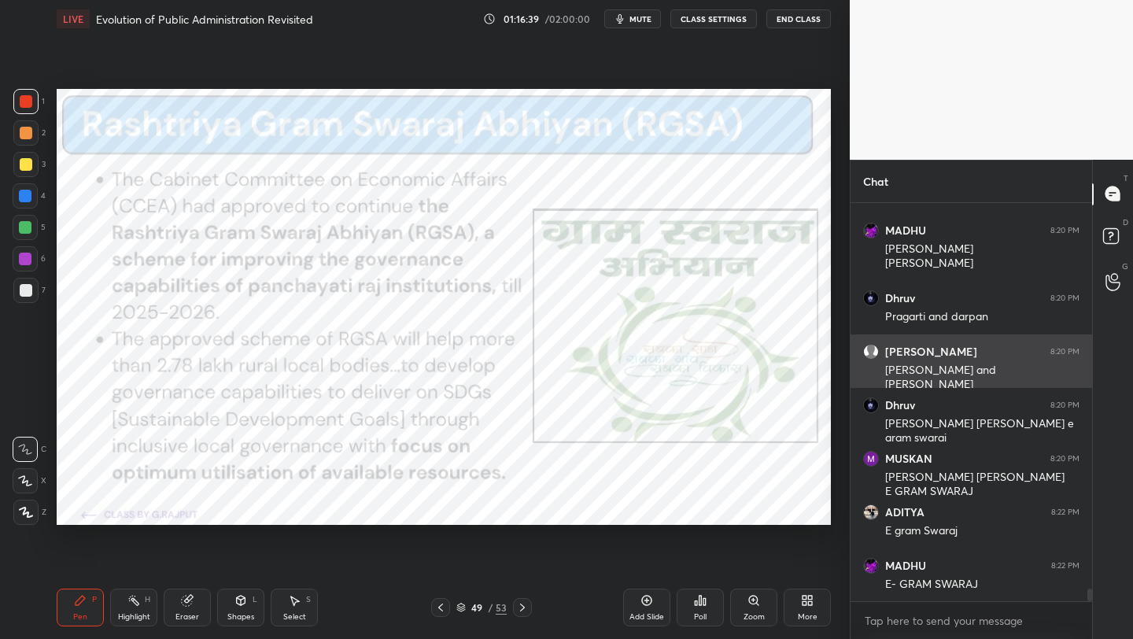
scroll to position [11935, 0]
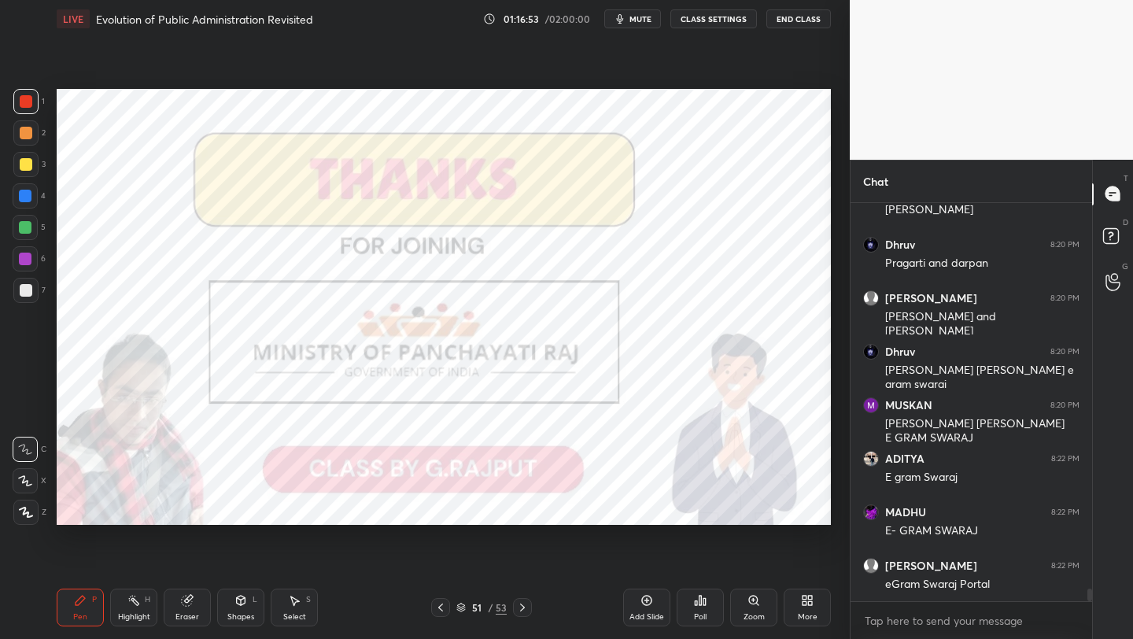
drag, startPoint x: 648, startPoint y: 599, endPoint x: 659, endPoint y: 596, distance: 10.5
click at [648, 600] on icon at bounding box center [646, 600] width 13 height 13
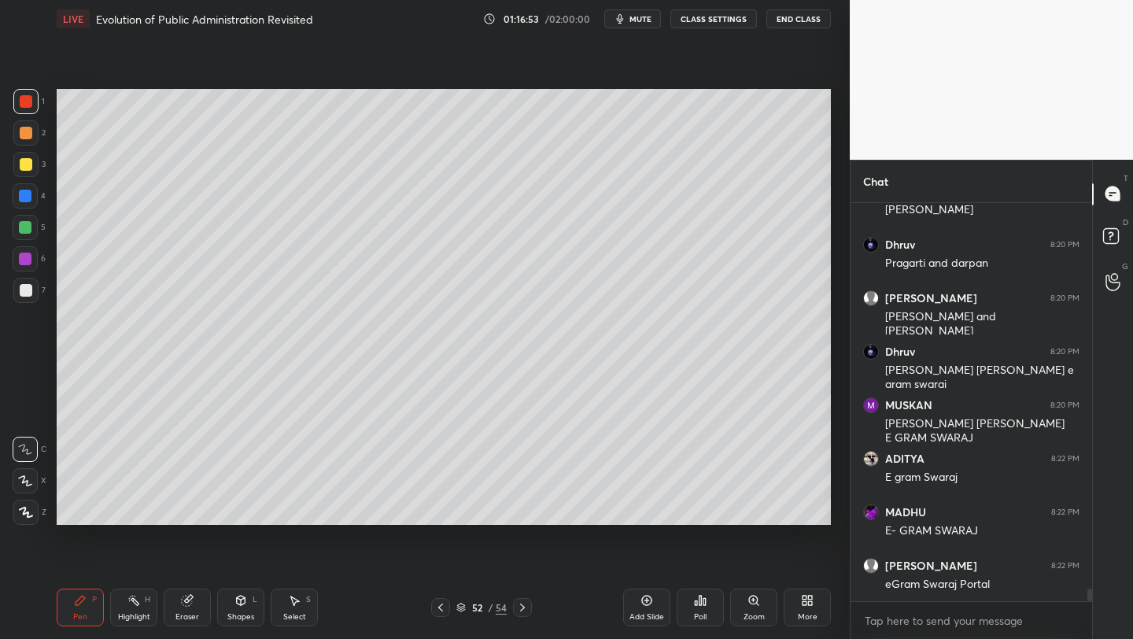
click at [802, 604] on div "More" at bounding box center [807, 607] width 47 height 38
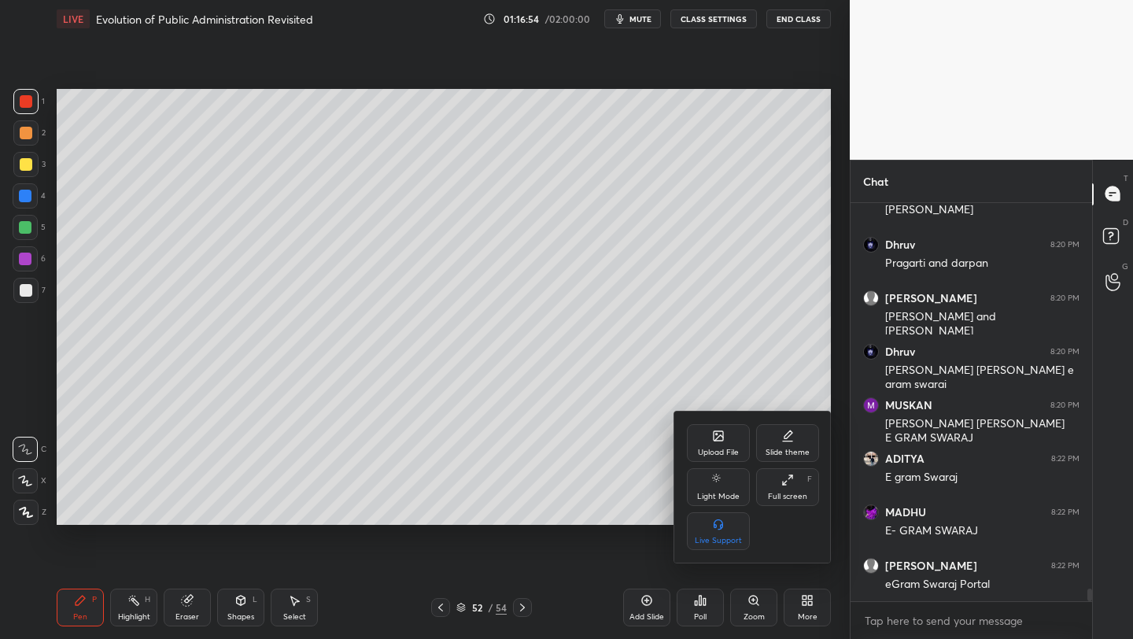
click at [727, 460] on div "Upload File" at bounding box center [718, 443] width 63 height 38
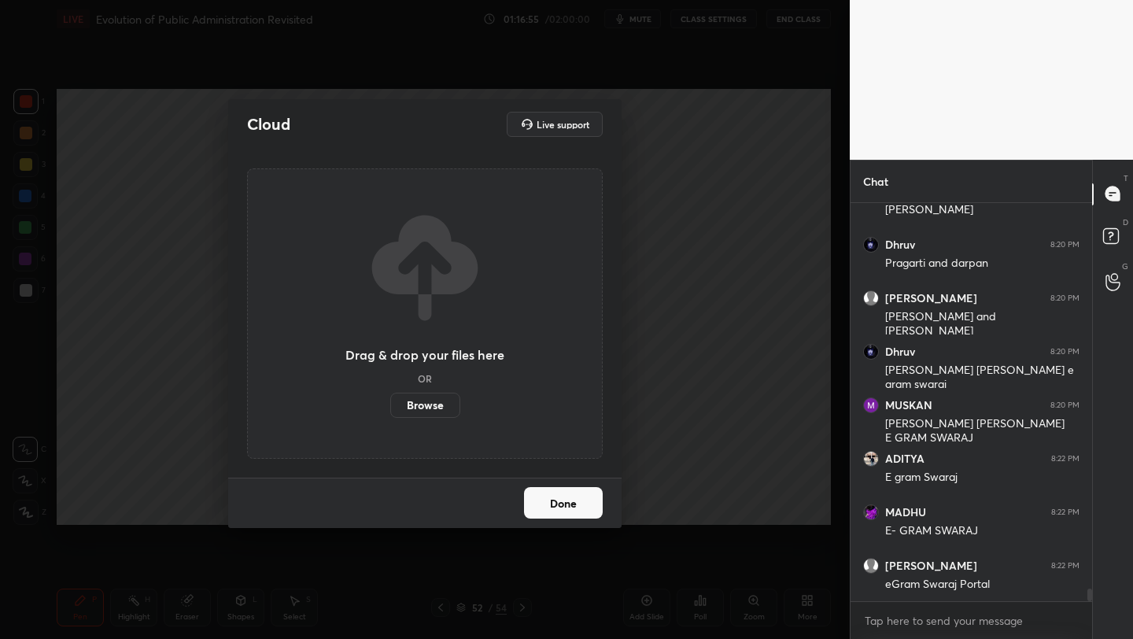
click at [423, 399] on label "Browse" at bounding box center [425, 405] width 70 height 25
click at [390, 399] on input "Browse" at bounding box center [390, 405] width 0 height 25
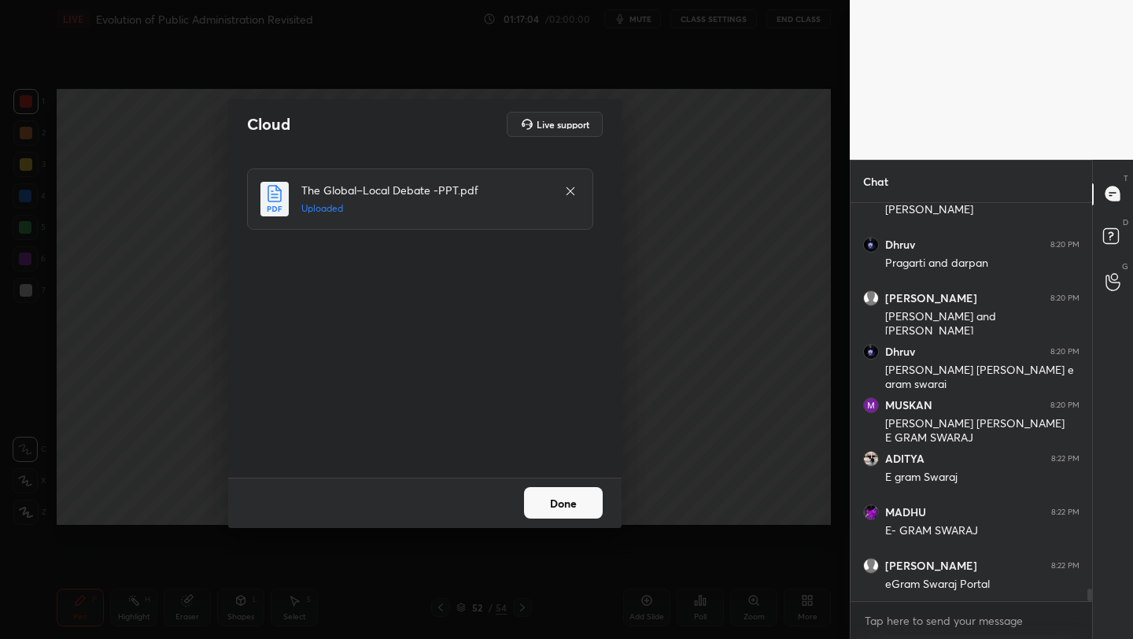
click at [573, 505] on button "Done" at bounding box center [563, 502] width 79 height 31
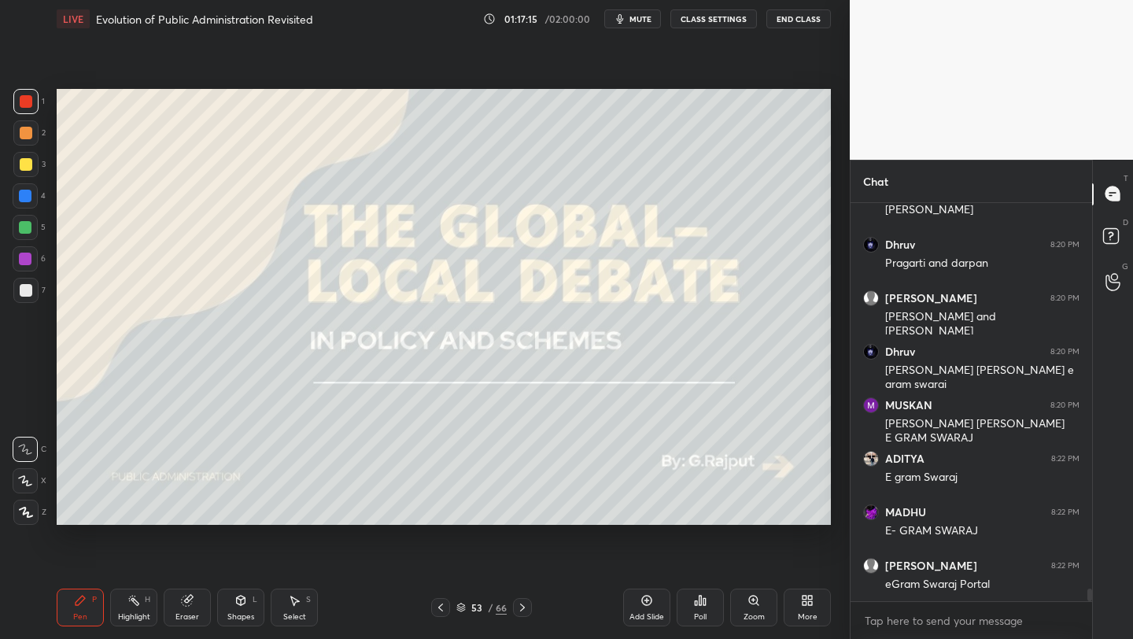
drag, startPoint x: 653, startPoint y: 596, endPoint x: 664, endPoint y: 589, distance: 12.7
click at [644, 596] on div "Add Slide" at bounding box center [646, 607] width 47 height 38
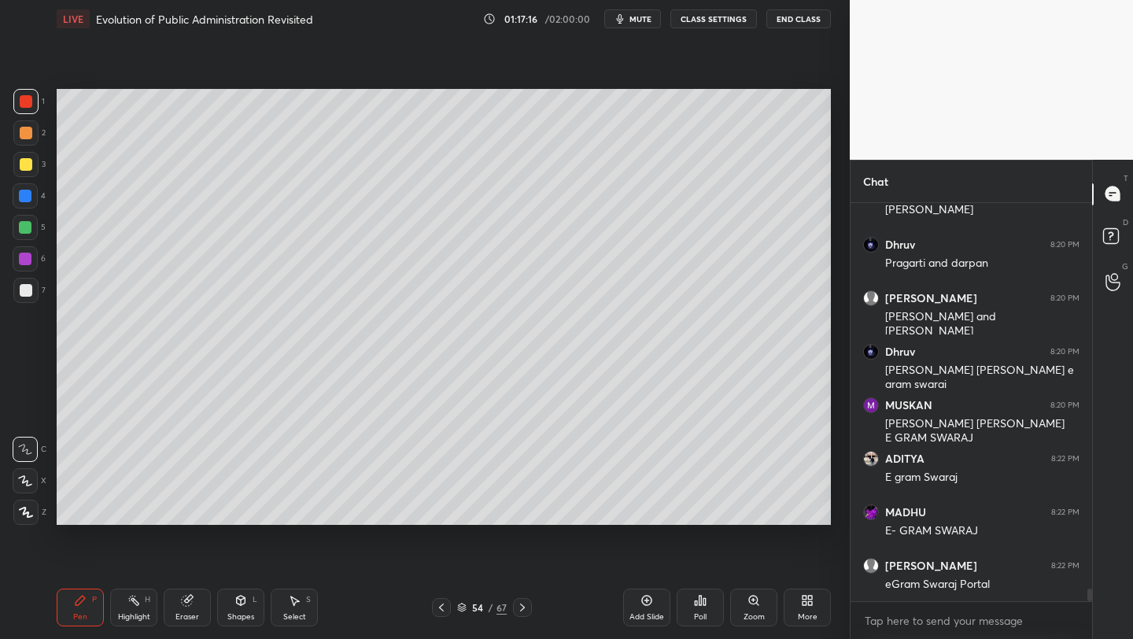
click at [24, 165] on div at bounding box center [26, 164] width 13 height 13
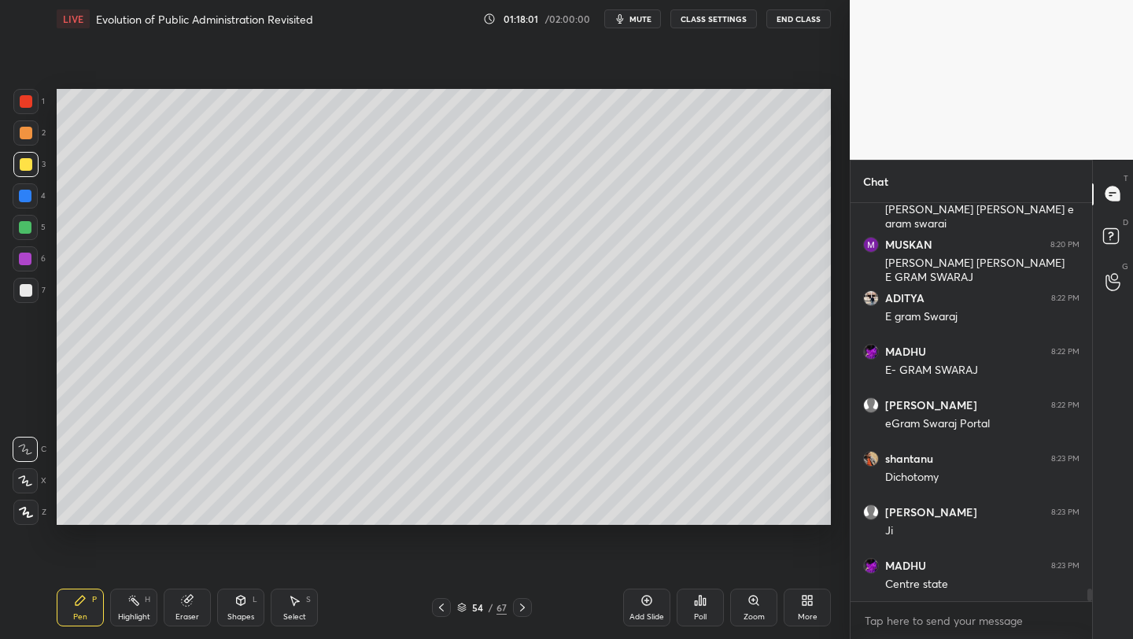
scroll to position [12149, 0]
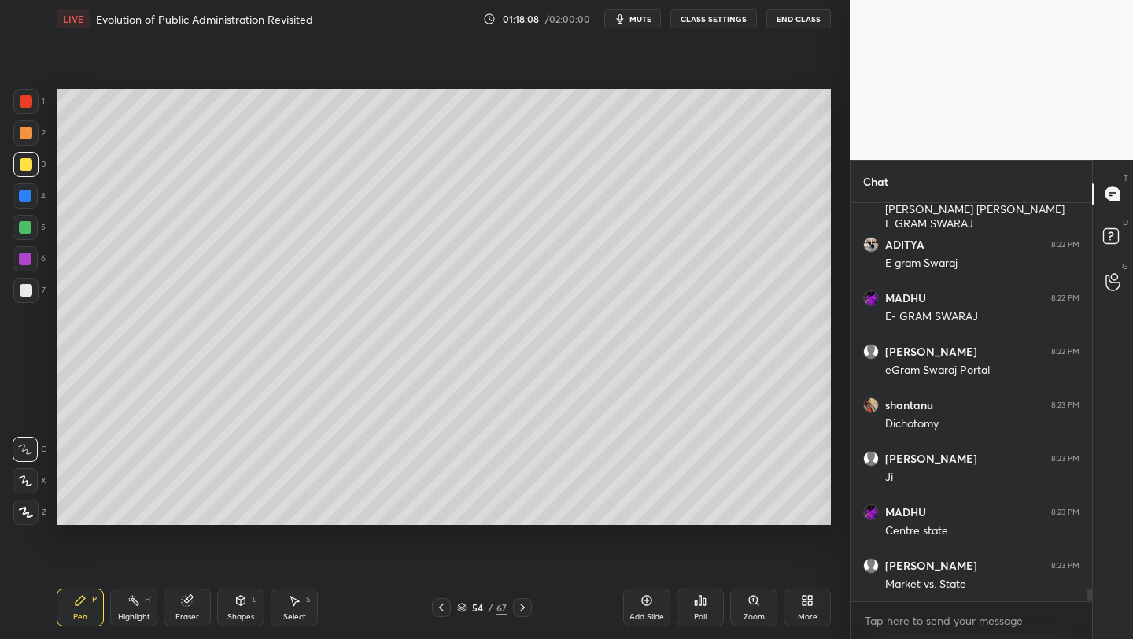
drag, startPoint x: 193, startPoint y: 600, endPoint x: 204, endPoint y: 548, distance: 52.3
click at [193, 595] on icon at bounding box center [187, 600] width 13 height 13
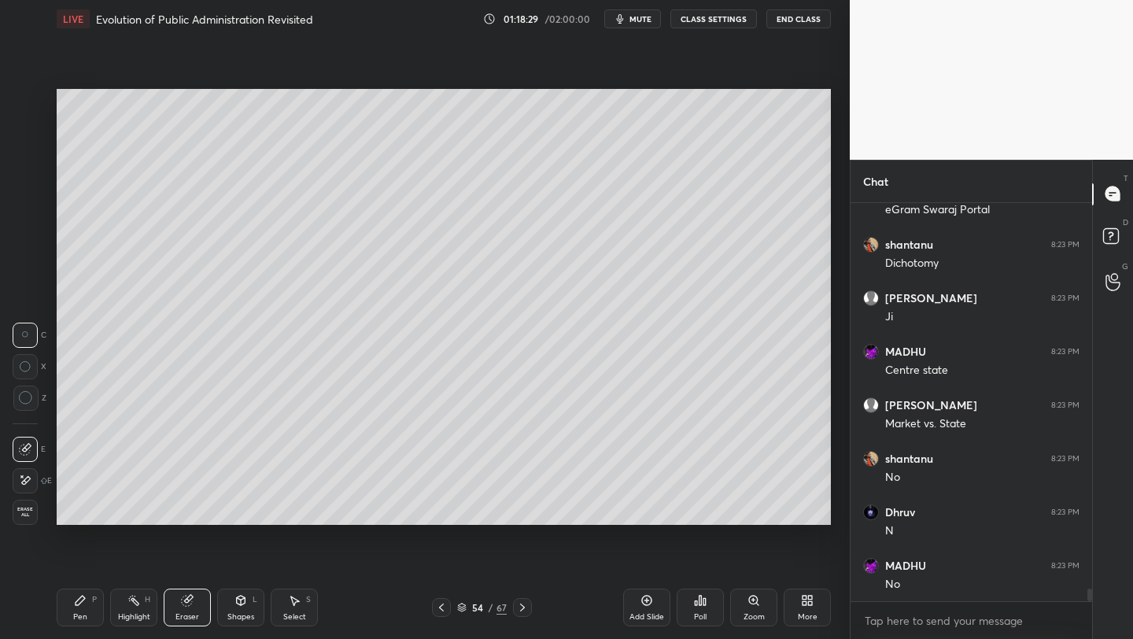
scroll to position [12363, 0]
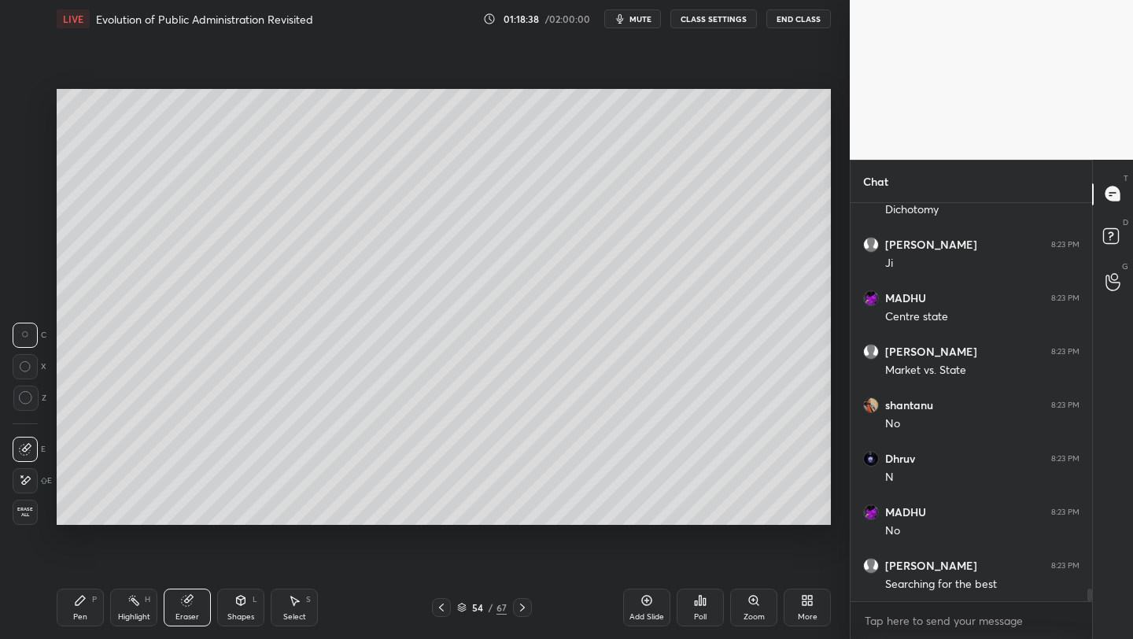
click at [74, 606] on icon at bounding box center [80, 600] width 13 height 13
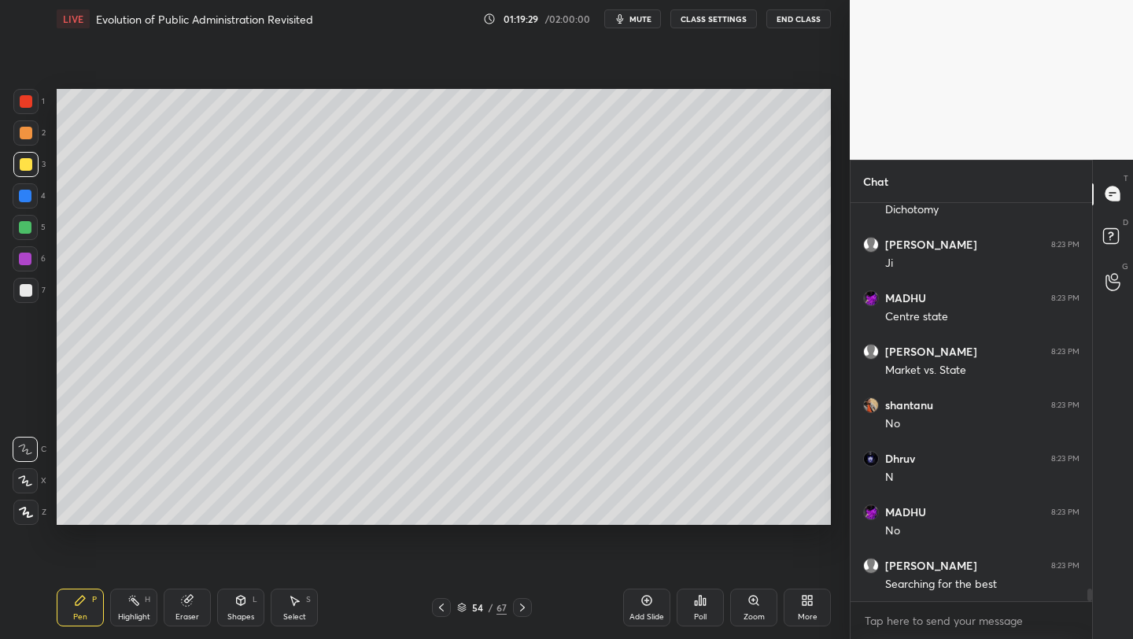
scroll to position [12417, 0]
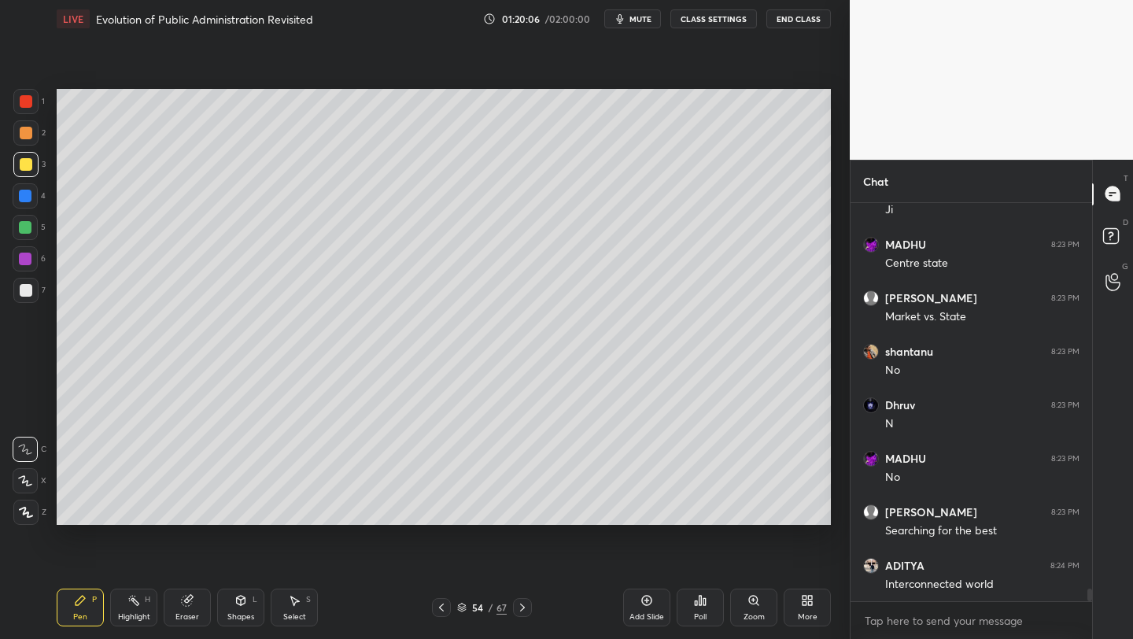
drag, startPoint x: 643, startPoint y: 600, endPoint x: 646, endPoint y: 589, distance: 10.7
click at [640, 597] on icon at bounding box center [646, 600] width 13 height 13
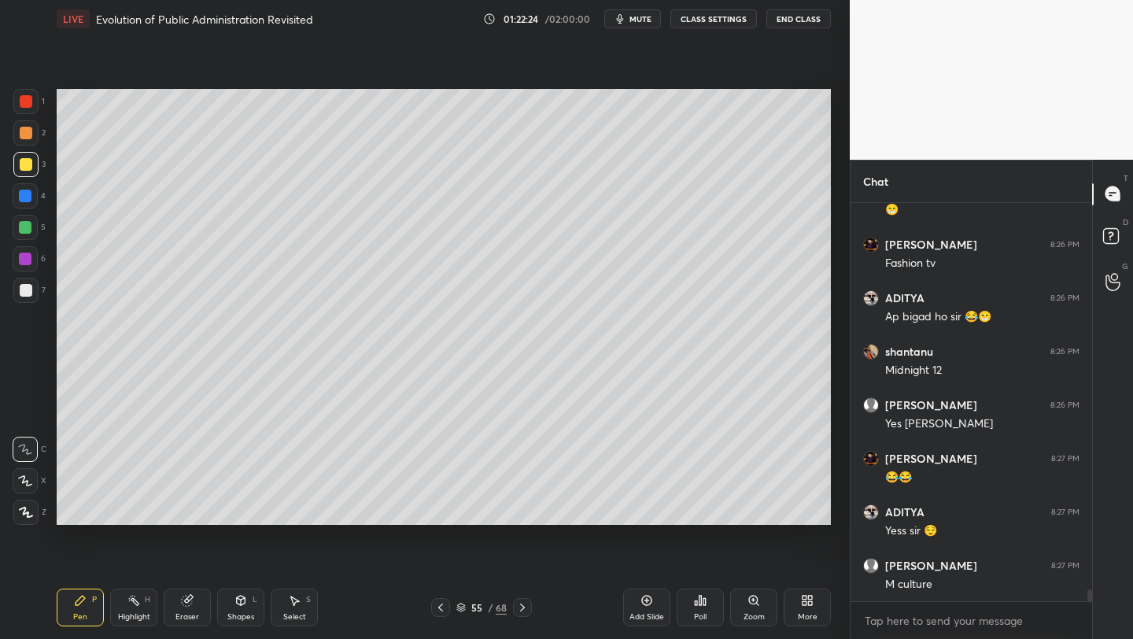
scroll to position [13219, 0]
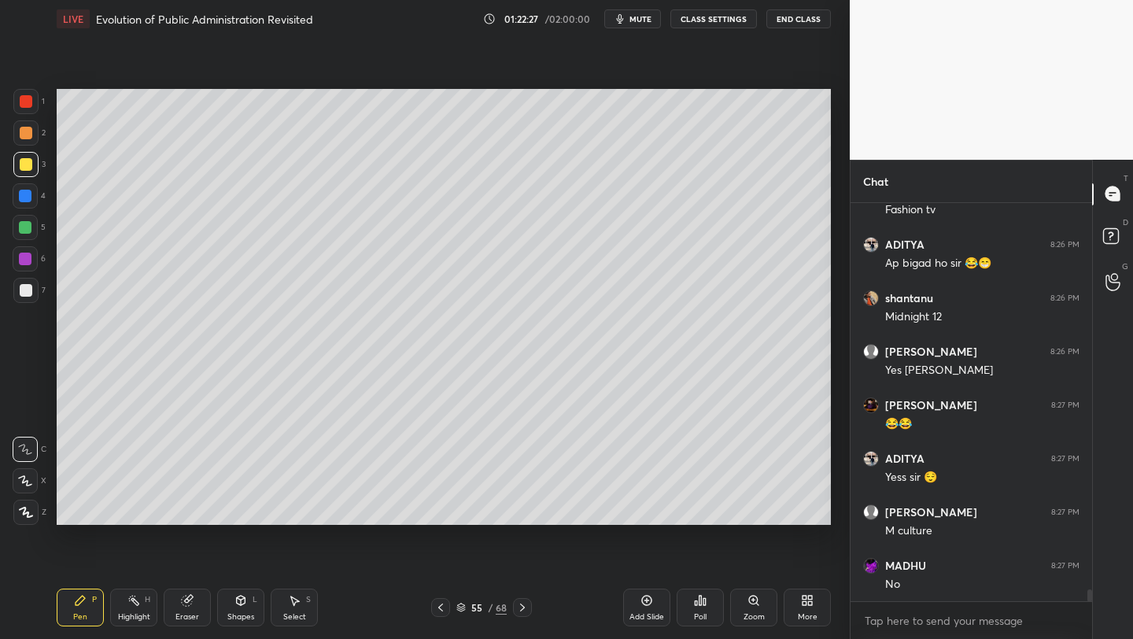
click at [645, 593] on div "Add Slide" at bounding box center [646, 607] width 47 height 38
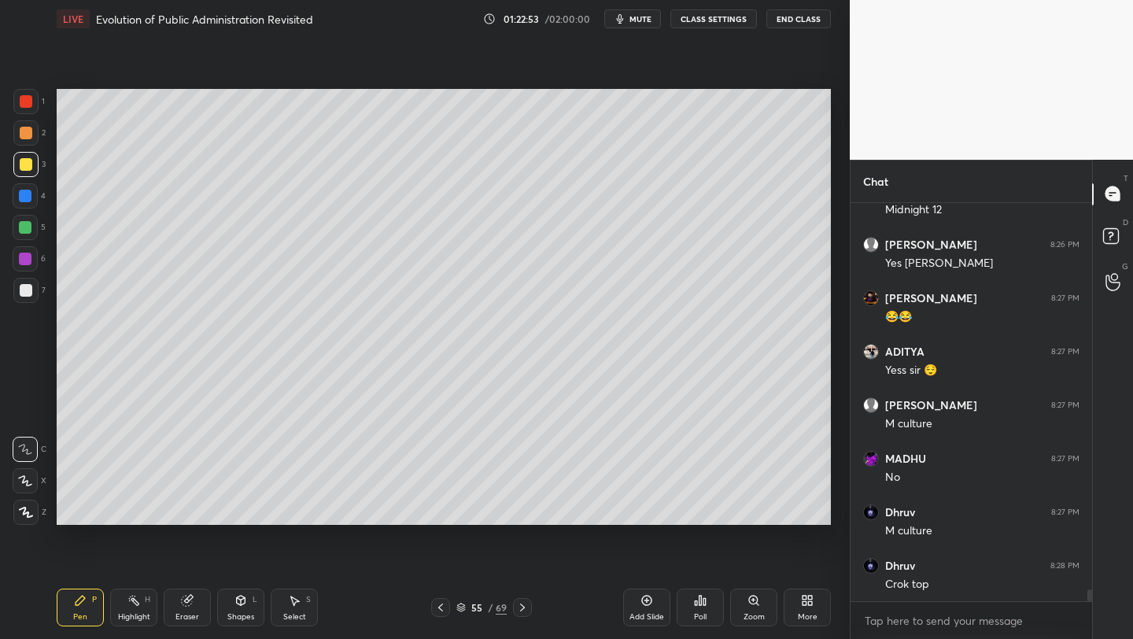
scroll to position [13380, 0]
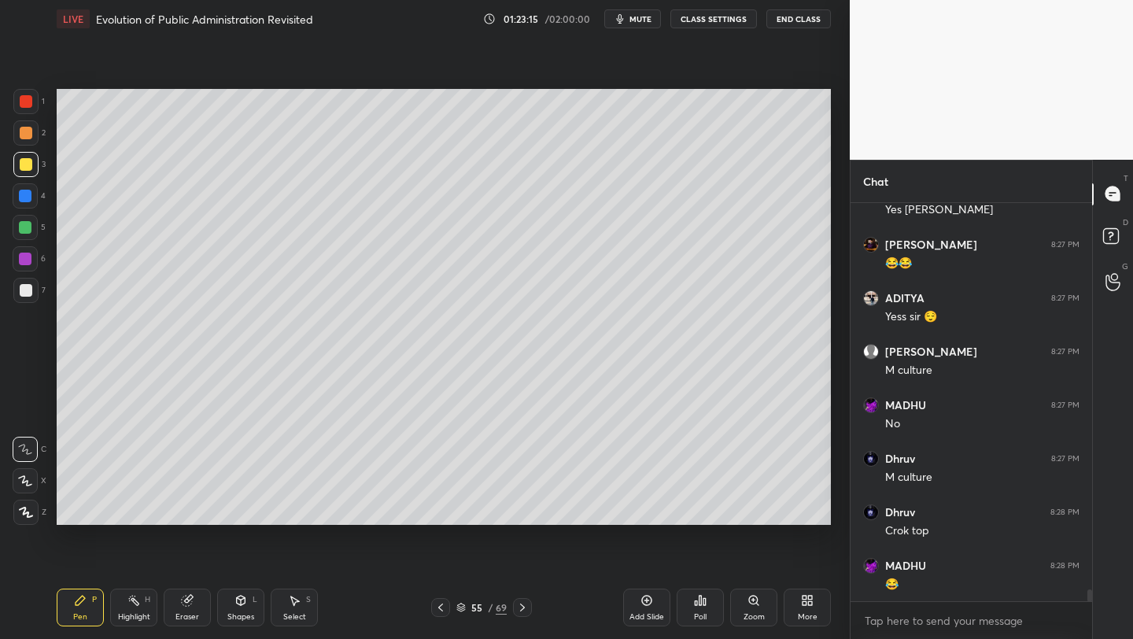
click at [639, 604] on div "Add Slide" at bounding box center [646, 607] width 47 height 38
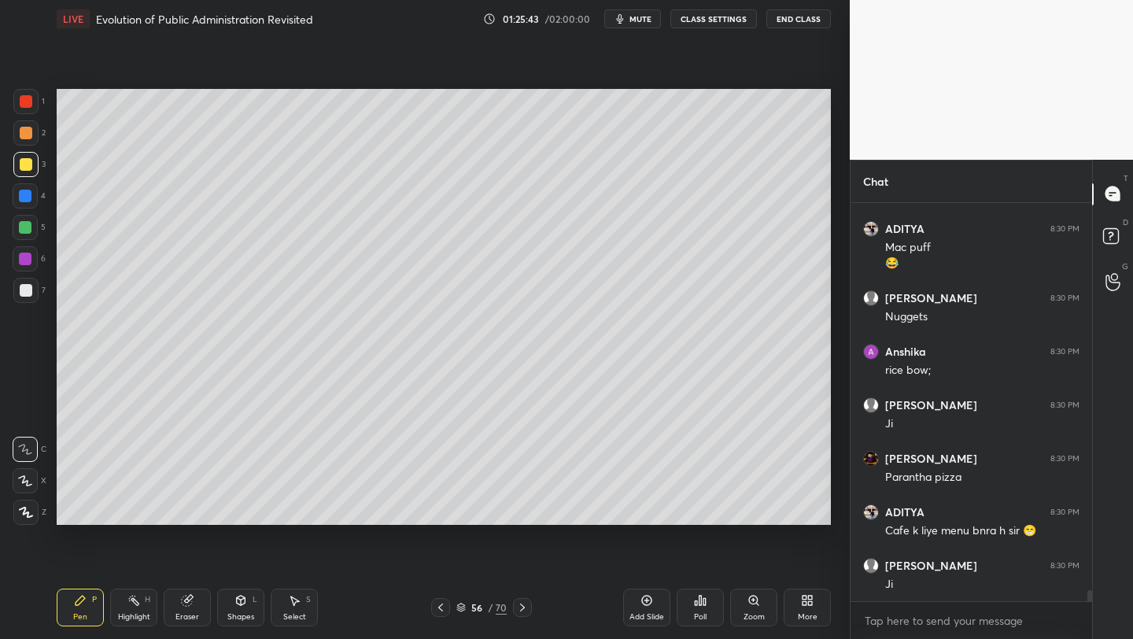
scroll to position [14251, 0]
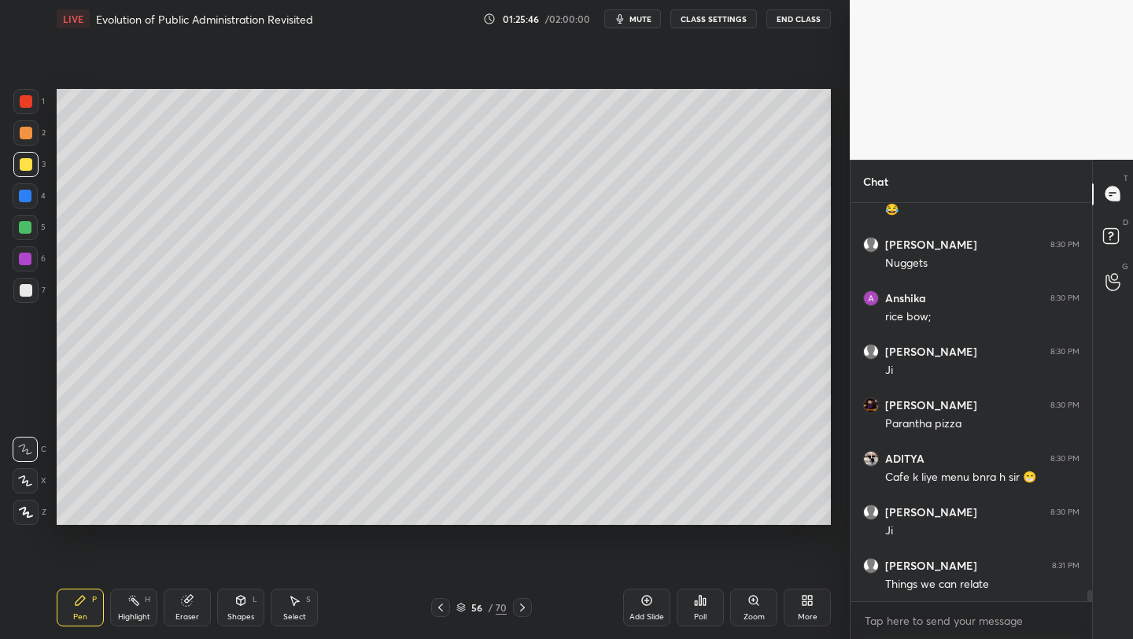
click at [648, 598] on icon at bounding box center [646, 600] width 13 height 13
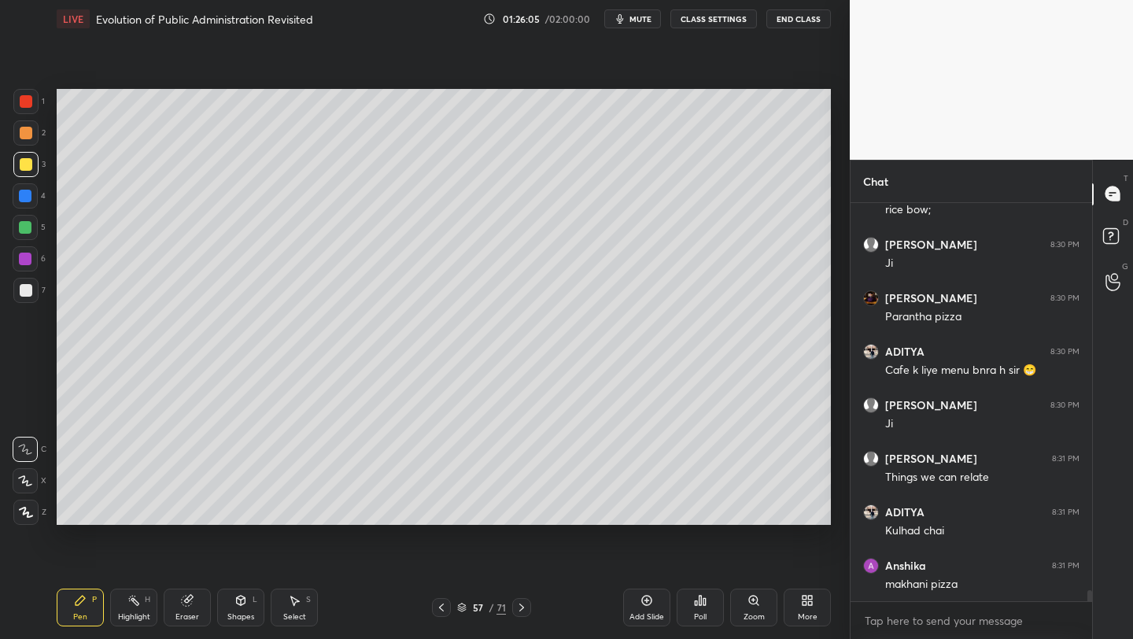
scroll to position [14412, 0]
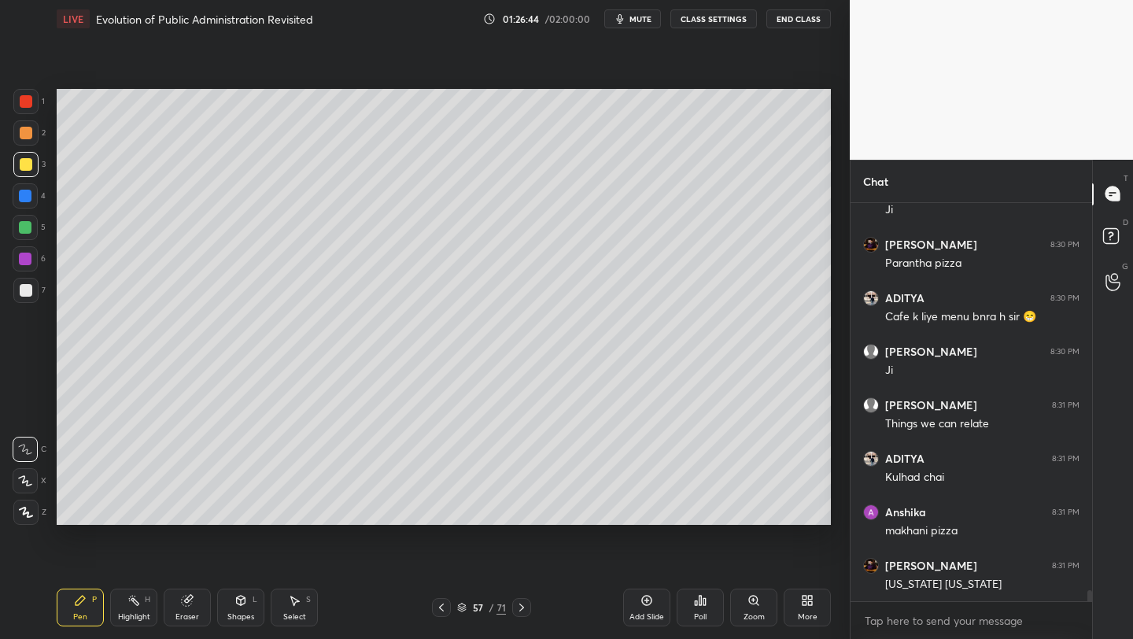
click at [468, 609] on div "57 / 71" at bounding box center [481, 607] width 49 height 14
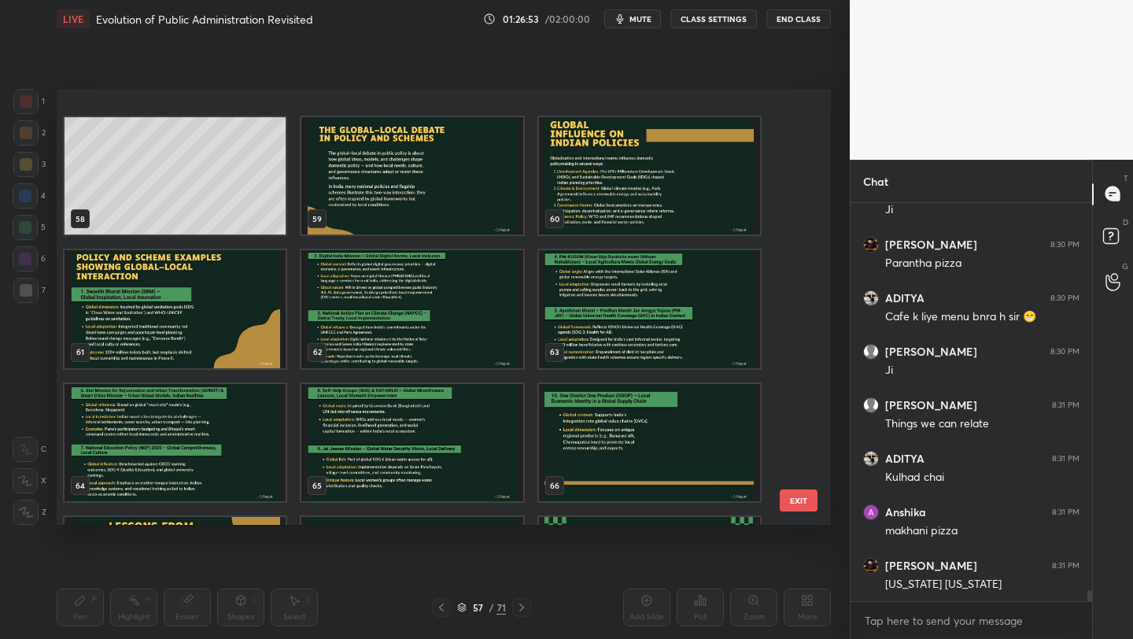
scroll to position [2574, 0]
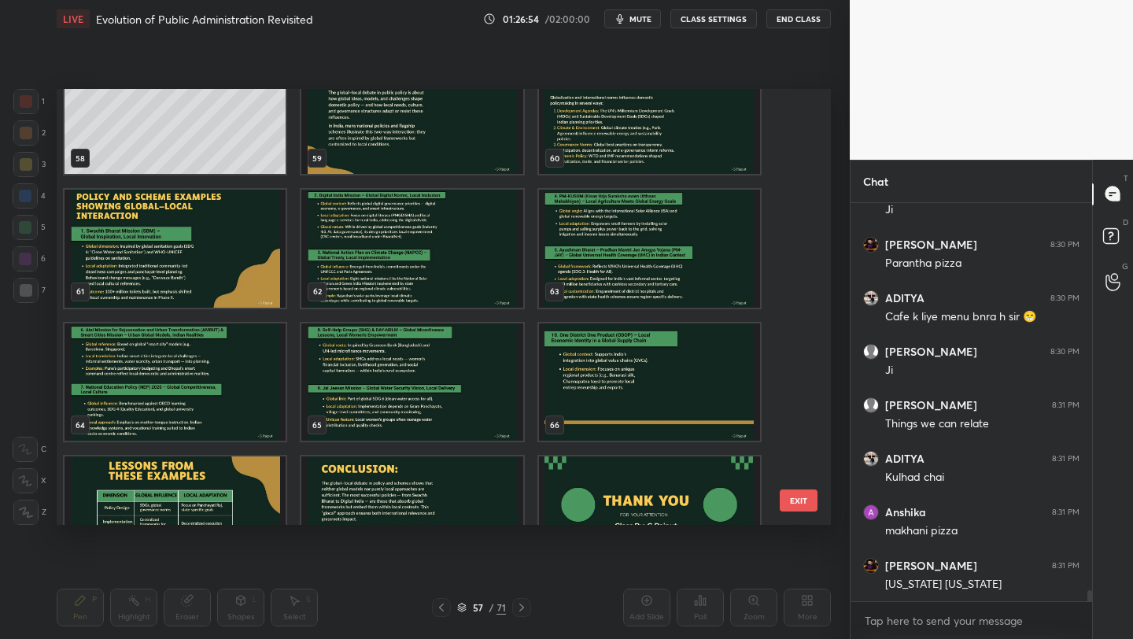
click at [376, 358] on img "grid" at bounding box center [411, 382] width 221 height 118
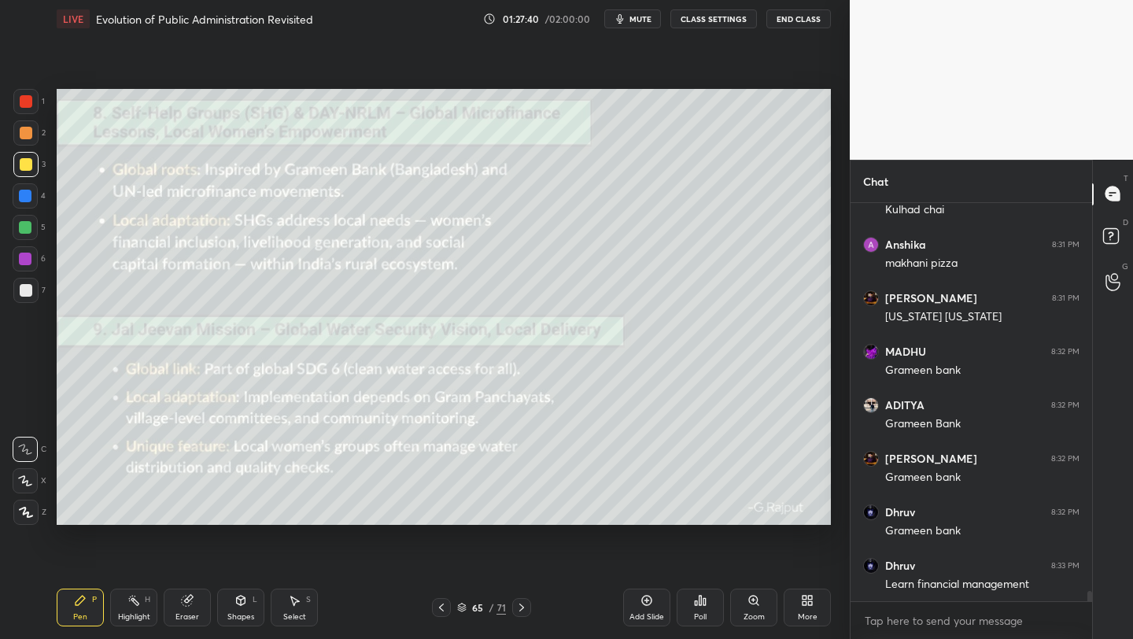
scroll to position [14733, 0]
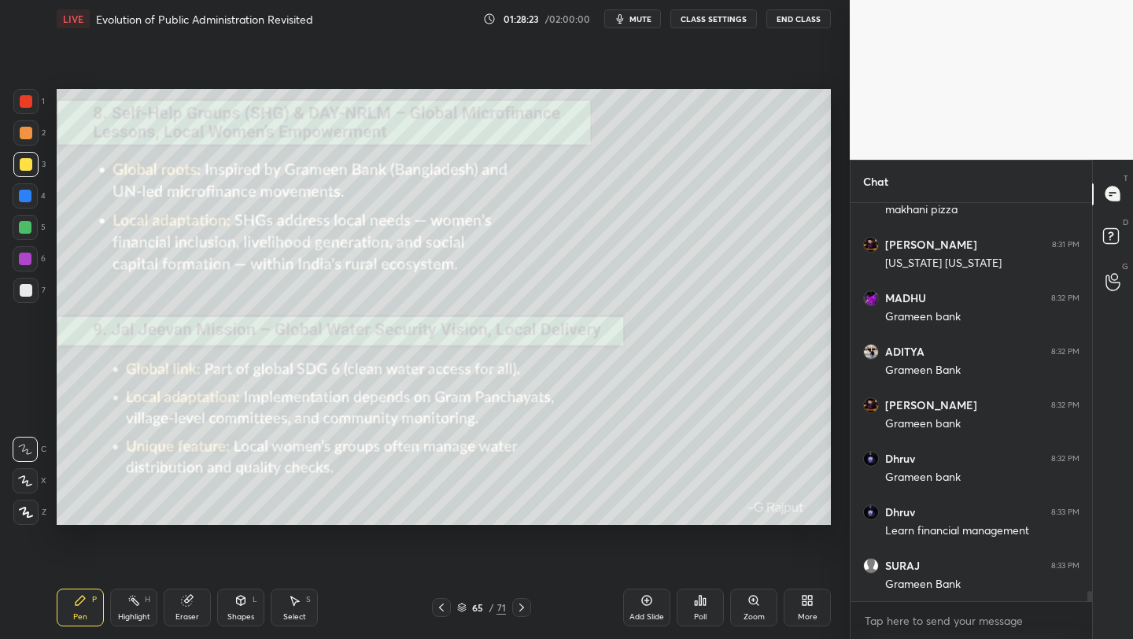
click at [48, 208] on div "1 2 3 4 5 6 7 C X Z C X Z E E Erase all H H LIVE Evolution of Public Administra…" at bounding box center [418, 319] width 837 height 639
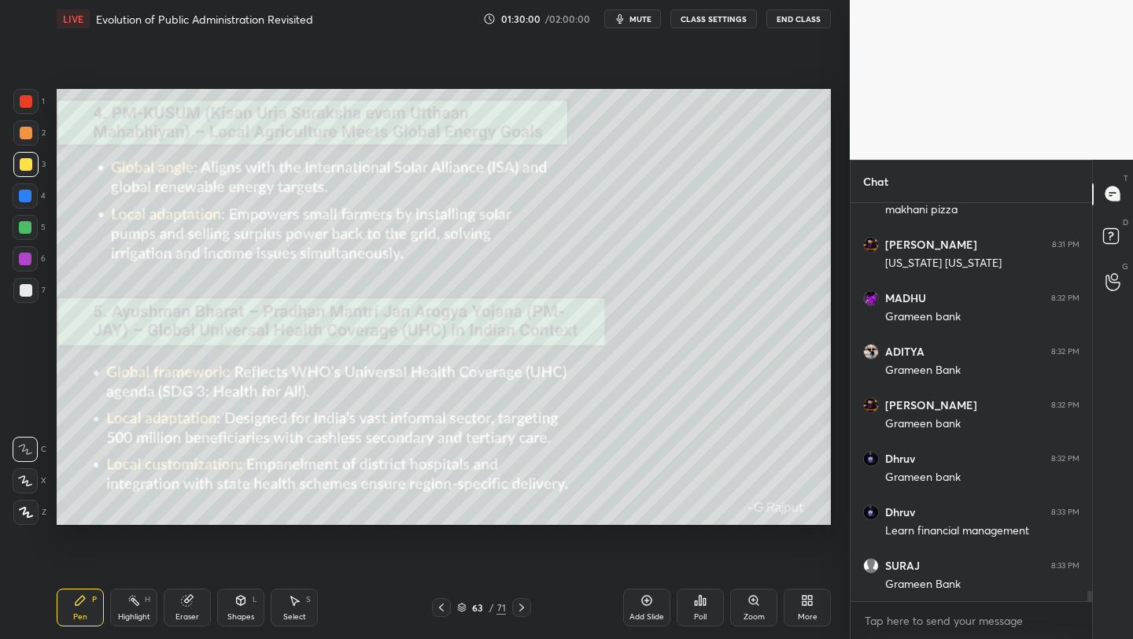
scroll to position [14786, 0]
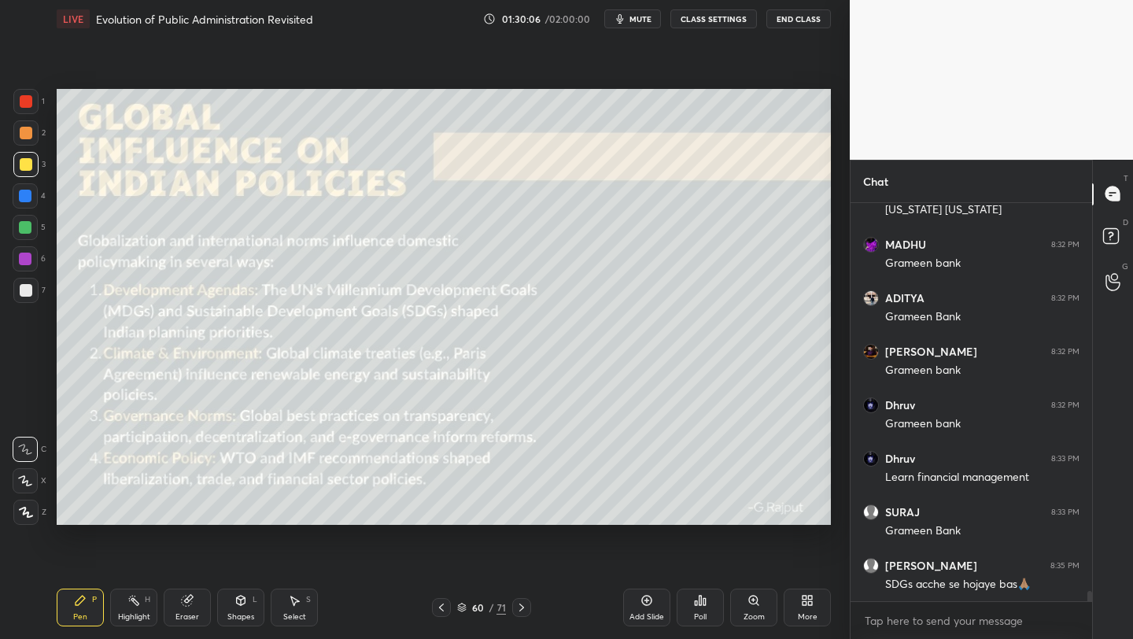
click at [640, 600] on icon at bounding box center [646, 600] width 13 height 13
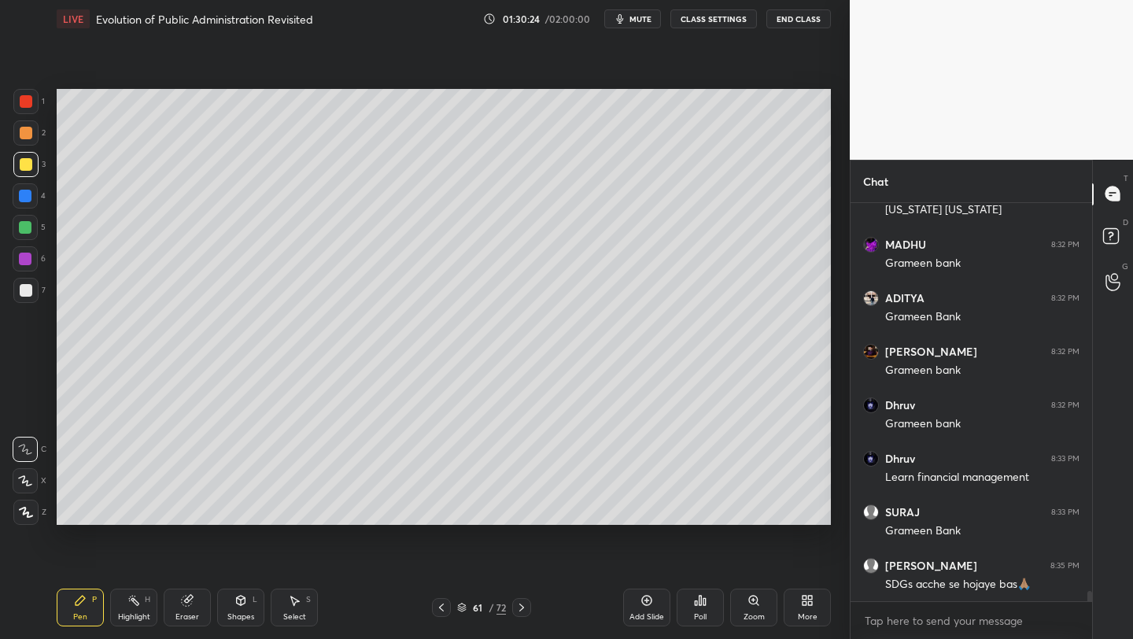
click at [644, 608] on div "Add Slide" at bounding box center [646, 607] width 47 height 38
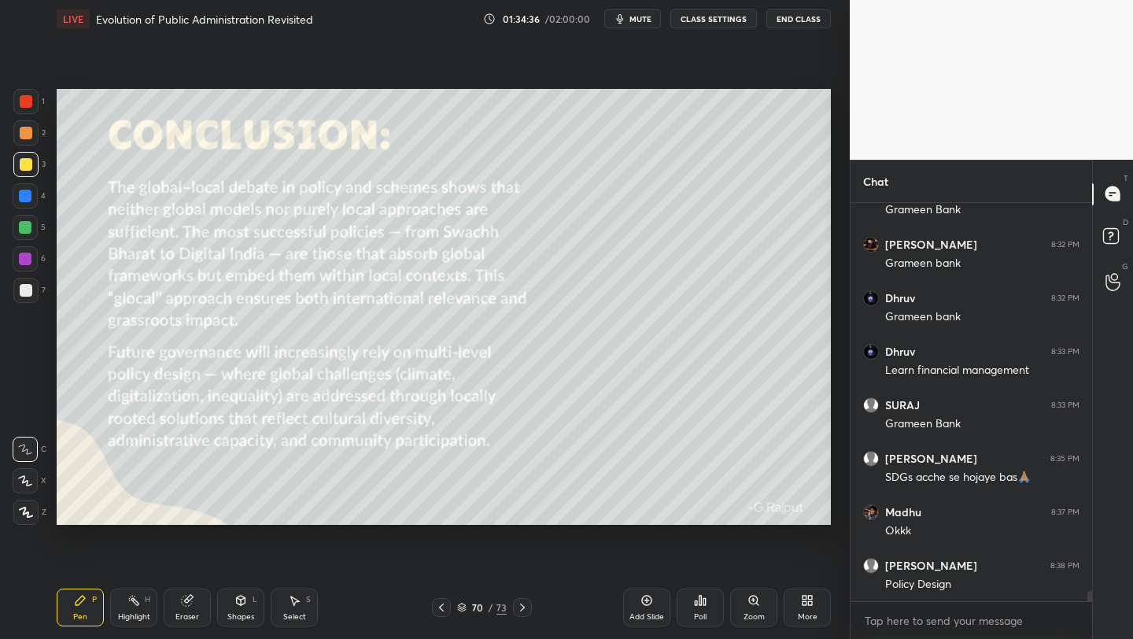
scroll to position [14947, 0]
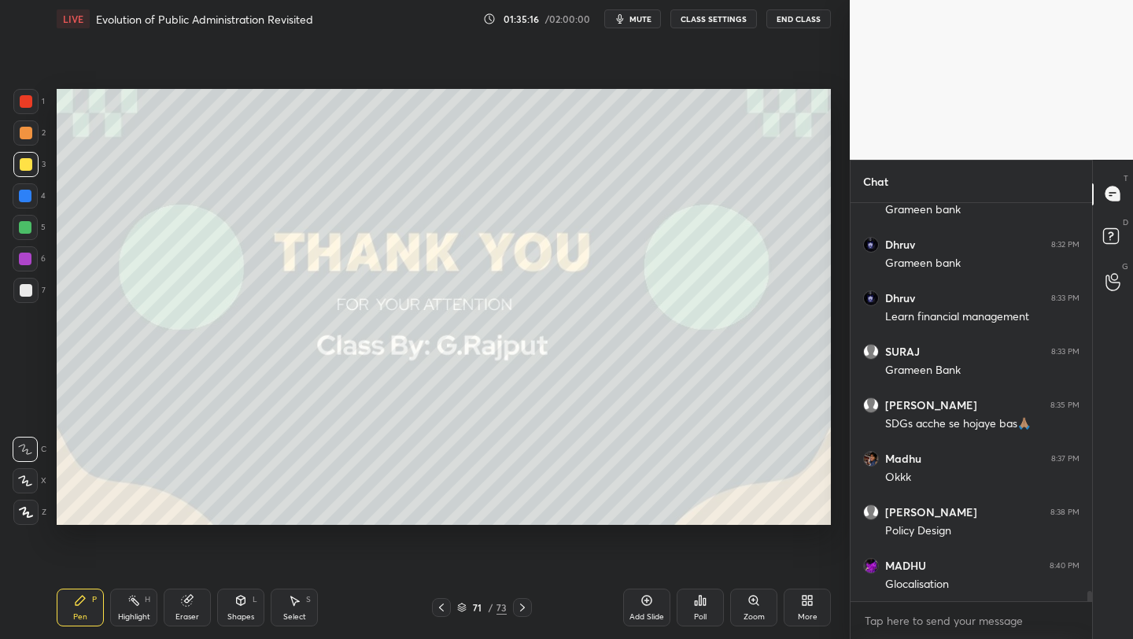
click at [649, 607] on div "Add Slide" at bounding box center [646, 607] width 47 height 38
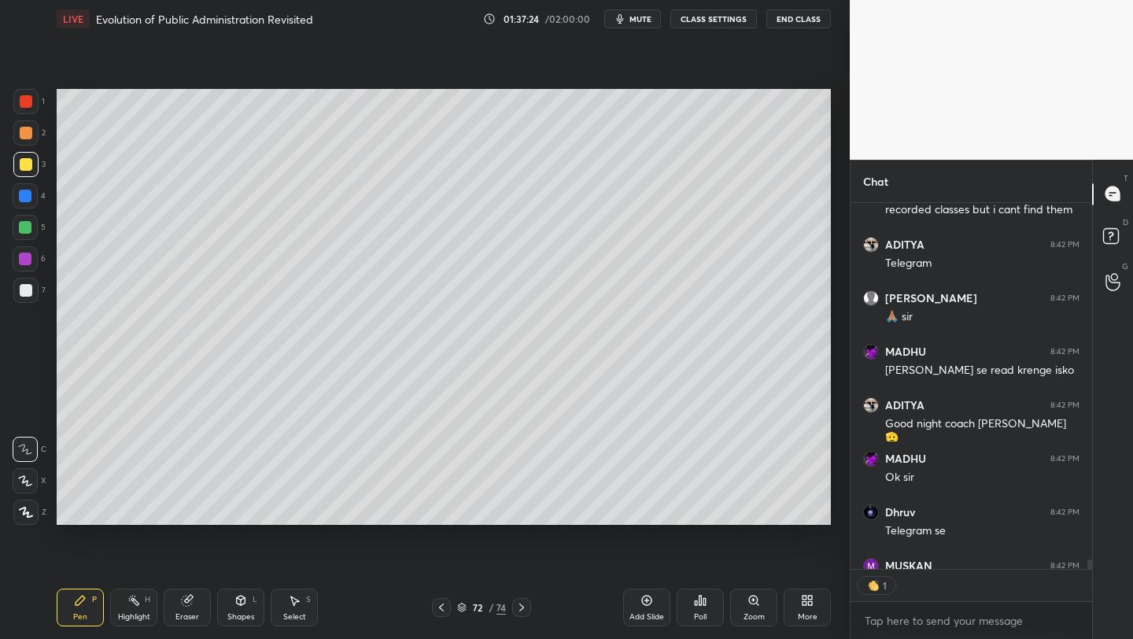
scroll to position [15643, 0]
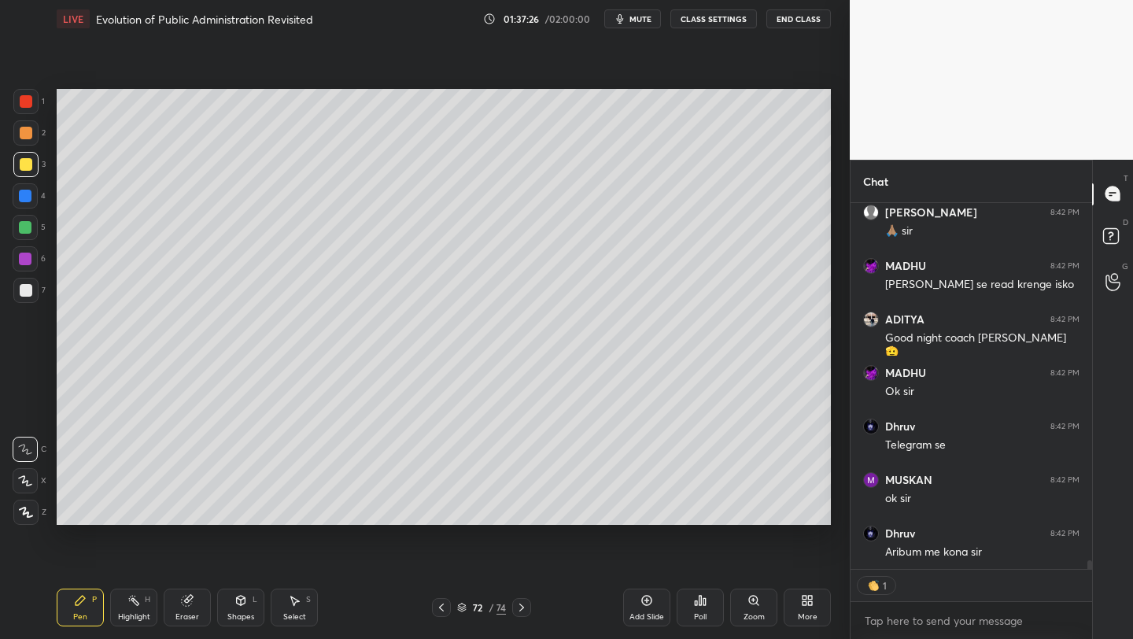
click at [816, 18] on button "End Class" at bounding box center [798, 18] width 65 height 19
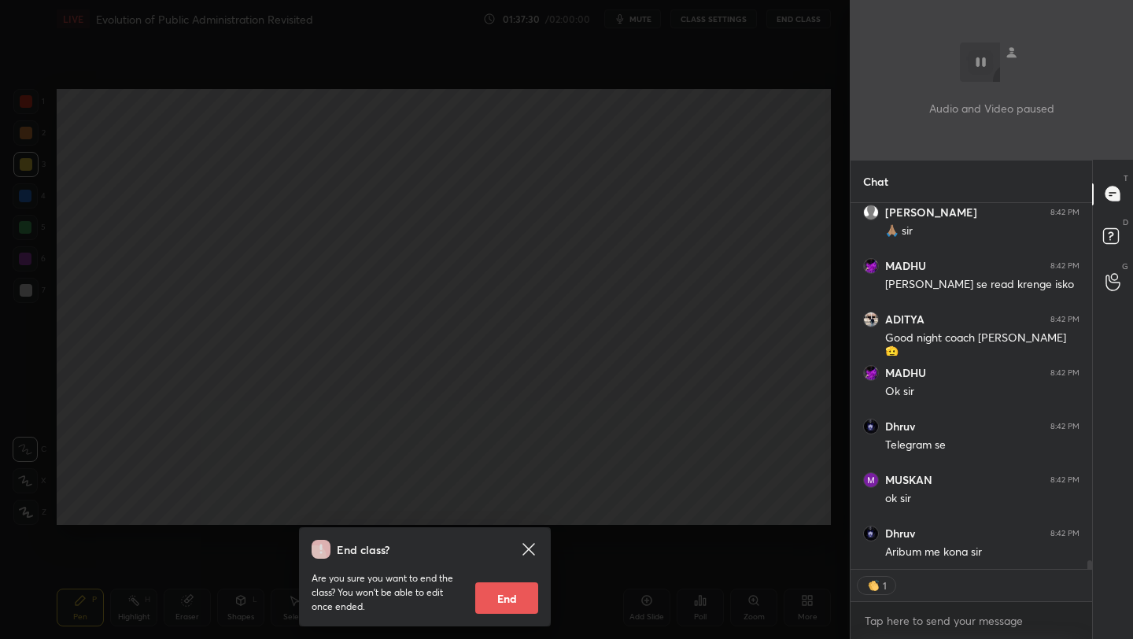
click at [527, 550] on icon at bounding box center [528, 549] width 12 height 12
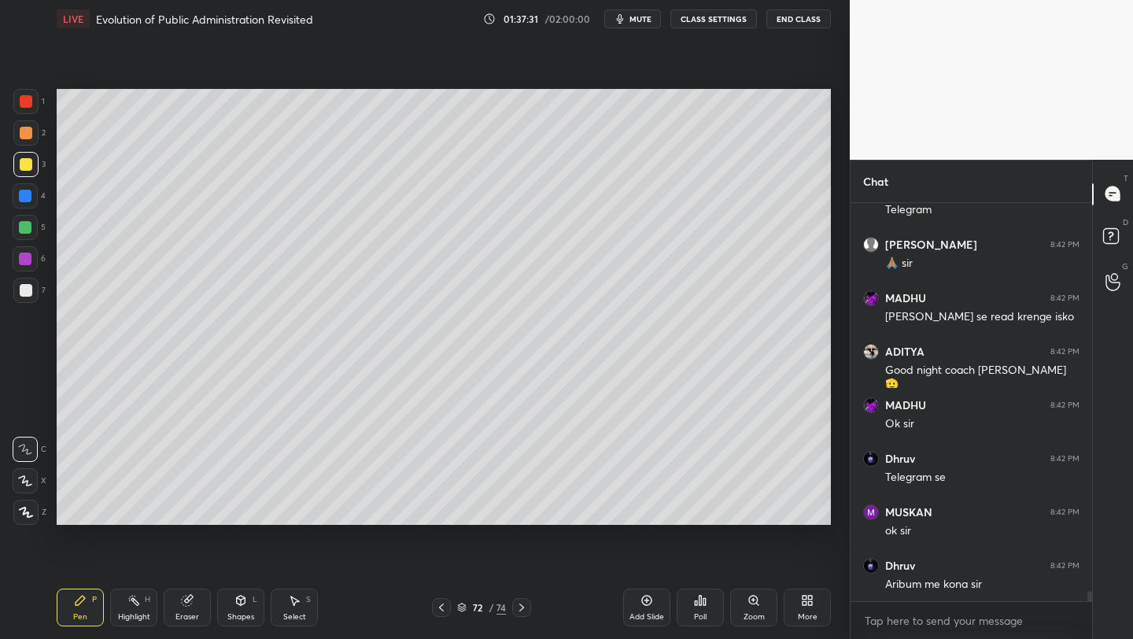
scroll to position [15611, 0]
click at [813, 13] on button "End Class" at bounding box center [798, 18] width 65 height 19
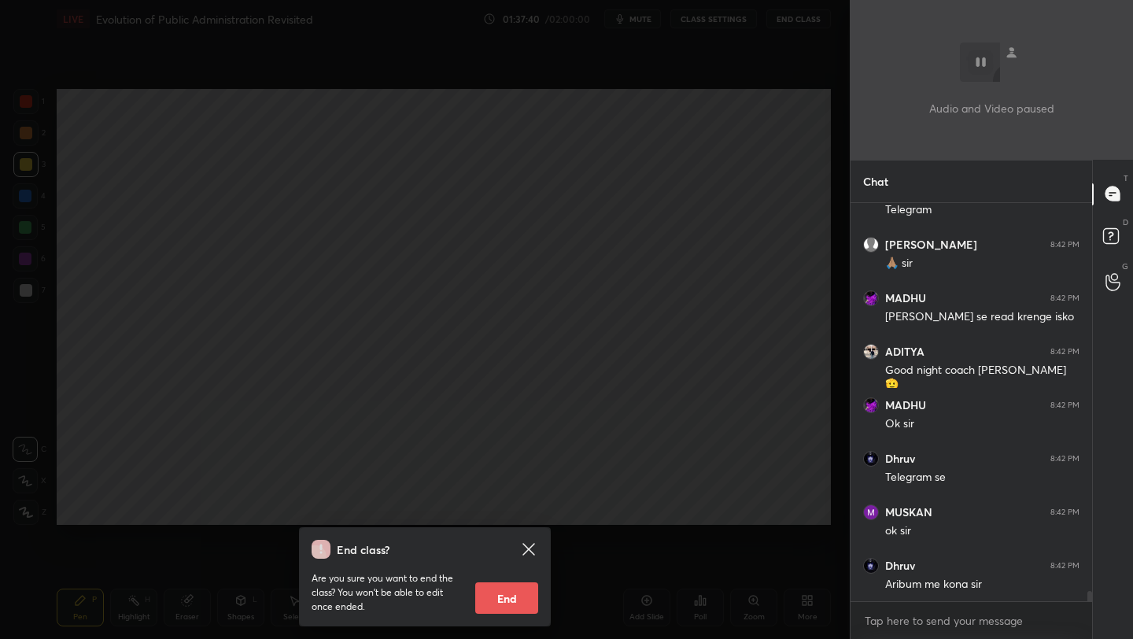
click at [501, 582] on button "End" at bounding box center [506, 597] width 63 height 31
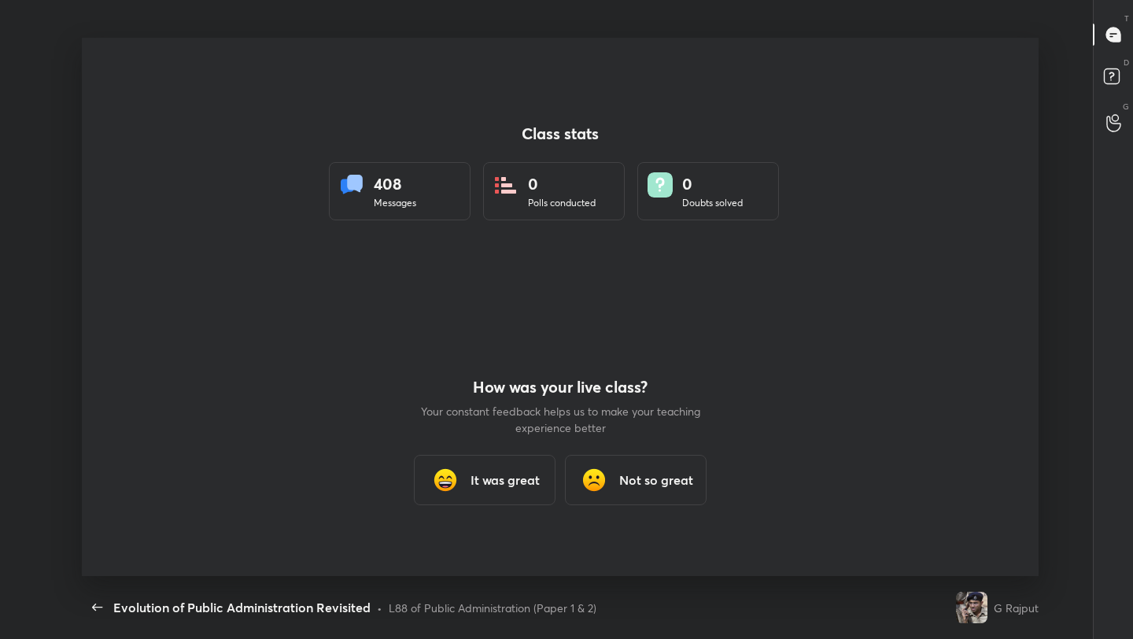
scroll to position [0, 0]
click at [529, 467] on div "It was great" at bounding box center [485, 480] width 142 height 50
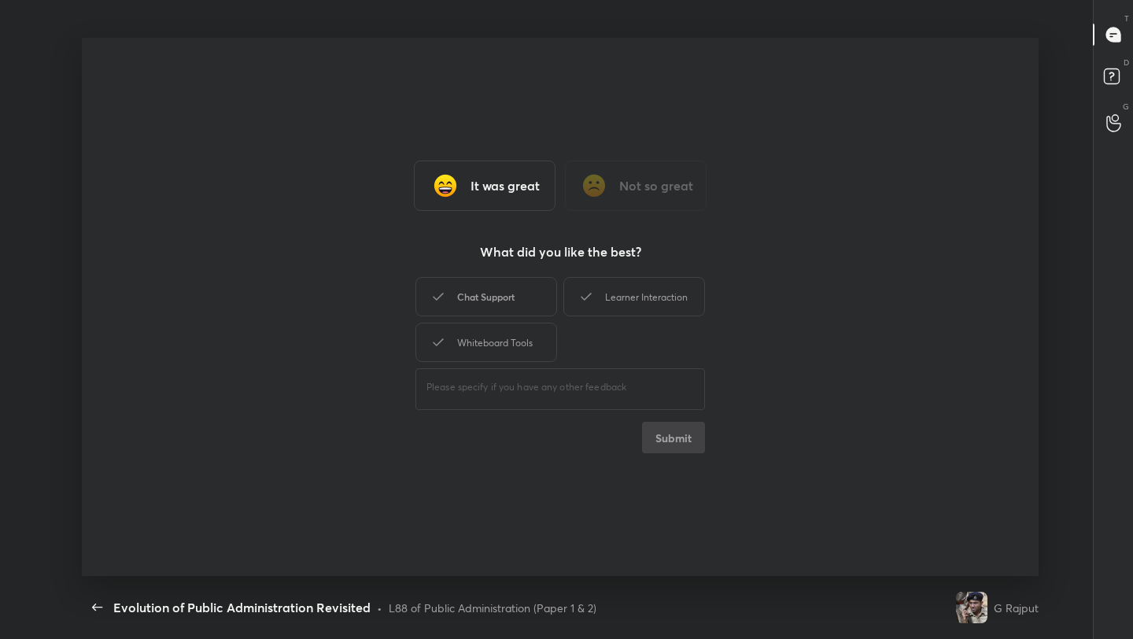
click at [486, 300] on div "Chat Support" at bounding box center [486, 296] width 142 height 39
click at [634, 323] on div "Chat Support Learner Interaction Whiteboard Tools" at bounding box center [560, 319] width 290 height 91
click at [630, 272] on div "It was great Not so great What did you like the best? Chat Support Learner Inte…" at bounding box center [560, 307] width 957 height 538
click at [622, 292] on div "Learner Interaction" at bounding box center [634, 296] width 142 height 39
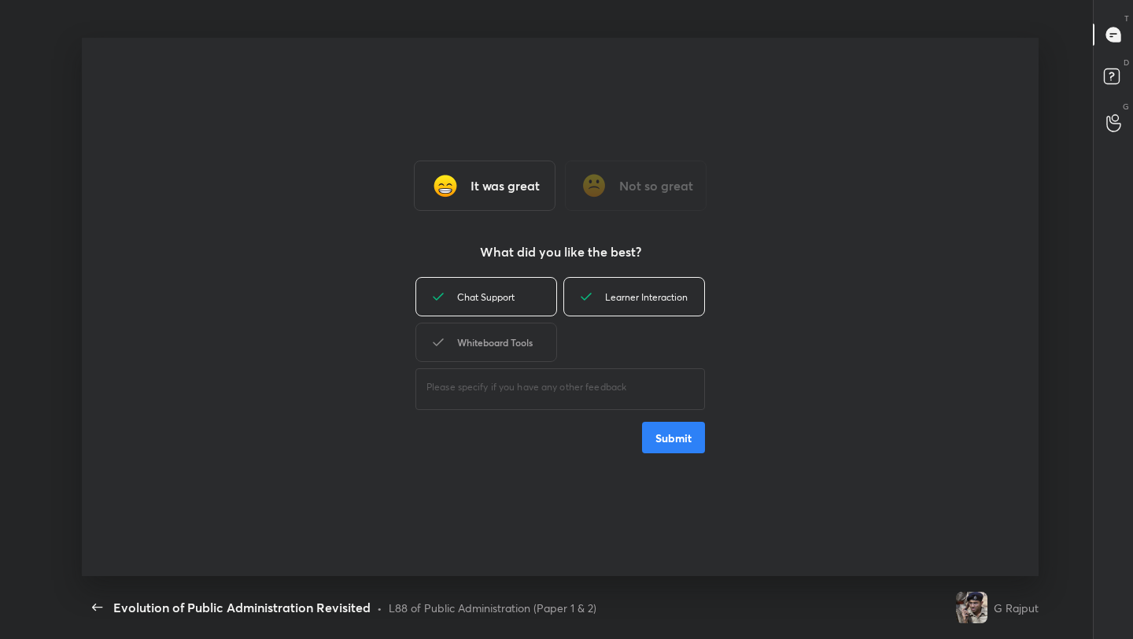
click at [540, 343] on div "Whiteboard Tools" at bounding box center [486, 342] width 142 height 39
click at [676, 434] on button "Submit" at bounding box center [673, 437] width 63 height 31
